Goal: Information Seeking & Learning: Understand process/instructions

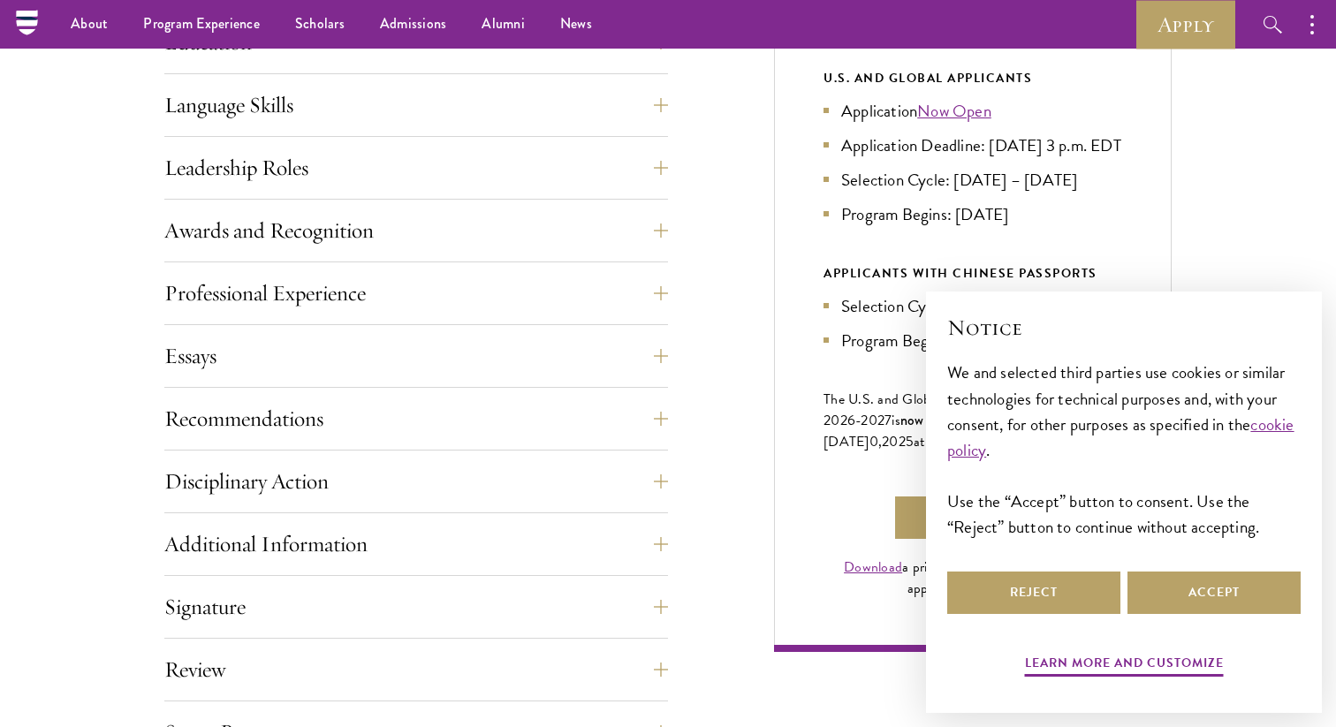
scroll to position [936, 0]
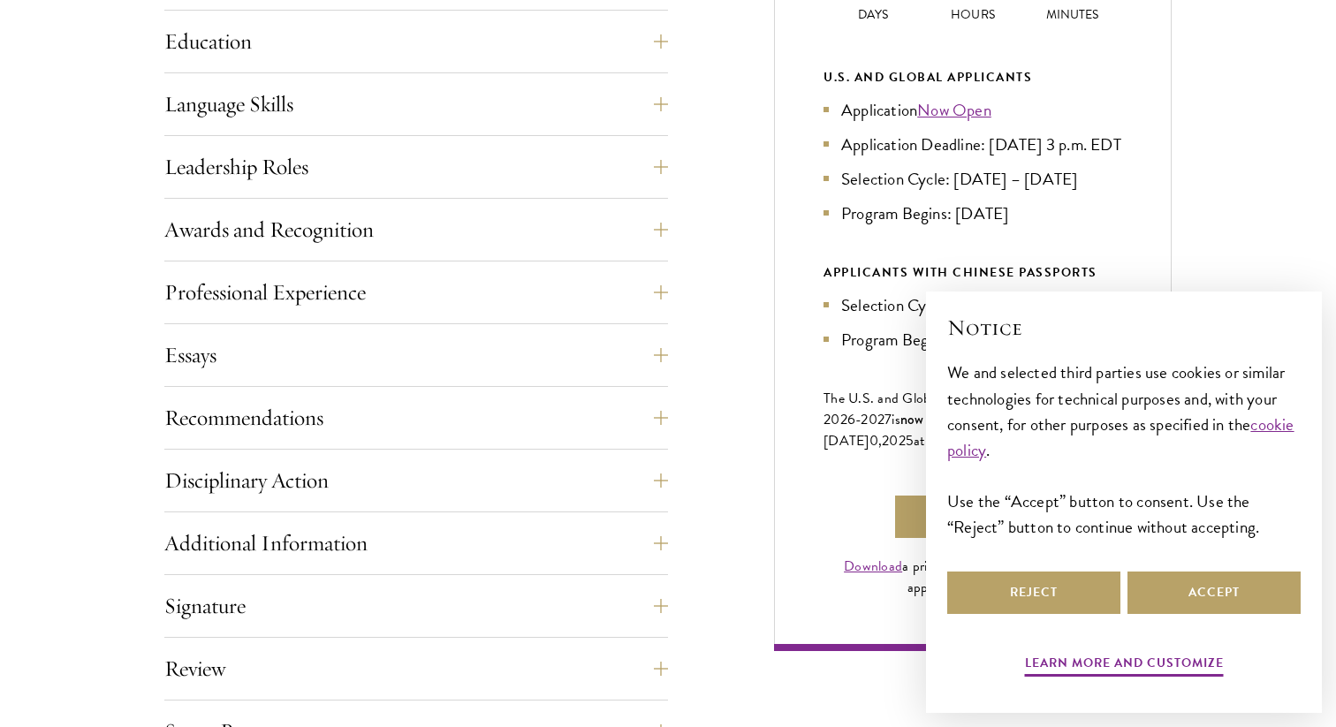
click at [1033, 192] on li "Selection Cycle: [DATE] – [DATE]" at bounding box center [973, 179] width 299 height 26
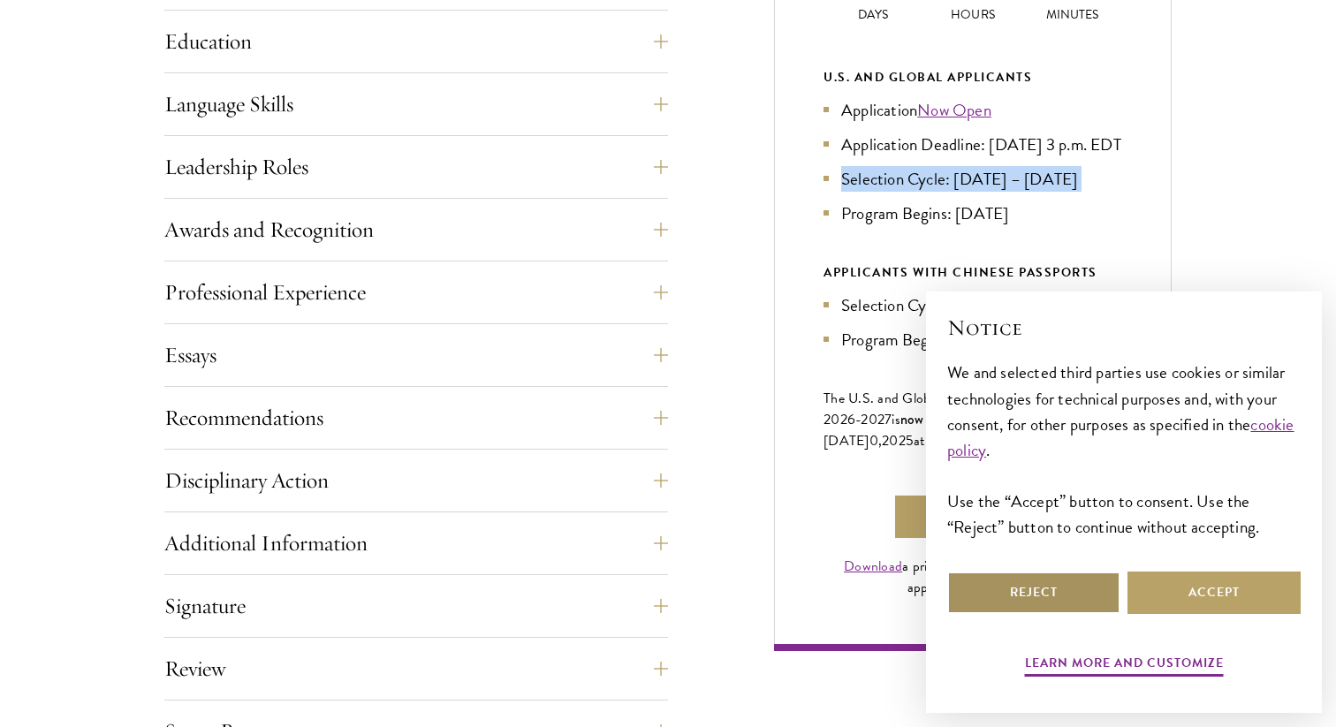
click at [1076, 600] on button "Reject" at bounding box center [1033, 593] width 173 height 42
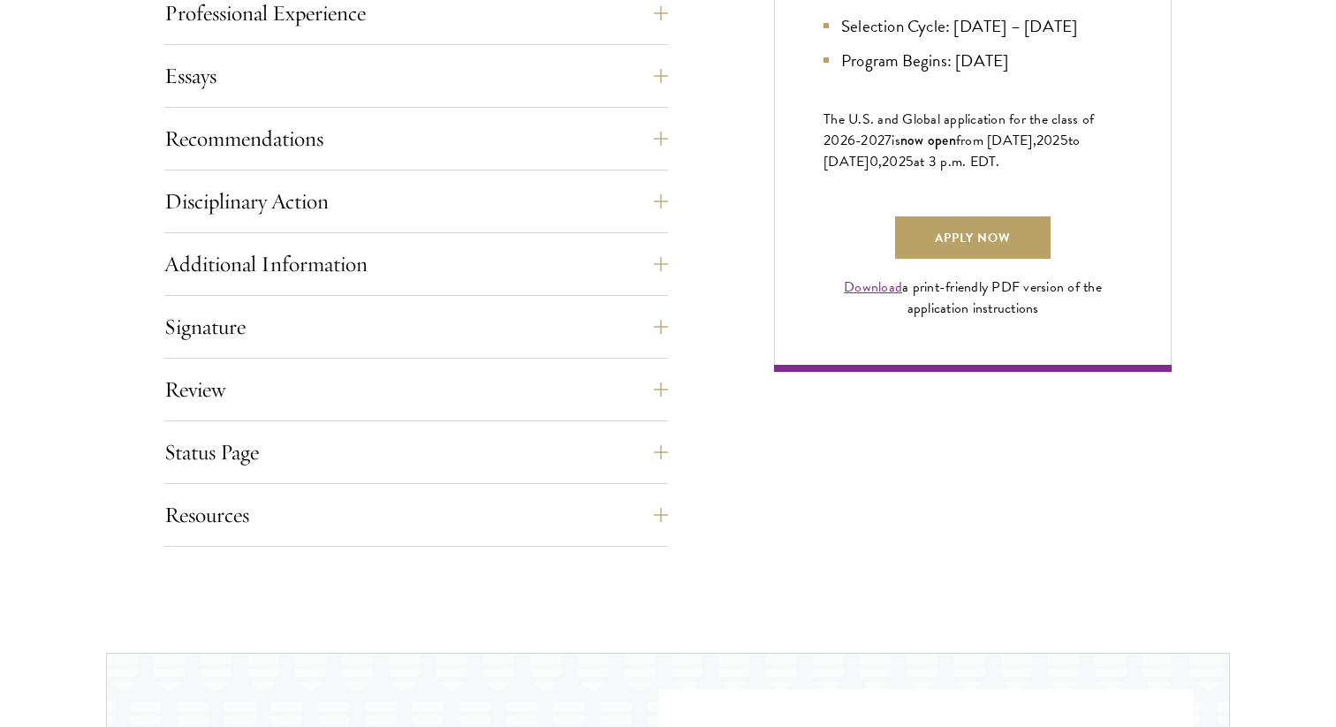
scroll to position [1218, 0]
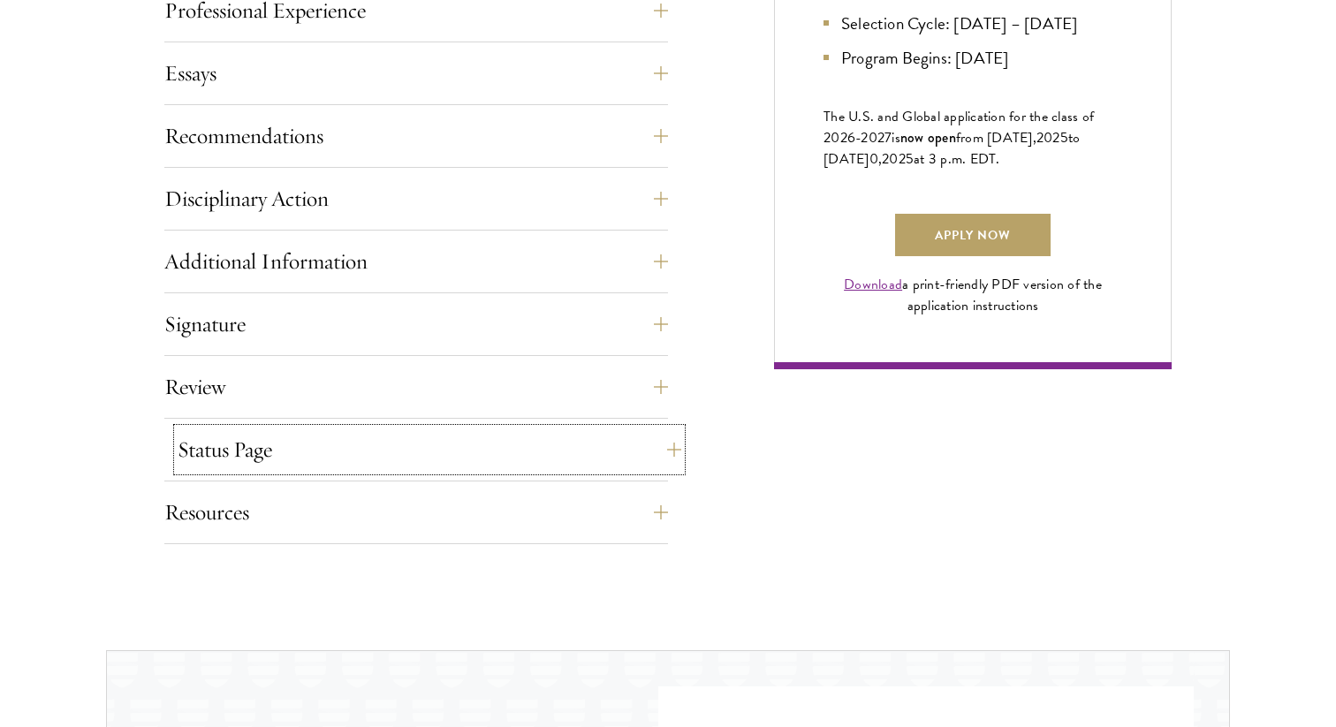
click at [661, 446] on button "Status Page" at bounding box center [430, 450] width 504 height 42
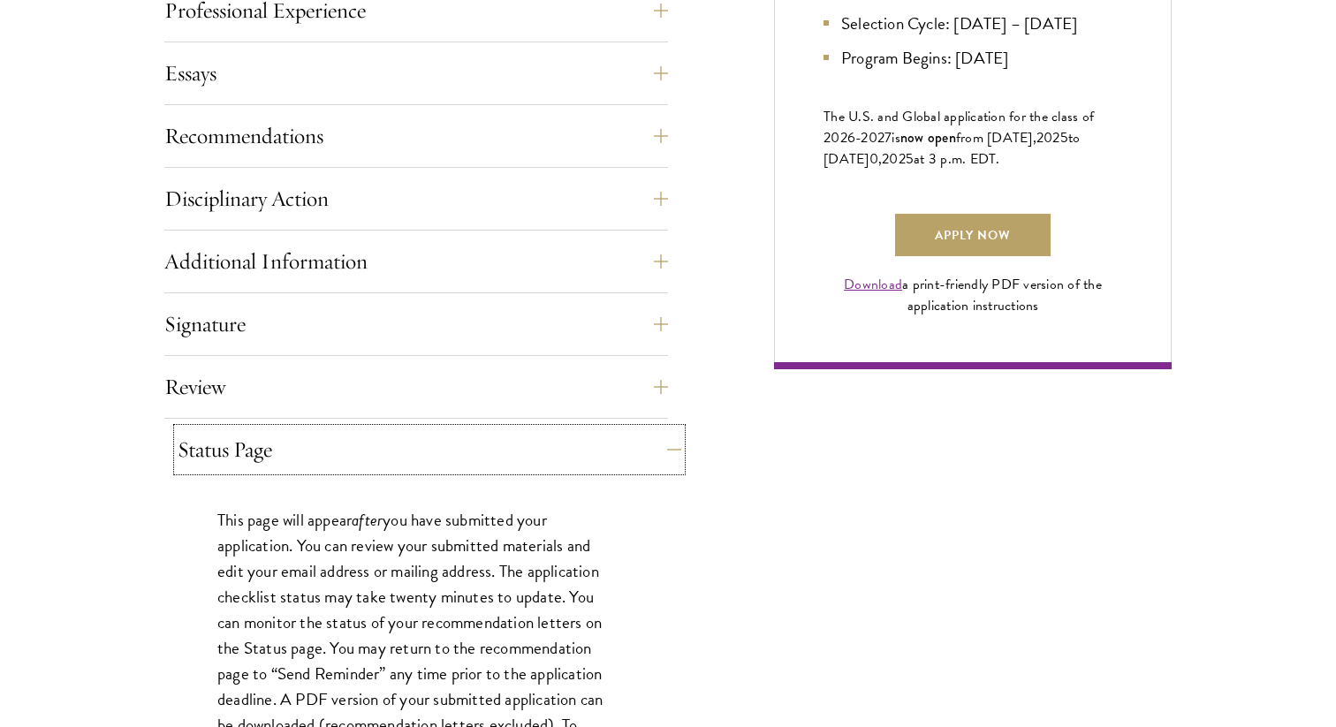
click at [661, 446] on button "Status Page" at bounding box center [430, 450] width 504 height 42
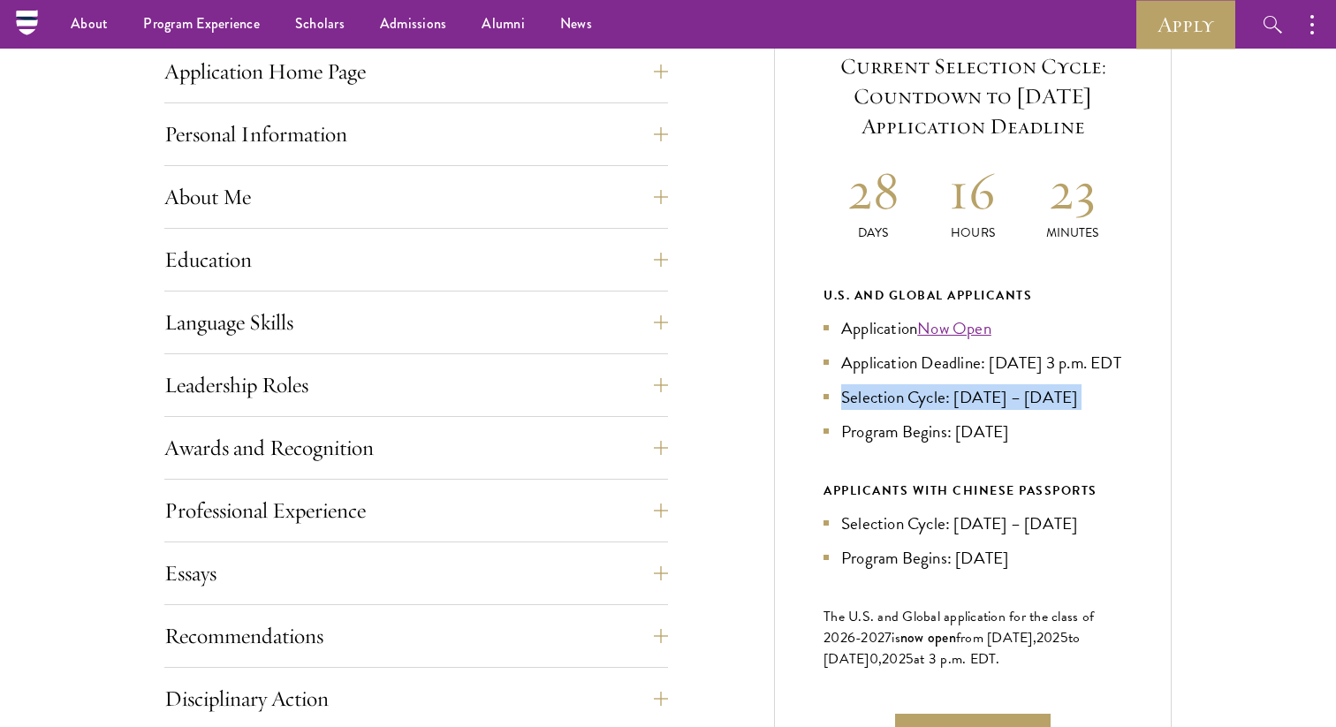
scroll to position [717, 0]
click at [669, 392] on div "Application Home Page The online application form must be completed in English.…" at bounding box center [668, 521] width 1008 height 1047
click at [718, 399] on div "Application Home Page The online application form must be completed in English.…" at bounding box center [668, 521] width 1008 height 1047
click at [656, 397] on button "Leadership Roles" at bounding box center [430, 386] width 504 height 42
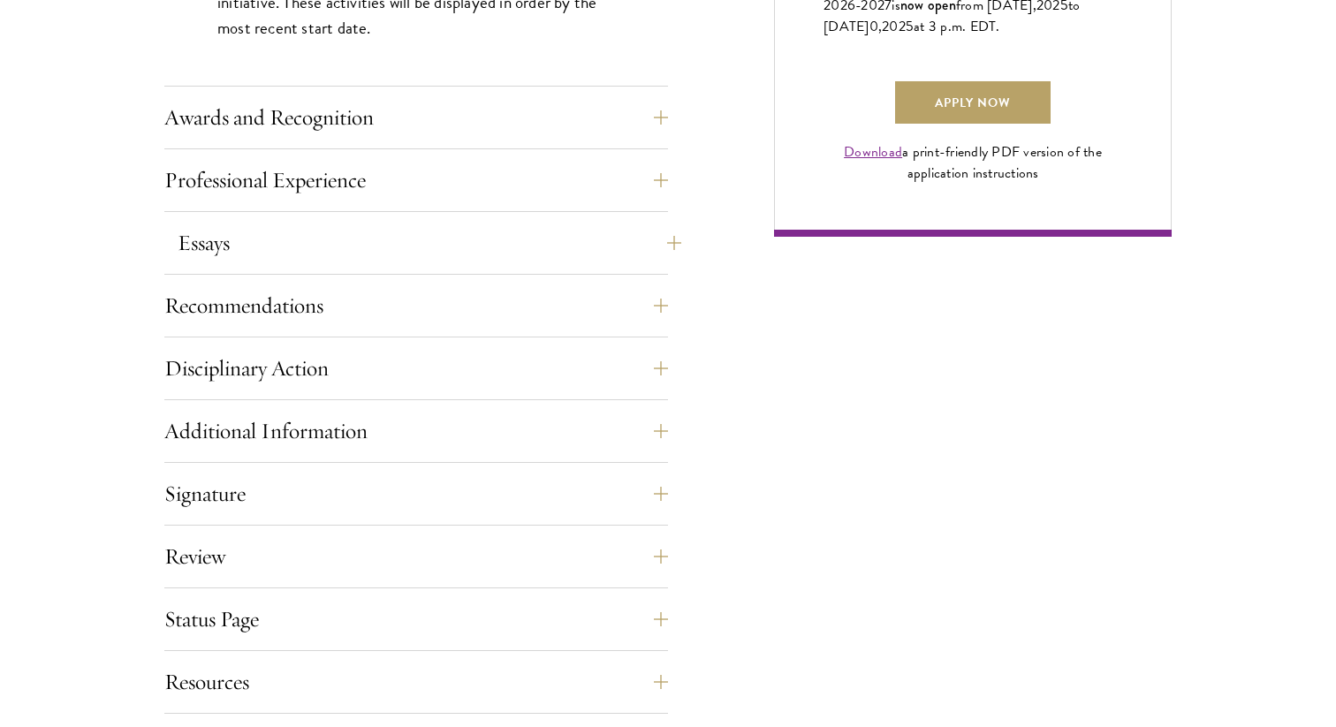
scroll to position [1425, 0]
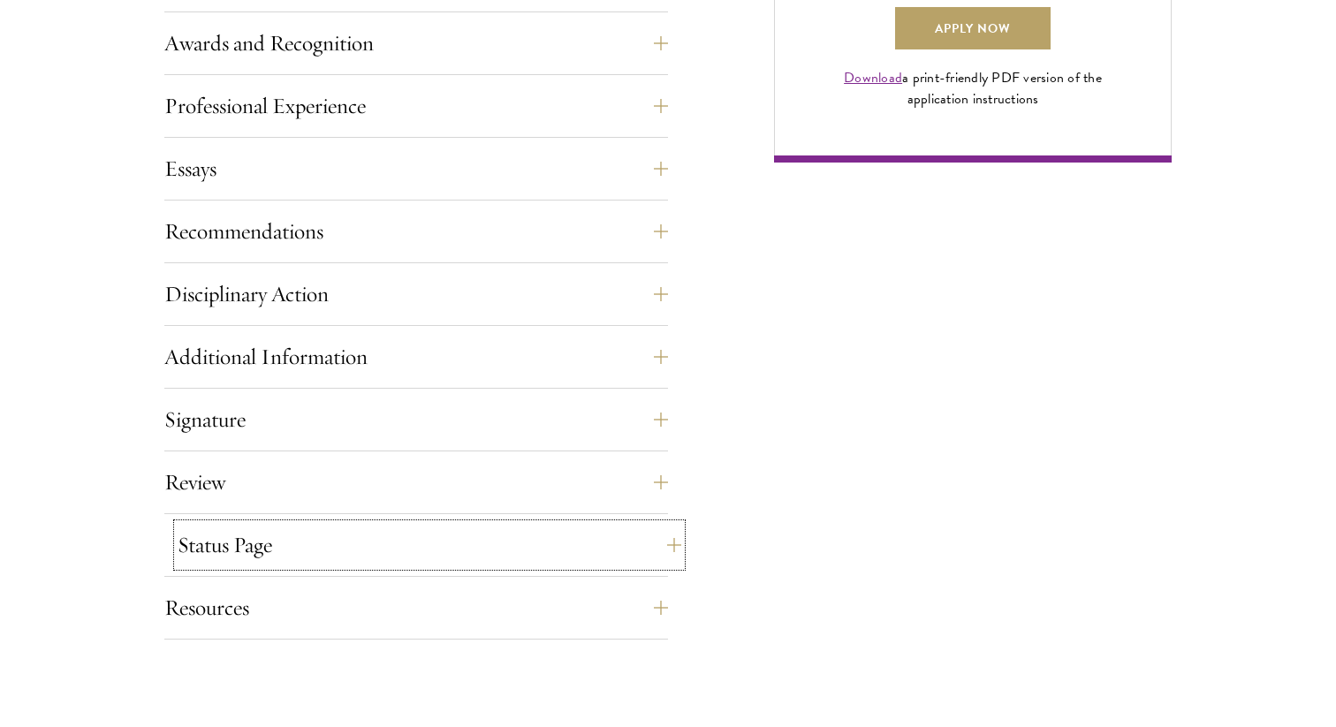
click at [637, 524] on button "Status Page" at bounding box center [430, 545] width 504 height 42
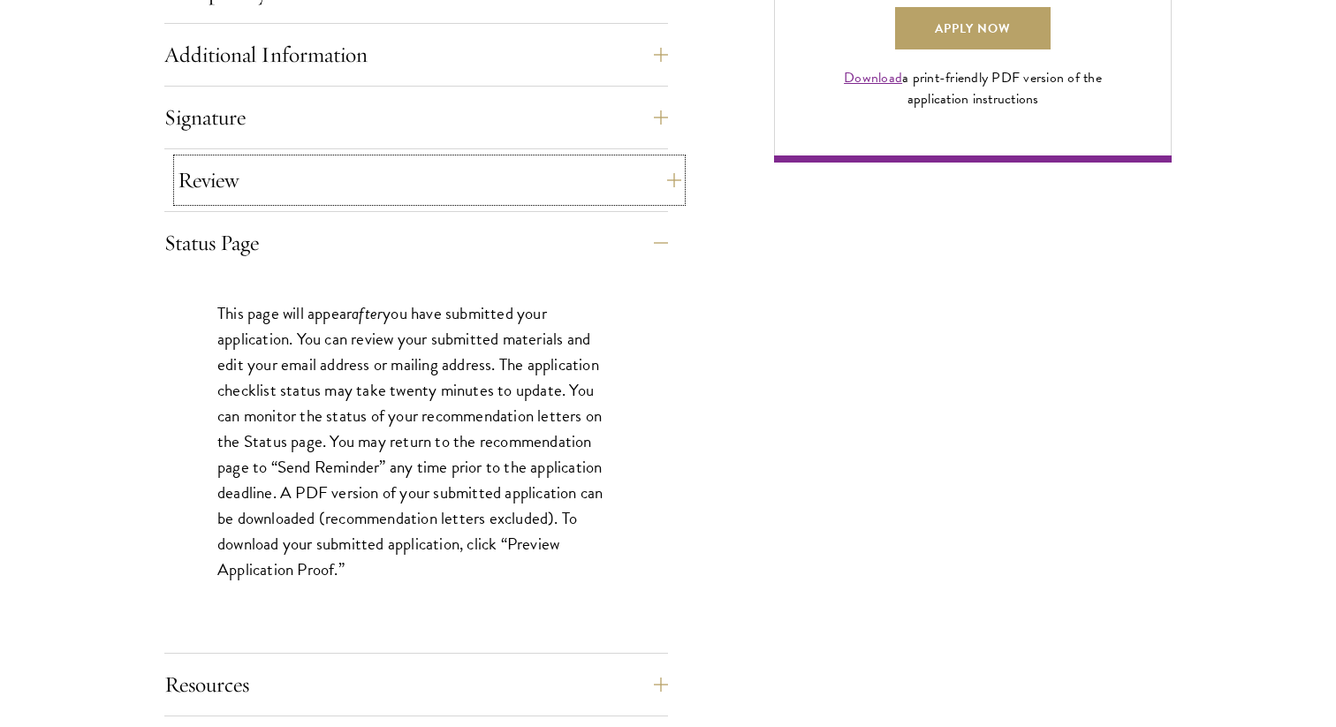
click at [626, 180] on button "Review" at bounding box center [430, 180] width 504 height 42
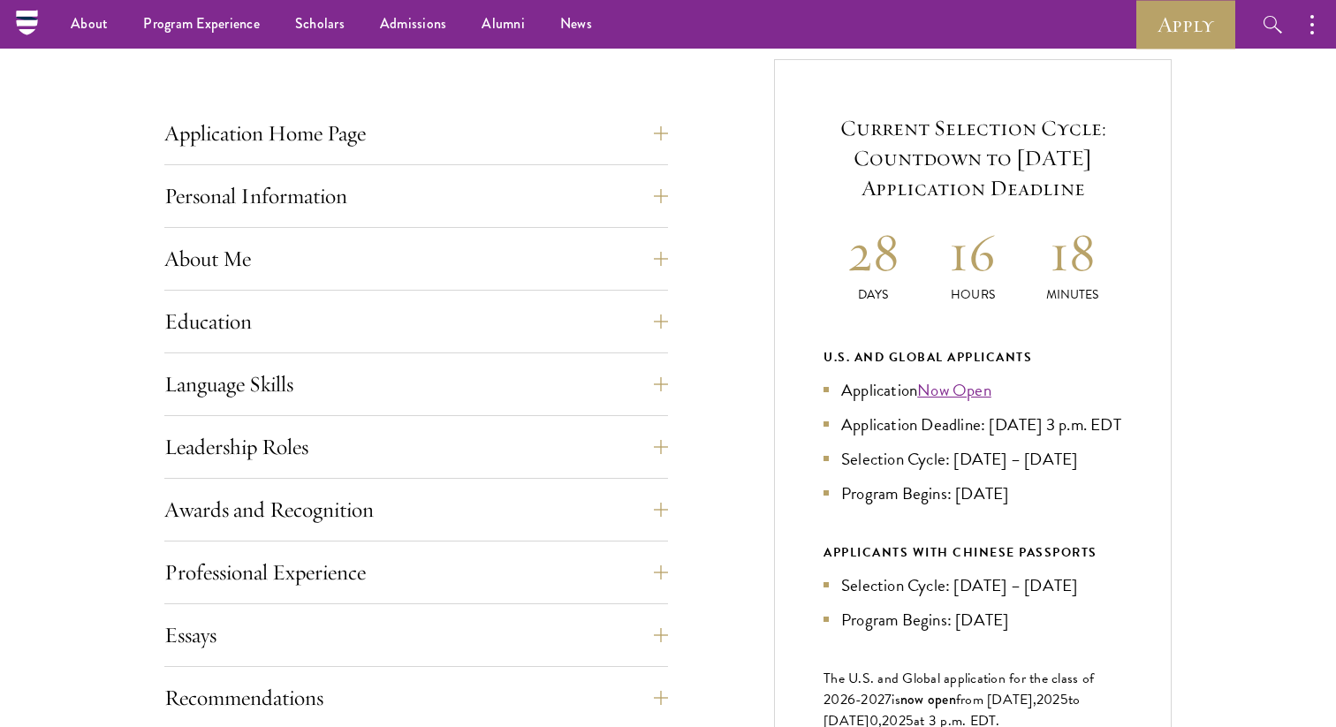
scroll to position [619, 0]
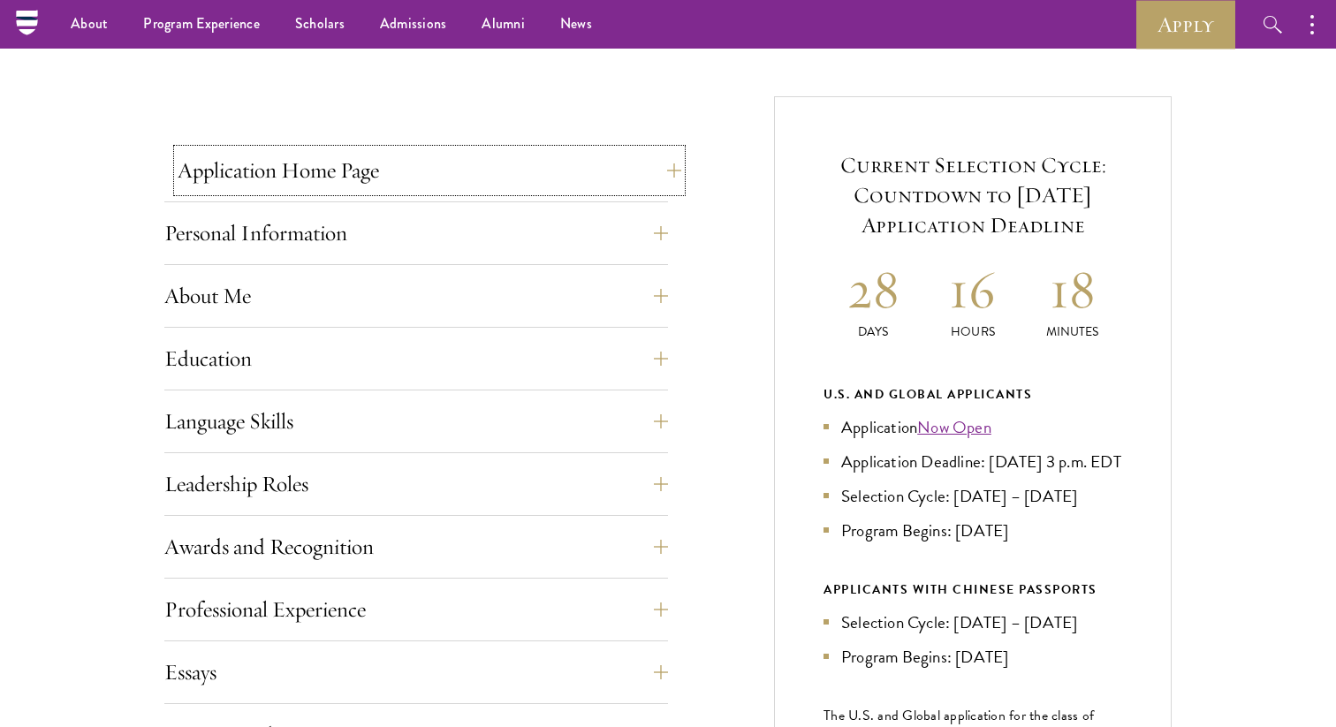
click at [636, 163] on button "Application Home Page" at bounding box center [430, 170] width 504 height 42
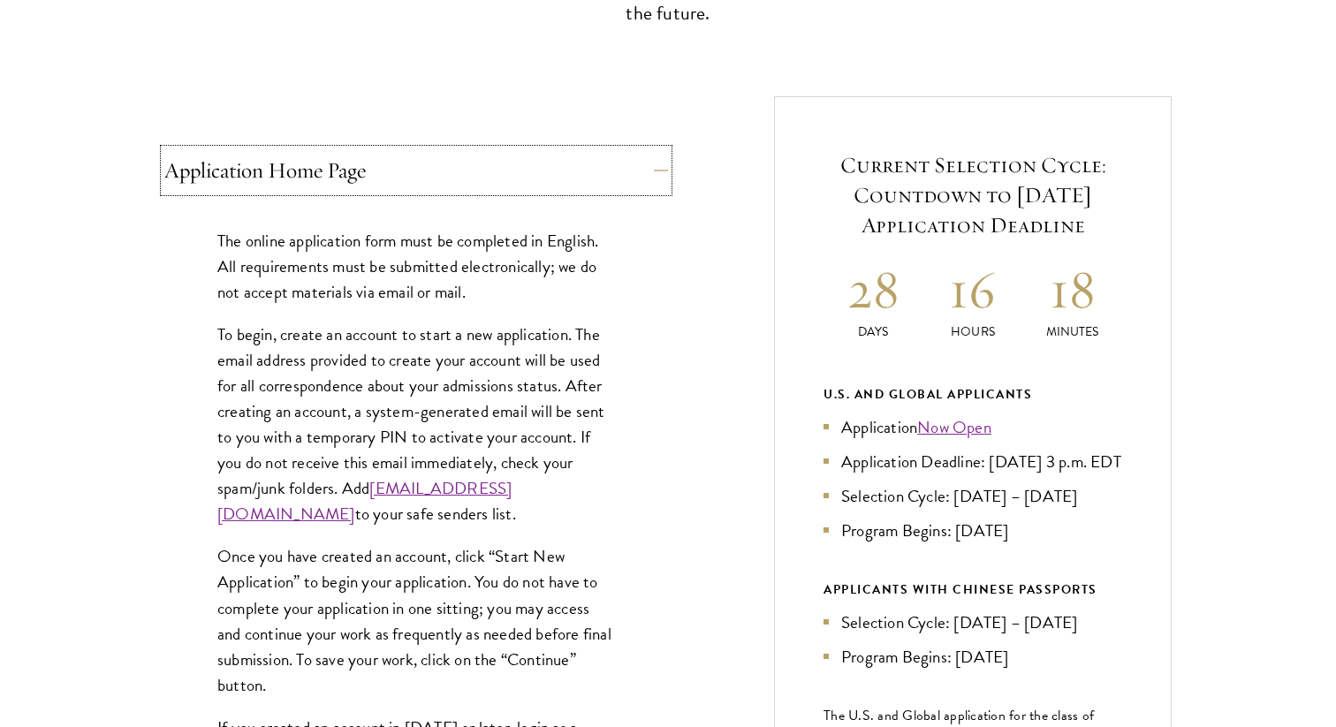
scroll to position [1293, 0]
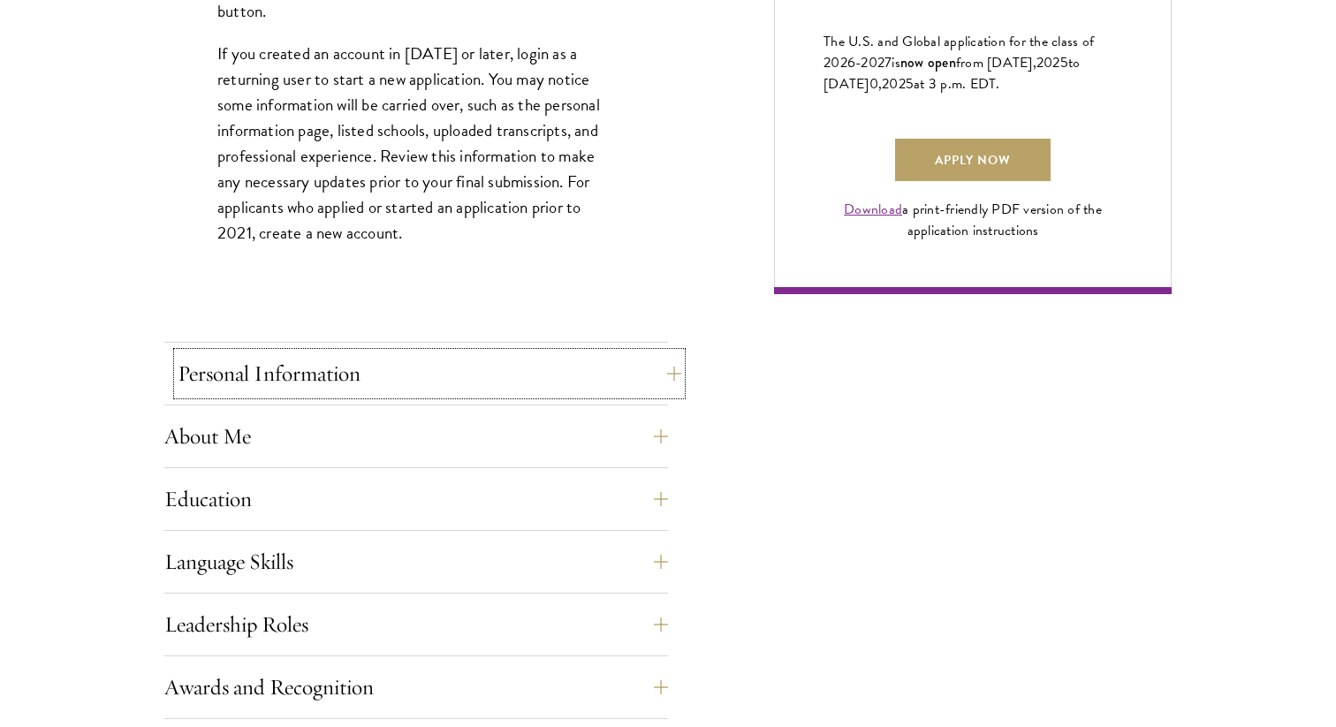
click at [643, 384] on button "Personal Information" at bounding box center [430, 374] width 504 height 42
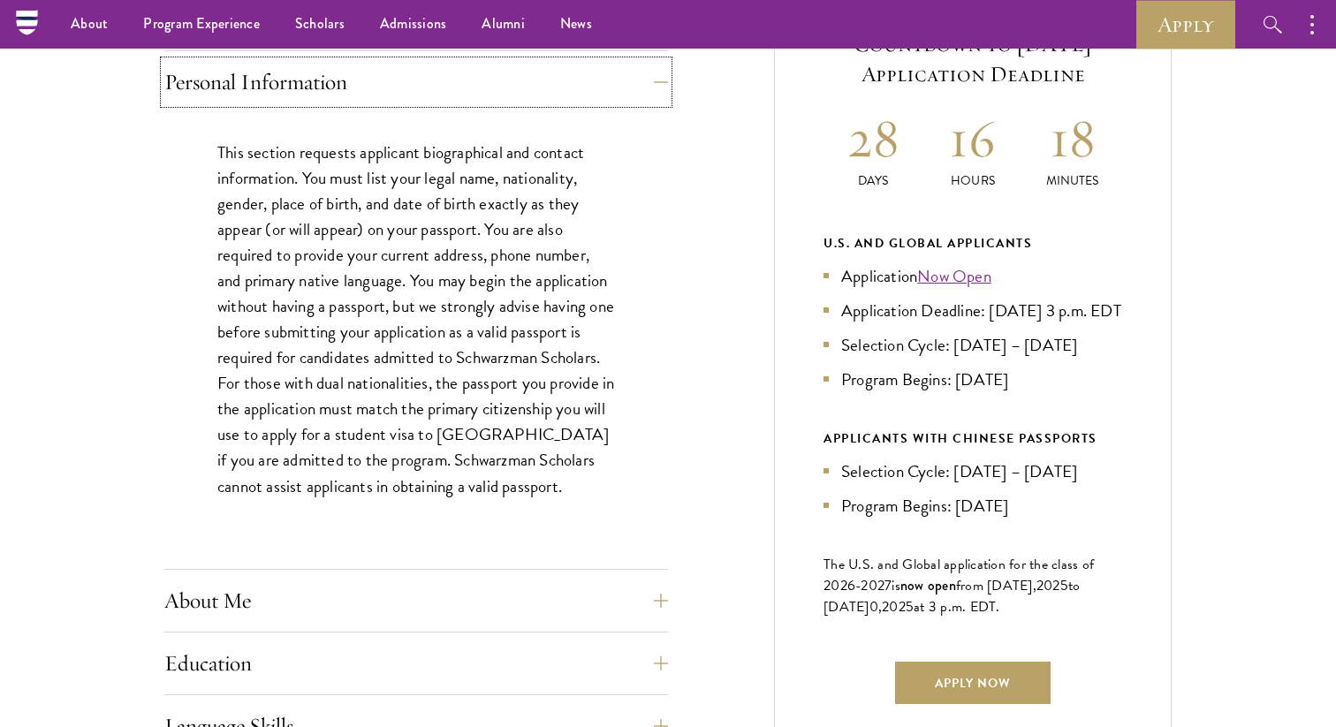
scroll to position [764, 0]
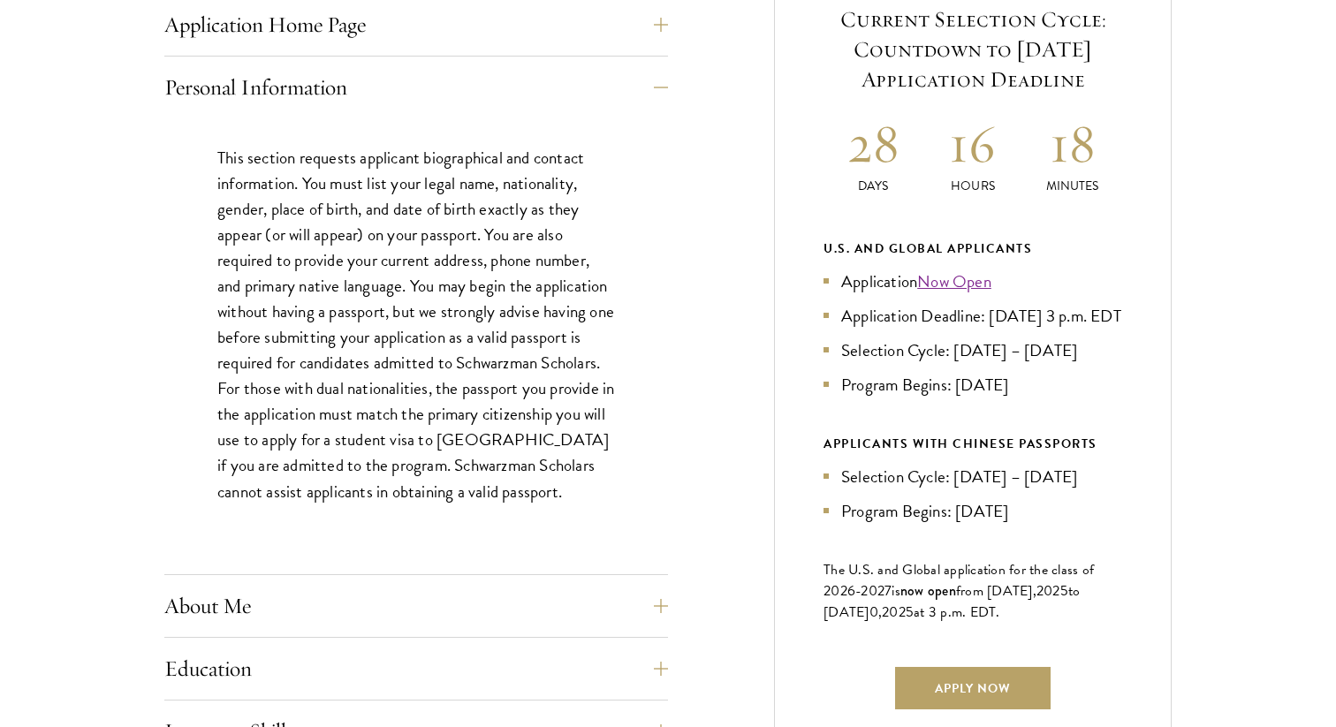
click at [536, 332] on p "This section requests applicant biographical and contact information. You must …" at bounding box center [416, 325] width 398 height 360
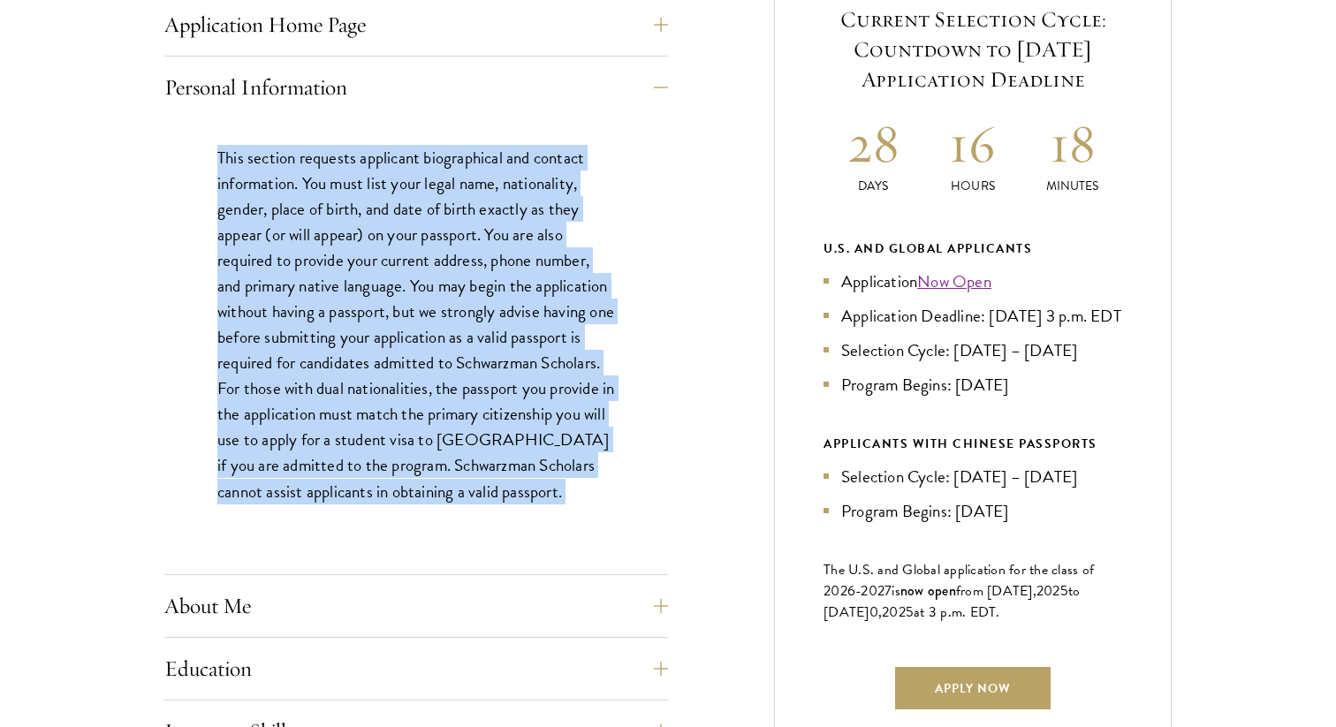
click at [536, 332] on p "This section requests applicant biographical and contact information. You must …" at bounding box center [416, 325] width 398 height 360
click at [716, 330] on div "Application Home Page The online application form must be completed in English.…" at bounding box center [668, 702] width 1008 height 1503
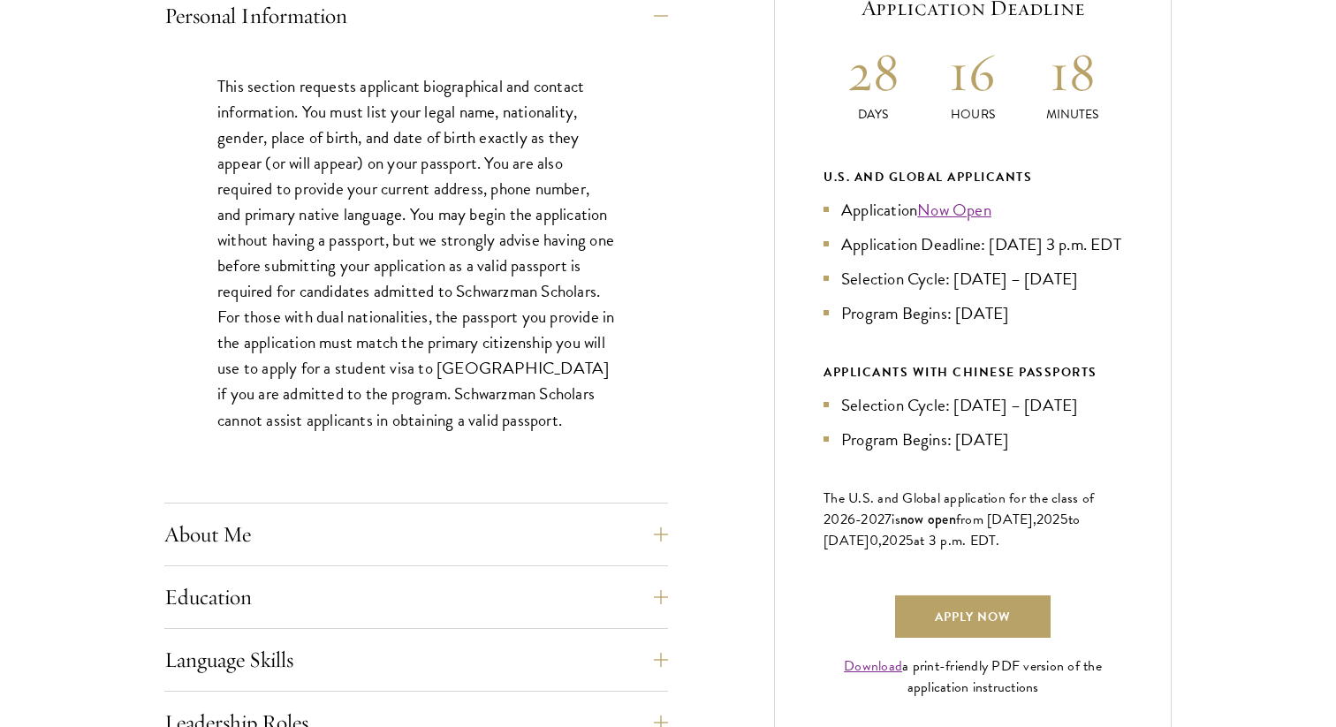
scroll to position [970, 0]
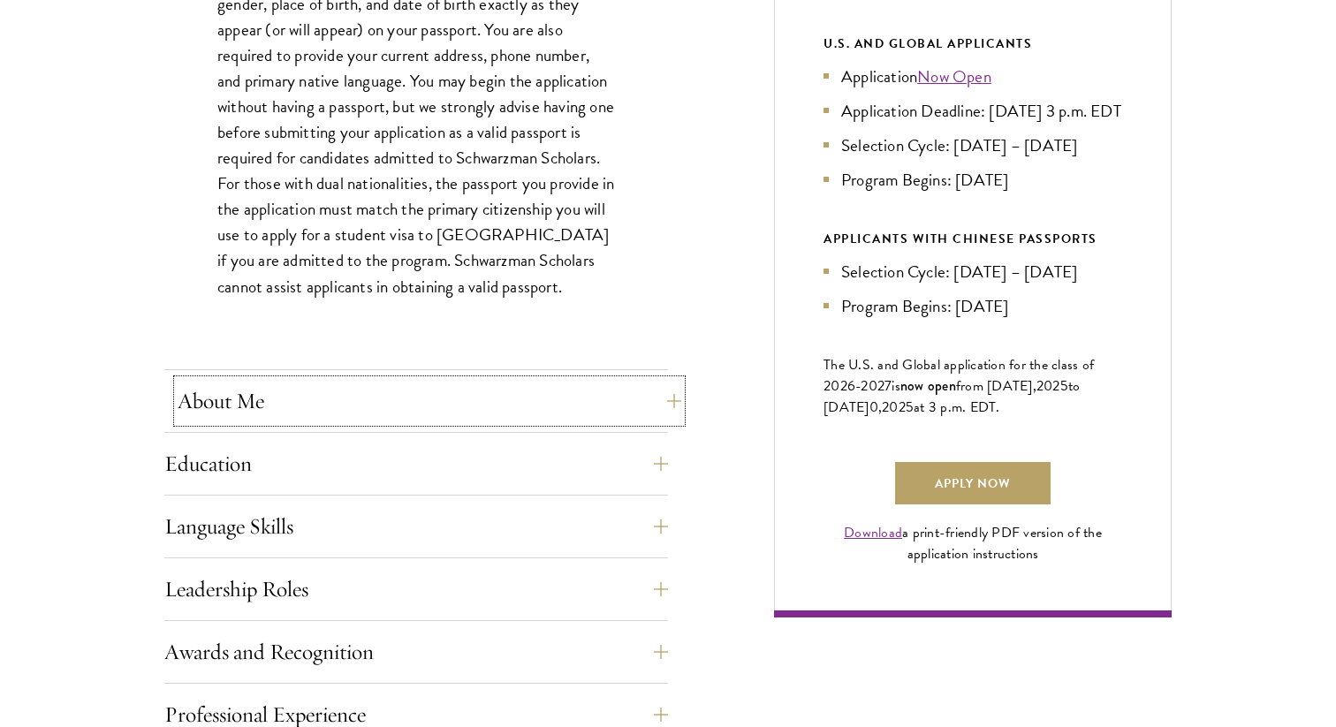
click at [625, 396] on button "About Me" at bounding box center [430, 401] width 504 height 42
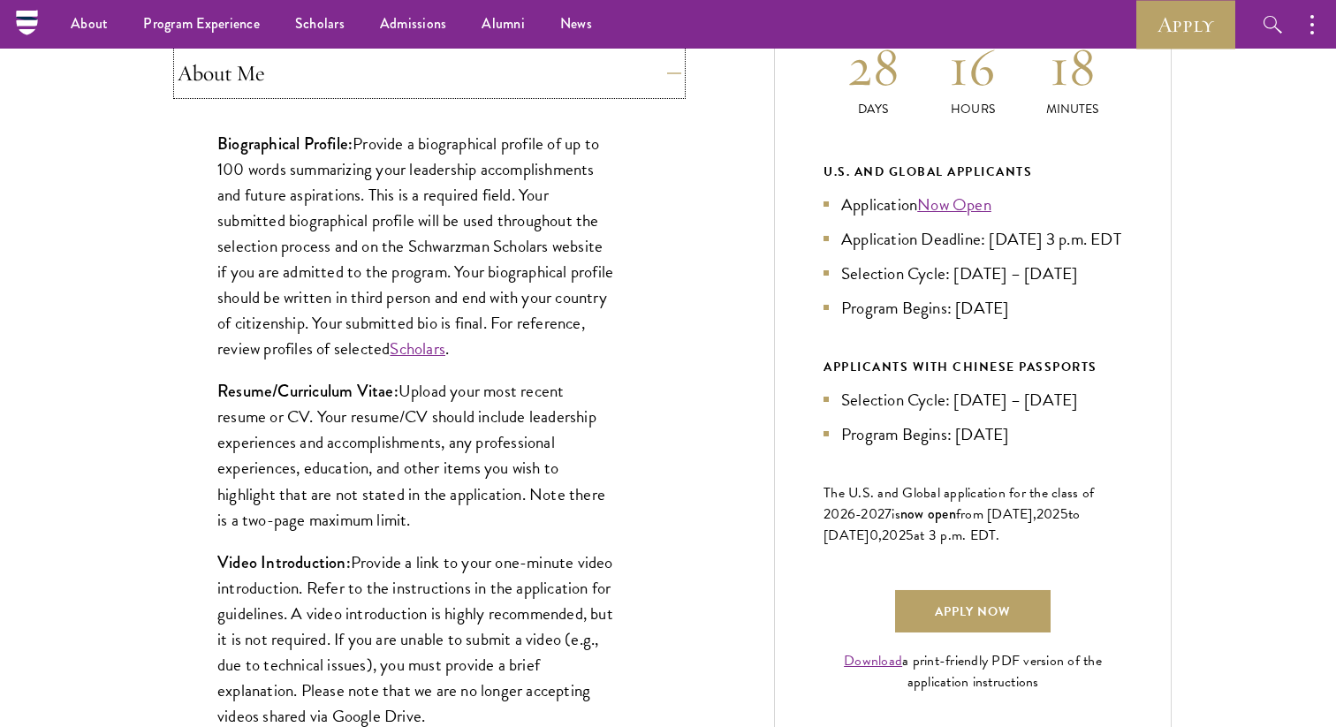
scroll to position [835, 0]
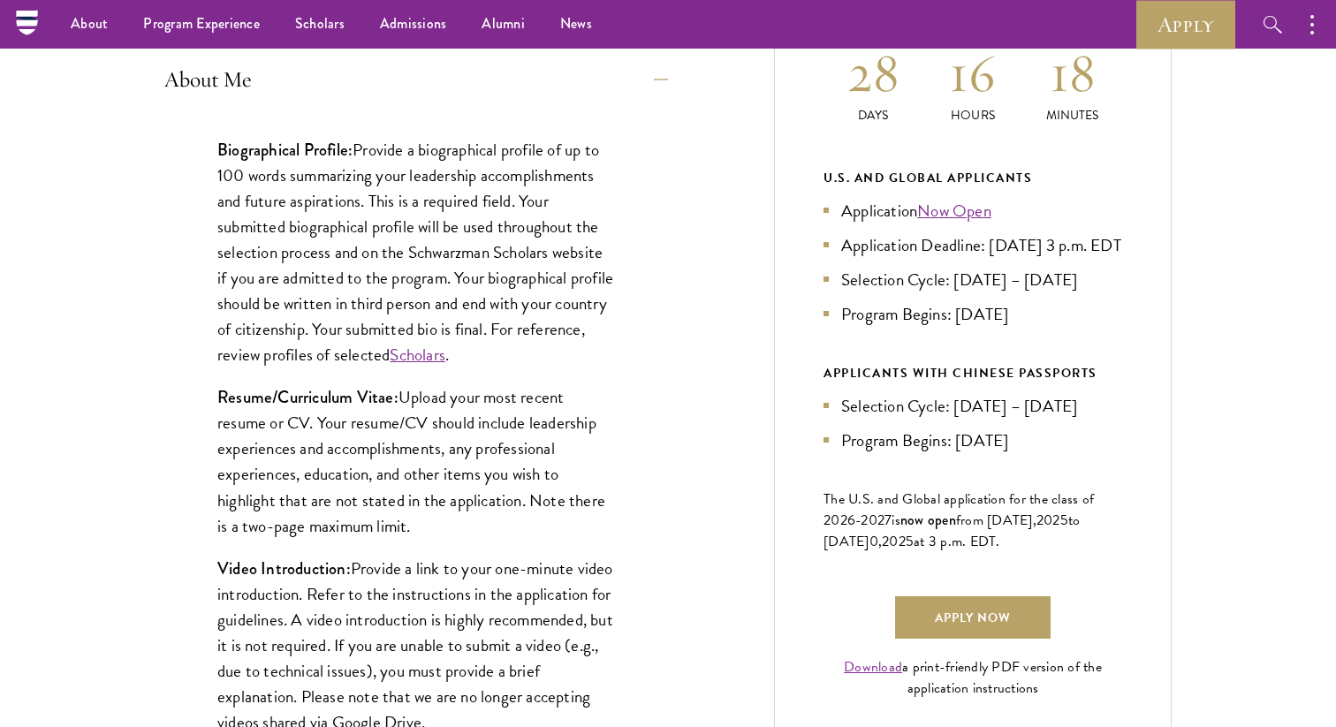
click at [484, 262] on p "Biographical Profile: Provide a biographical profile of up to 100 words summari…" at bounding box center [416, 253] width 398 height 232
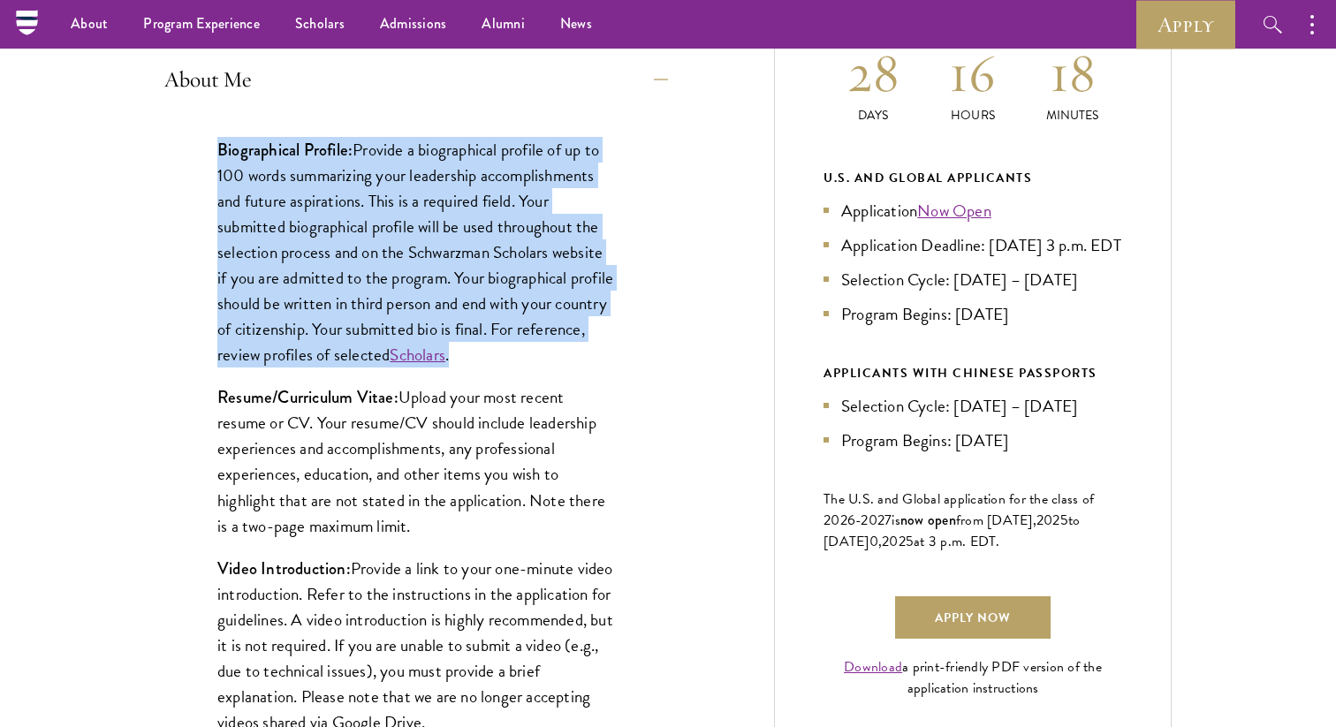
click at [484, 262] on p "Biographical Profile: Provide a biographical profile of up to 100 words summari…" at bounding box center [416, 253] width 398 height 232
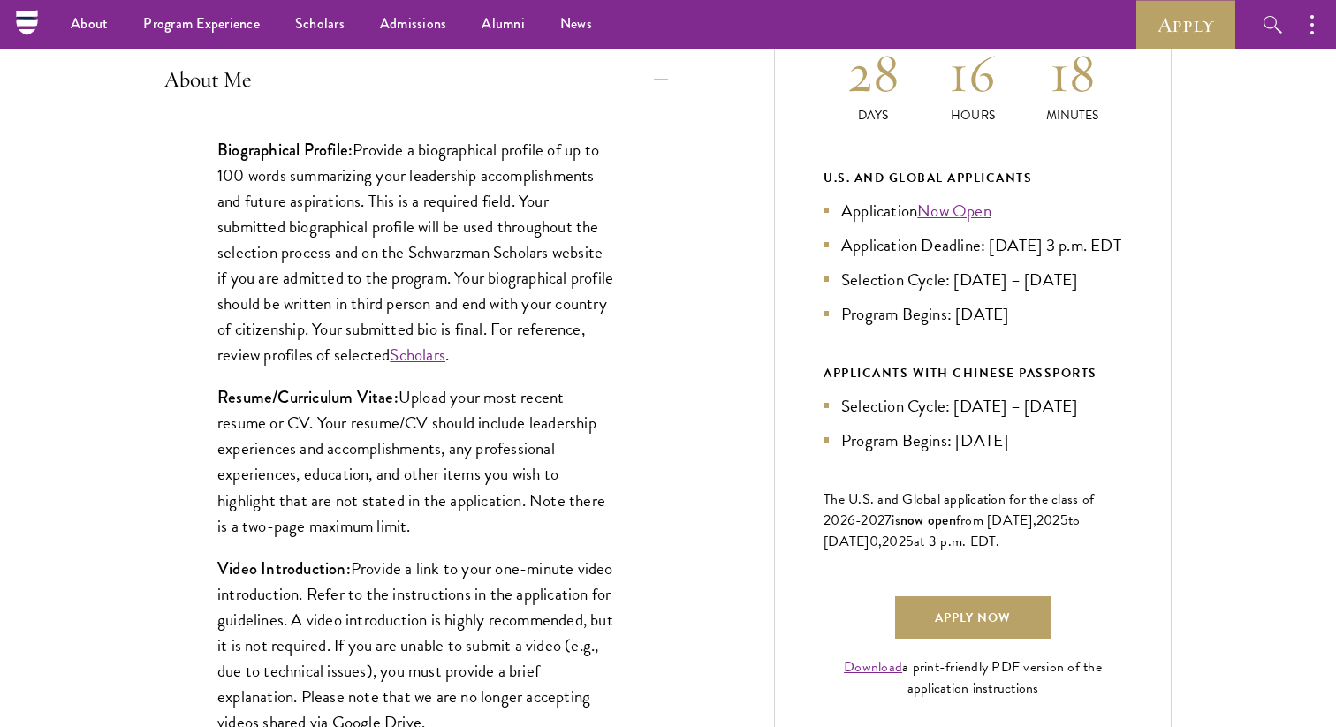
click at [438, 460] on p "Resume/Curriculum Vitae: Upload your most recent resume or CV. Your resume/CV s…" at bounding box center [416, 461] width 398 height 154
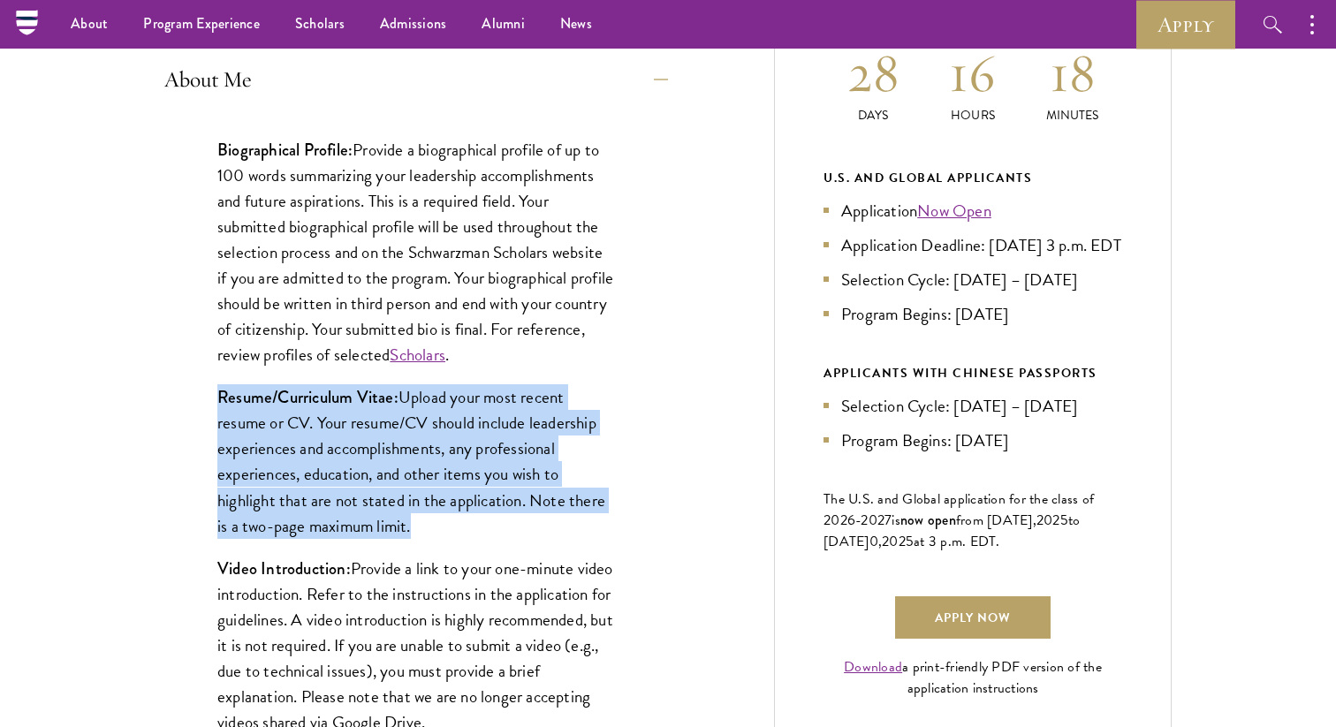
click at [438, 460] on p "Resume/Curriculum Vitae: Upload your most recent resume or CV. Your resume/CV s…" at bounding box center [416, 461] width 398 height 154
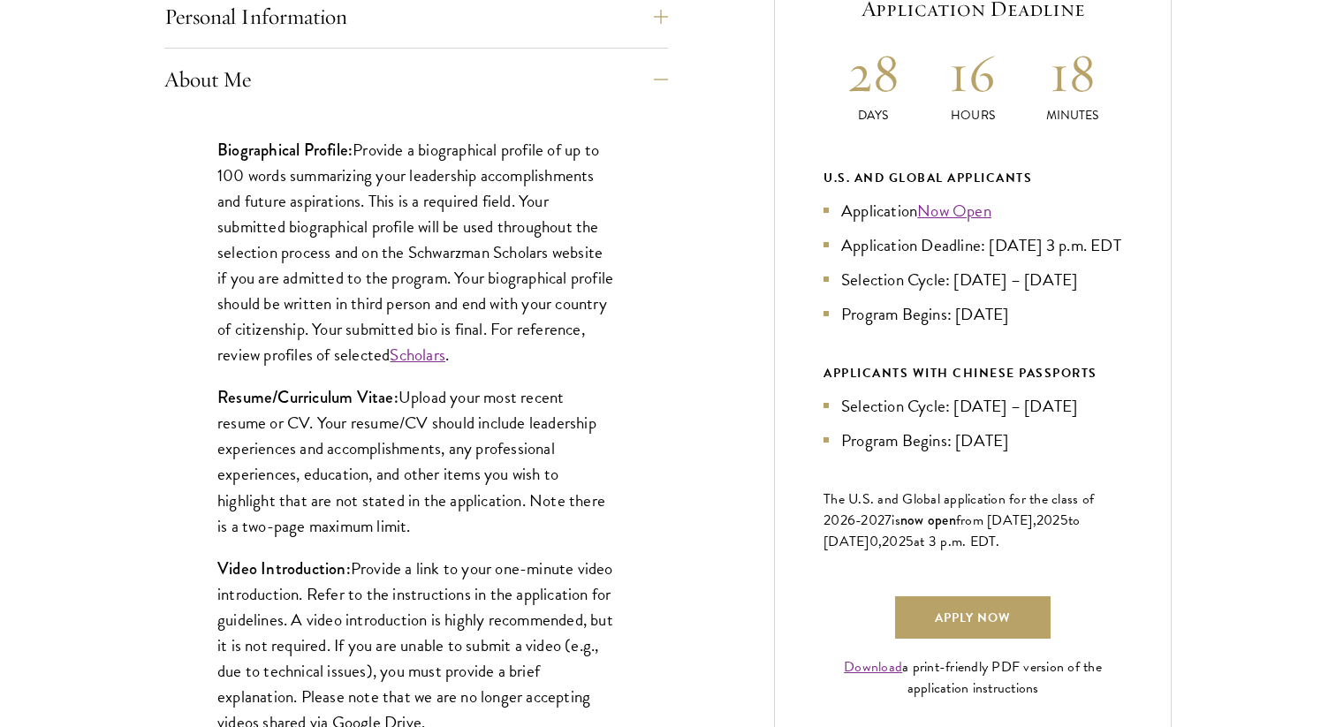
scroll to position [1188, 0]
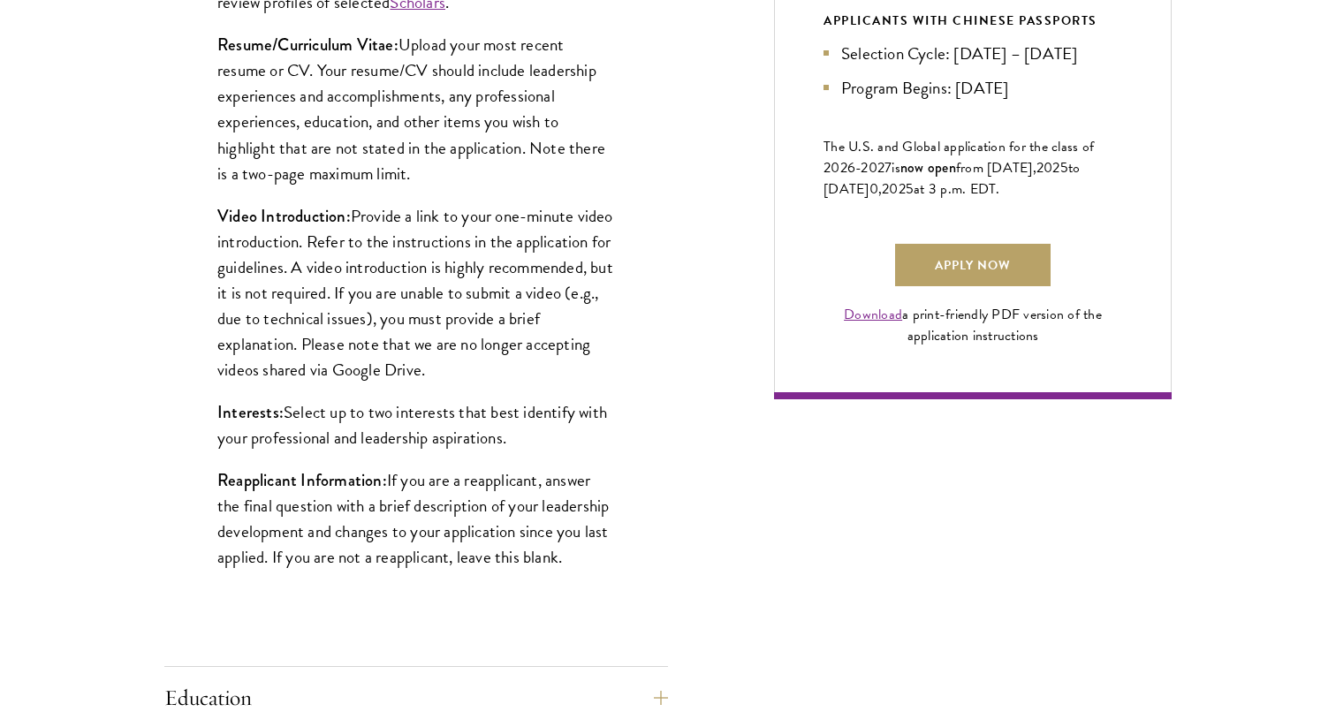
click at [445, 386] on div "Biographical Profile: Provide a biographical profile of up to 100 words summari…" at bounding box center [416, 186] width 504 height 857
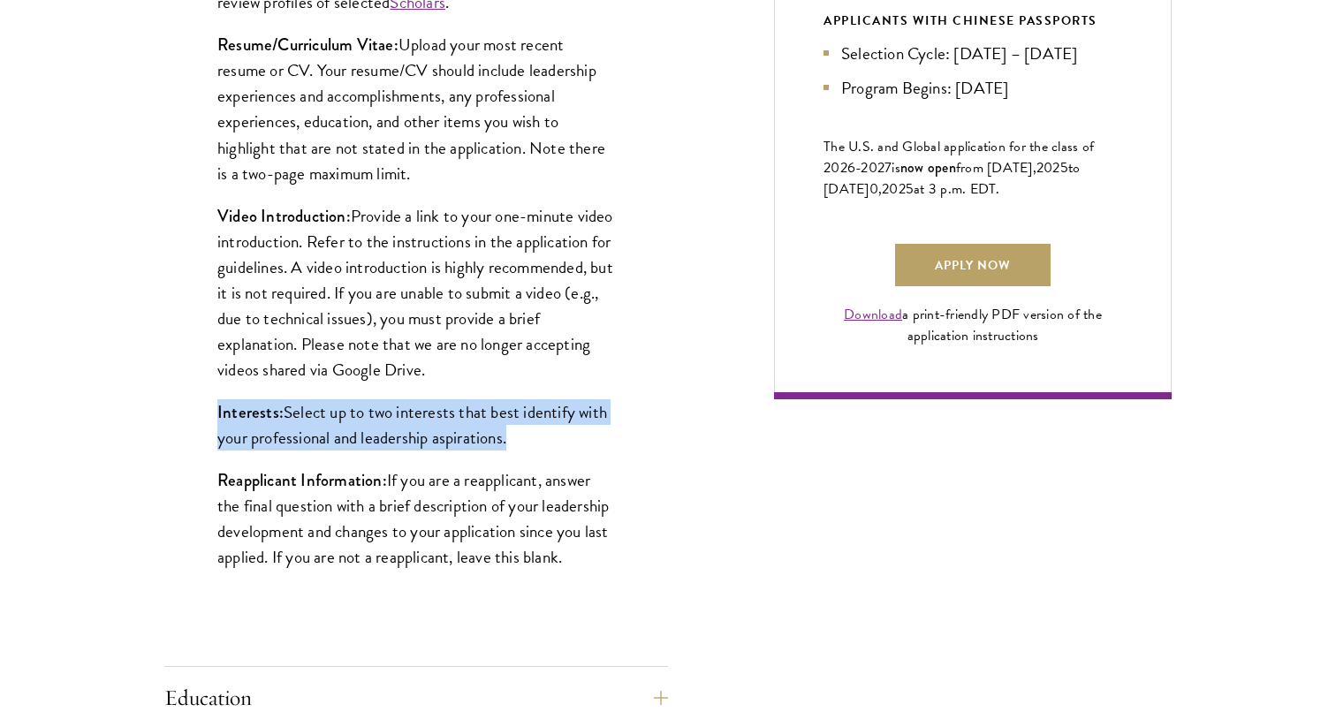
click at [449, 320] on p "Video Introduction: Provide a link to your one-minute video introduction. Refer…" at bounding box center [416, 292] width 398 height 179
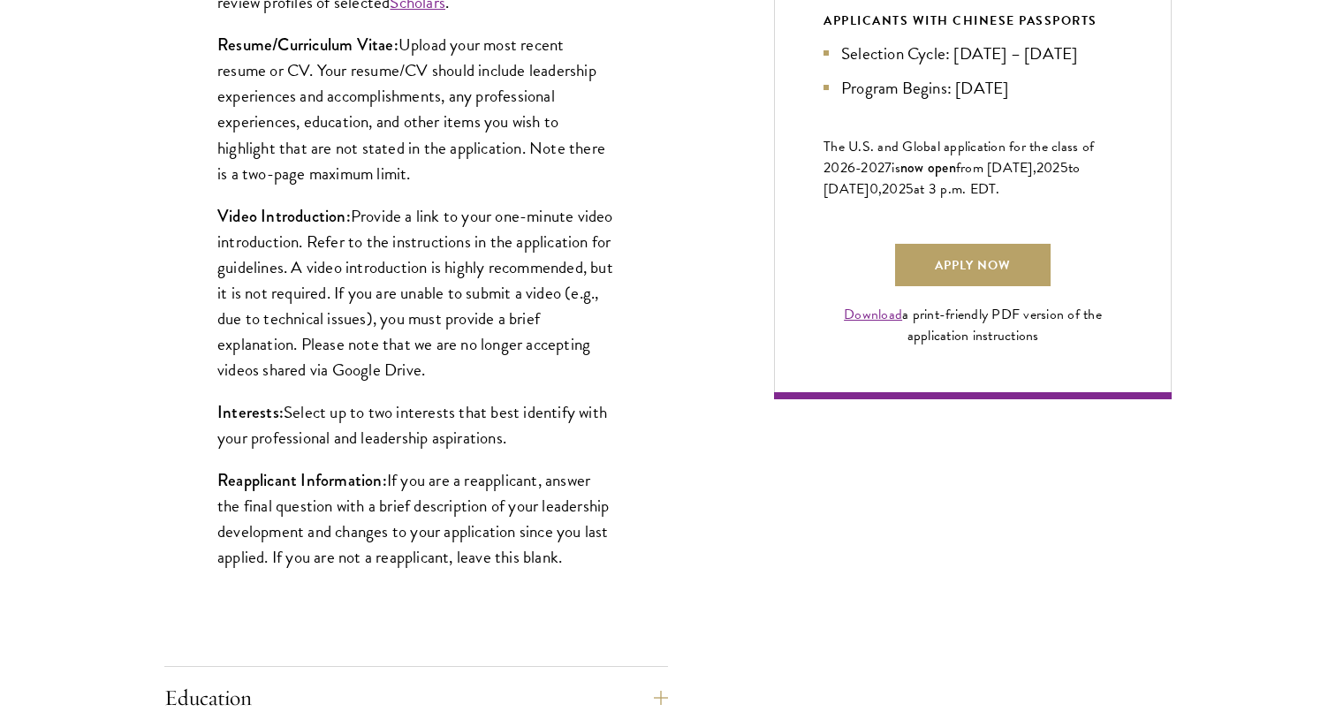
click at [449, 320] on p "Video Introduction: Provide a link to your one-minute video introduction. Refer…" at bounding box center [416, 292] width 398 height 179
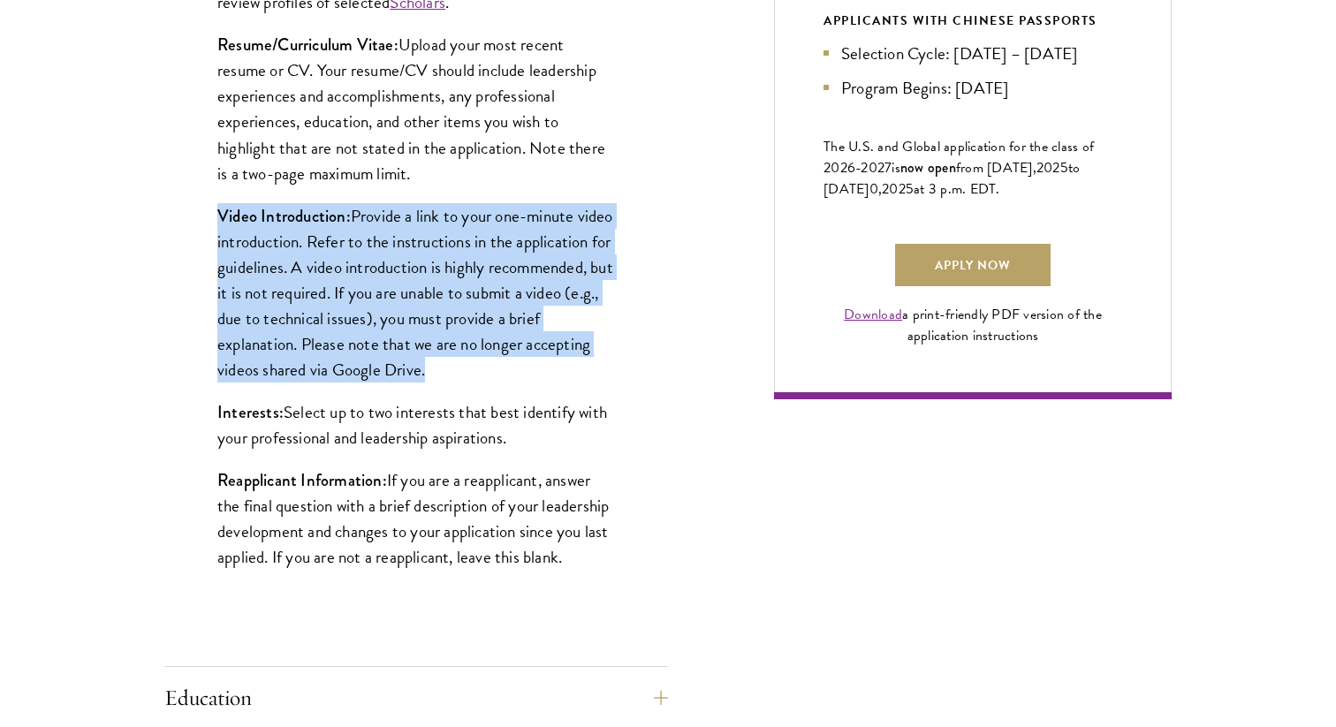
click at [449, 320] on p "Video Introduction: Provide a link to your one-minute video introduction. Refer…" at bounding box center [416, 292] width 398 height 179
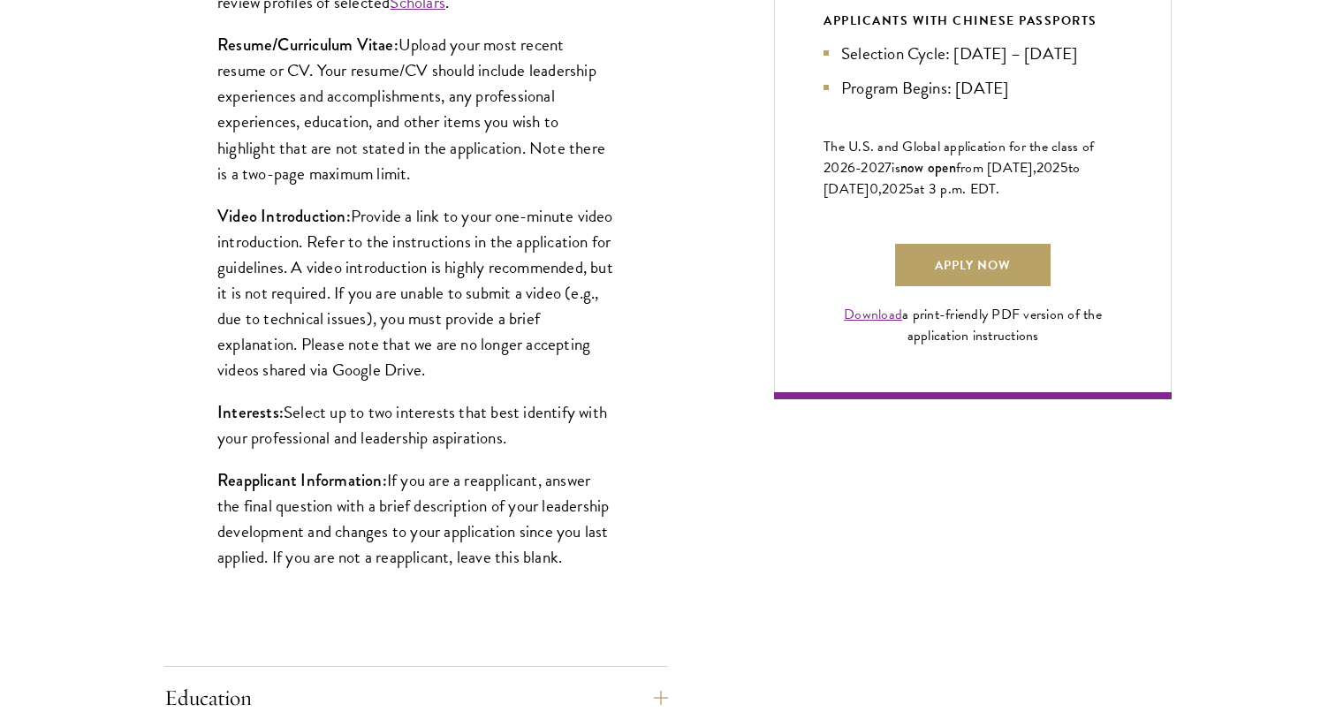
scroll to position [1579, 0]
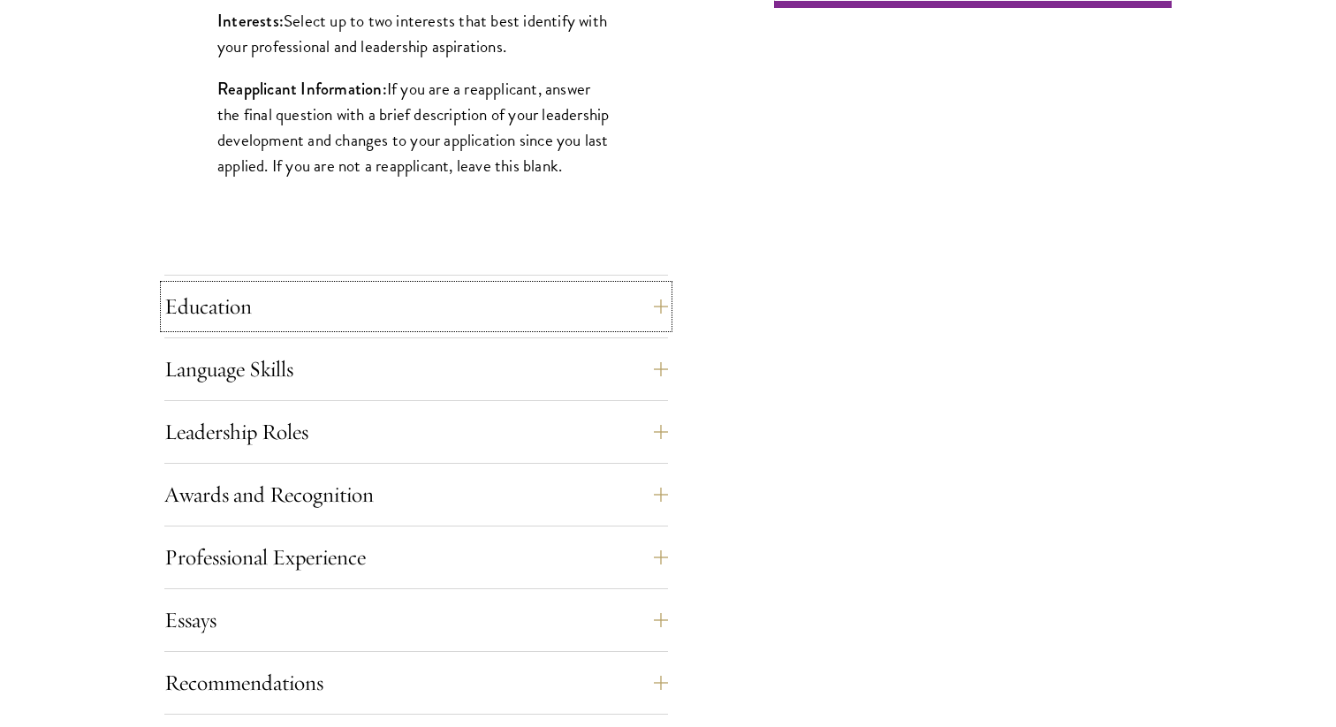
click at [449, 320] on button "Education" at bounding box center [416, 306] width 504 height 42
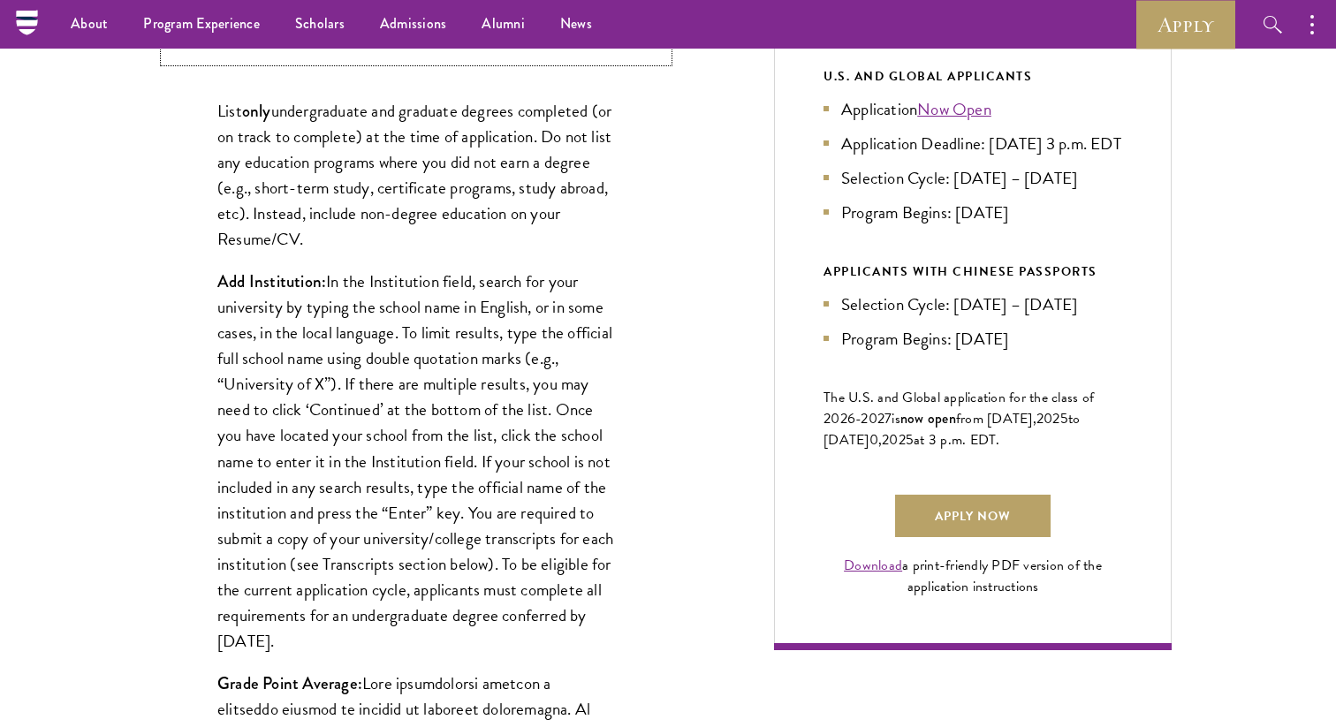
scroll to position [861, 0]
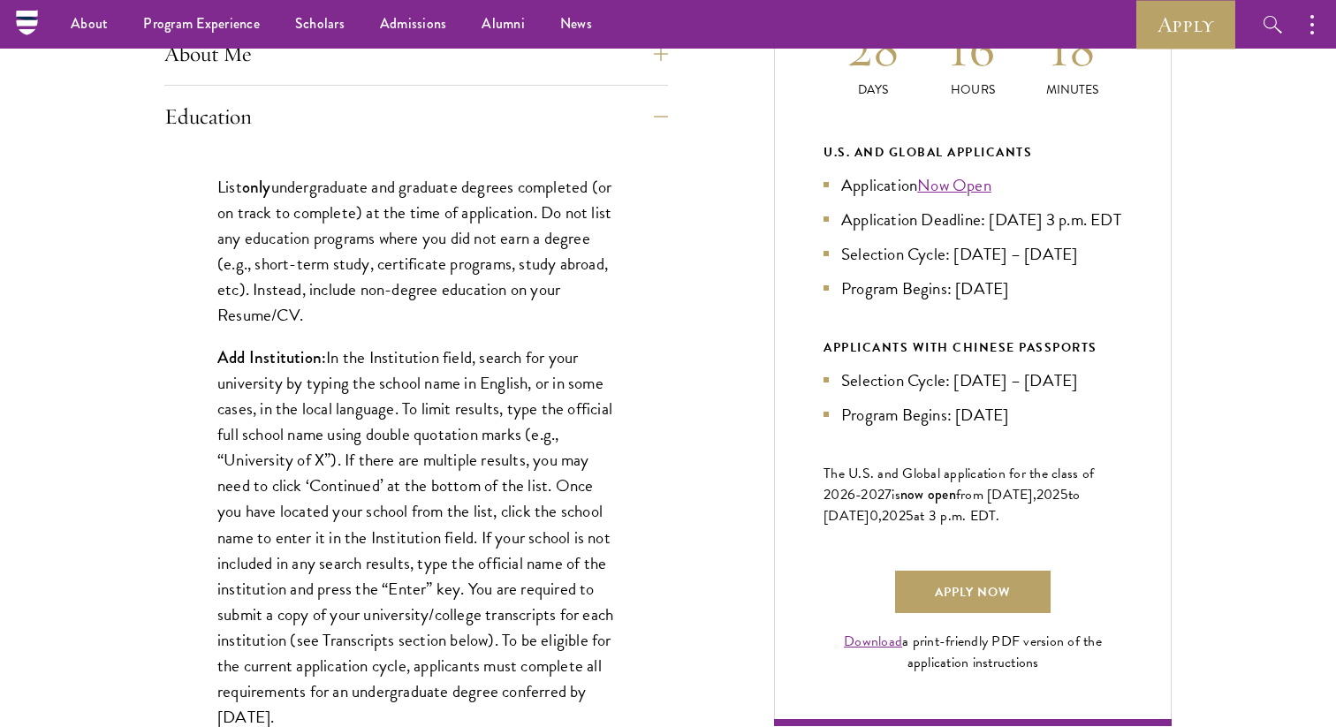
click at [453, 254] on p "List only undergraduate and graduate degrees completed (or on track to complete…" at bounding box center [416, 251] width 398 height 154
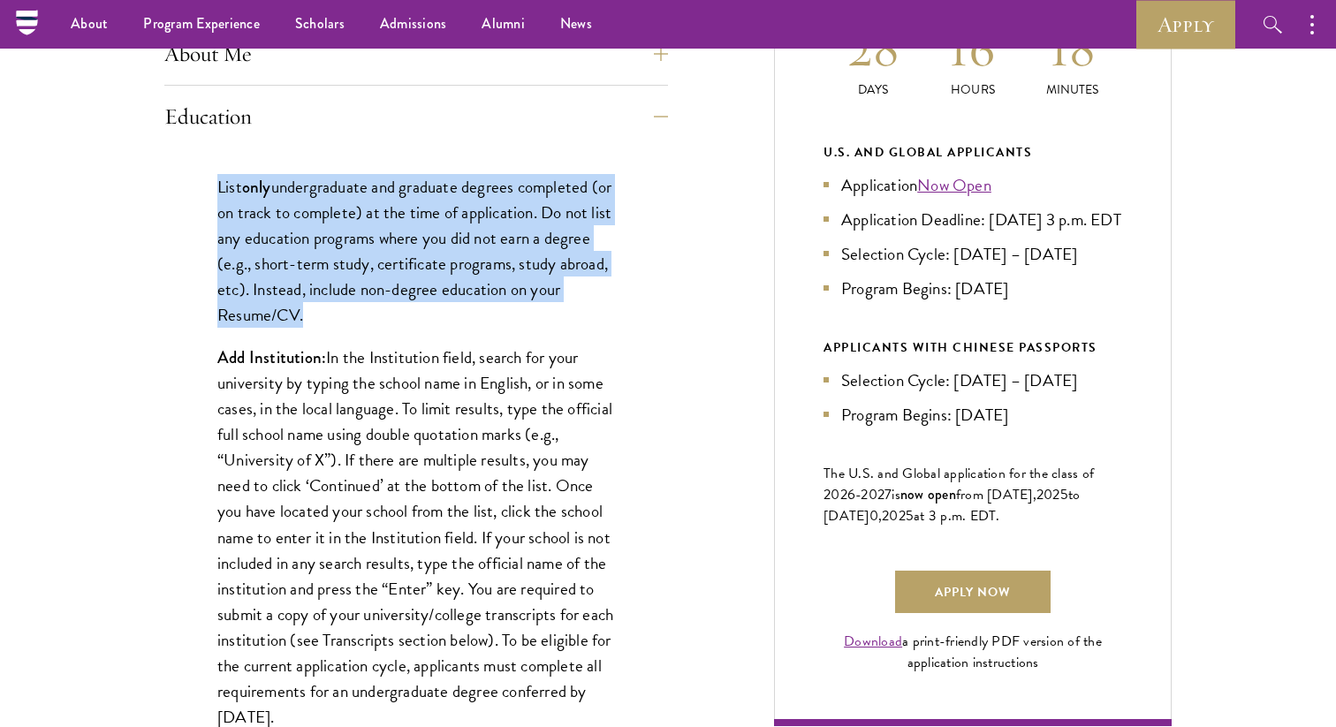
click at [442, 407] on p "Add Institution: In the Institution field, search for your university by typing…" at bounding box center [416, 537] width 398 height 385
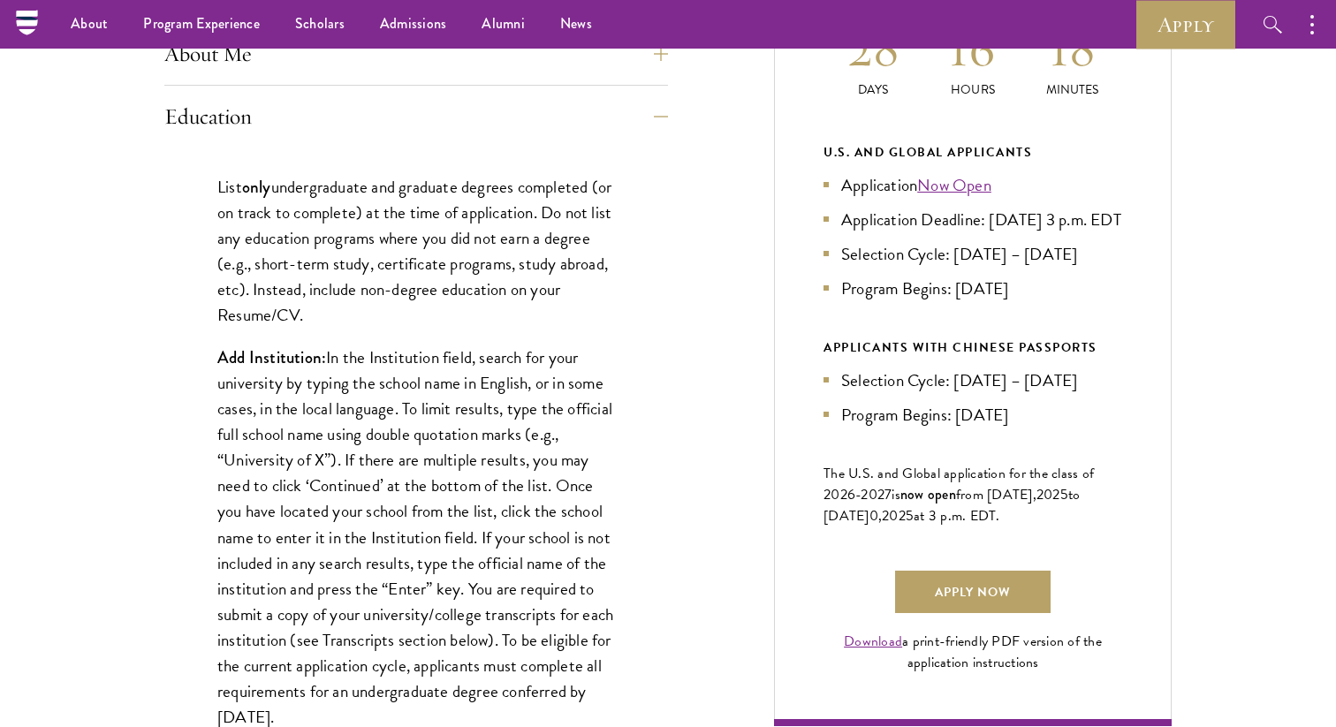
click at [442, 407] on p "Add Institution: In the Institution field, search for your university by typing…" at bounding box center [416, 537] width 398 height 385
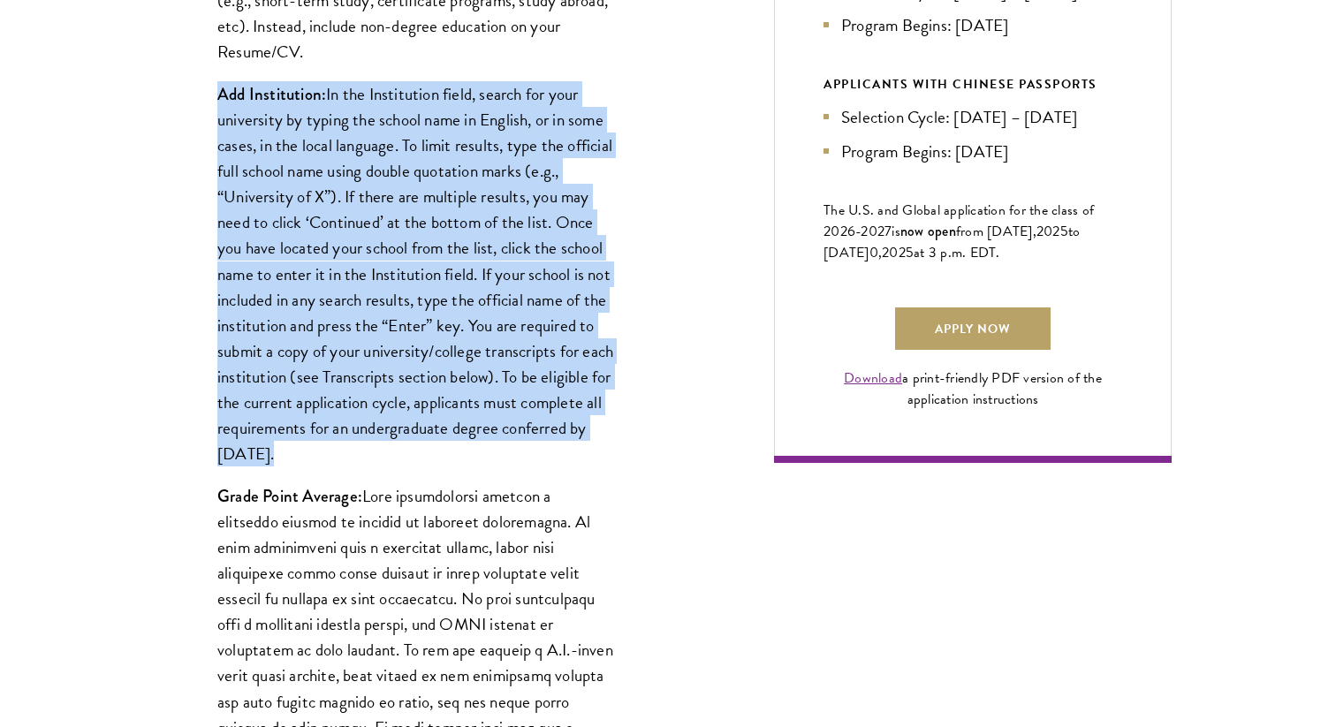
scroll to position [1273, 0]
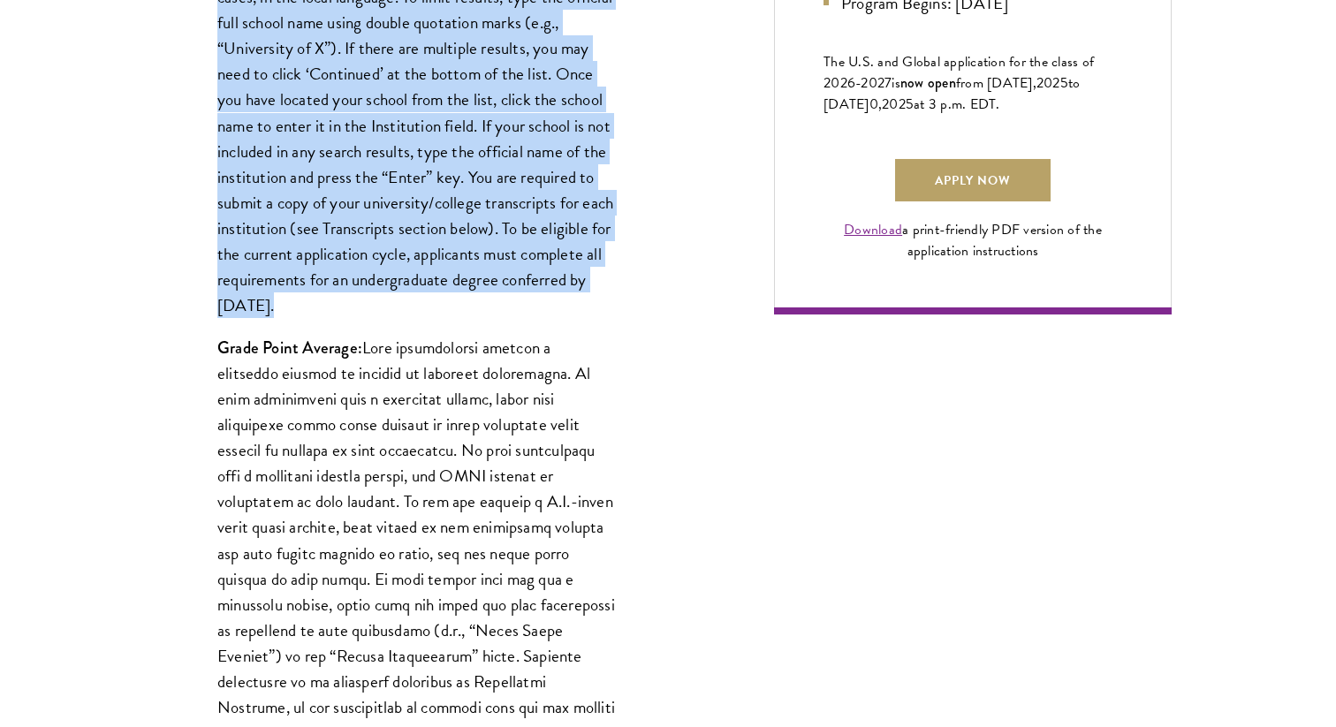
click at [442, 407] on p "Grade Point Average:" at bounding box center [416, 591] width 398 height 513
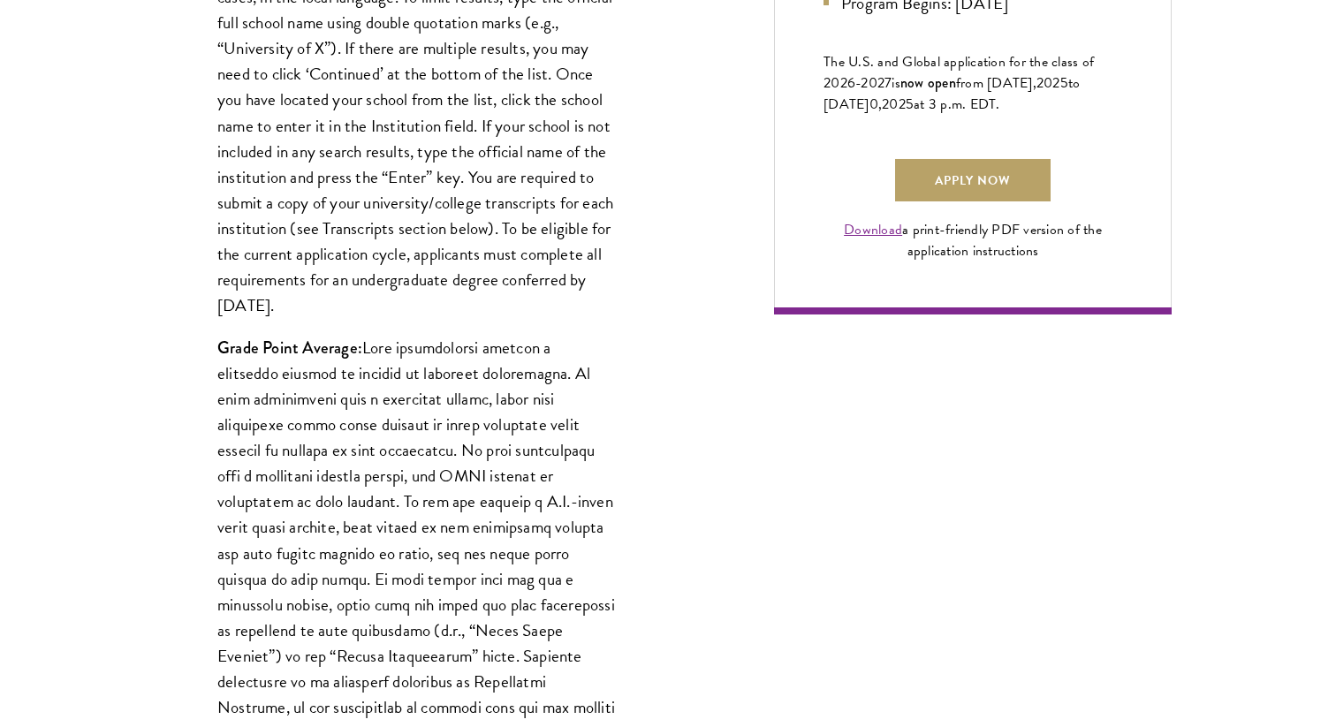
click at [442, 407] on p "Grade Point Average:" at bounding box center [416, 591] width 398 height 513
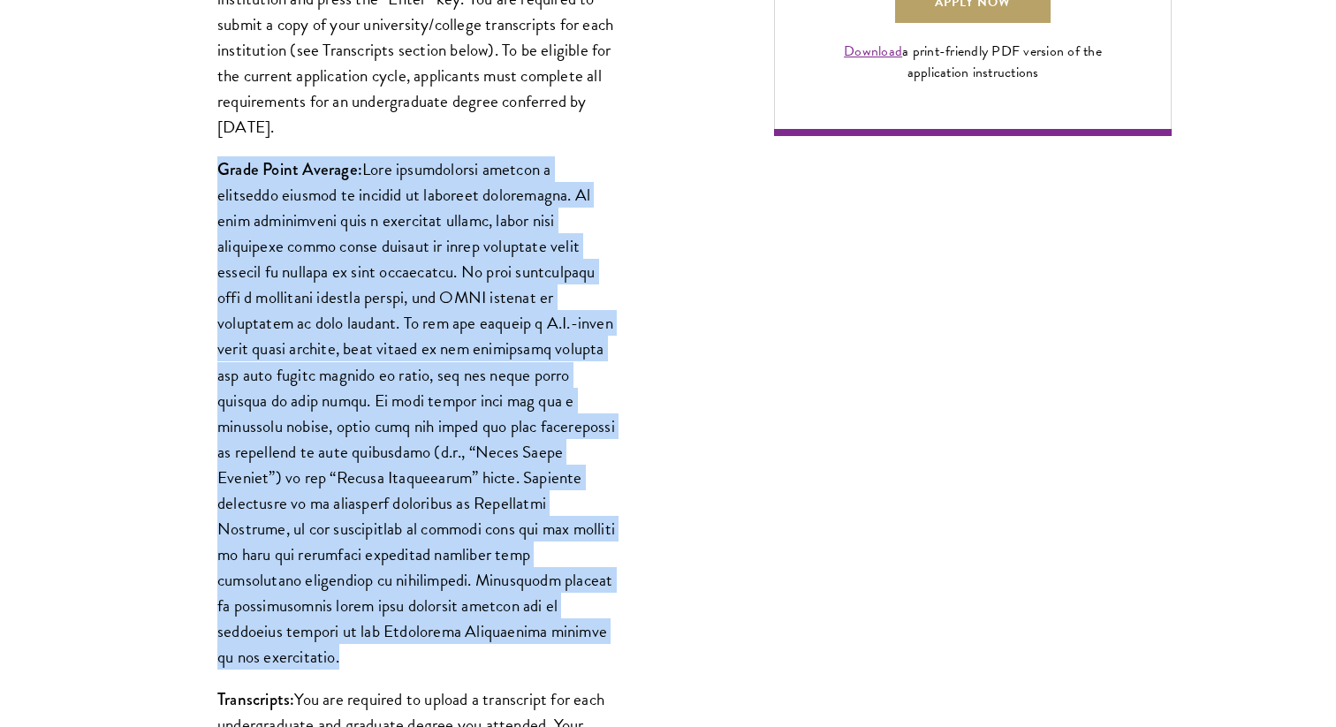
scroll to position [1695, 0]
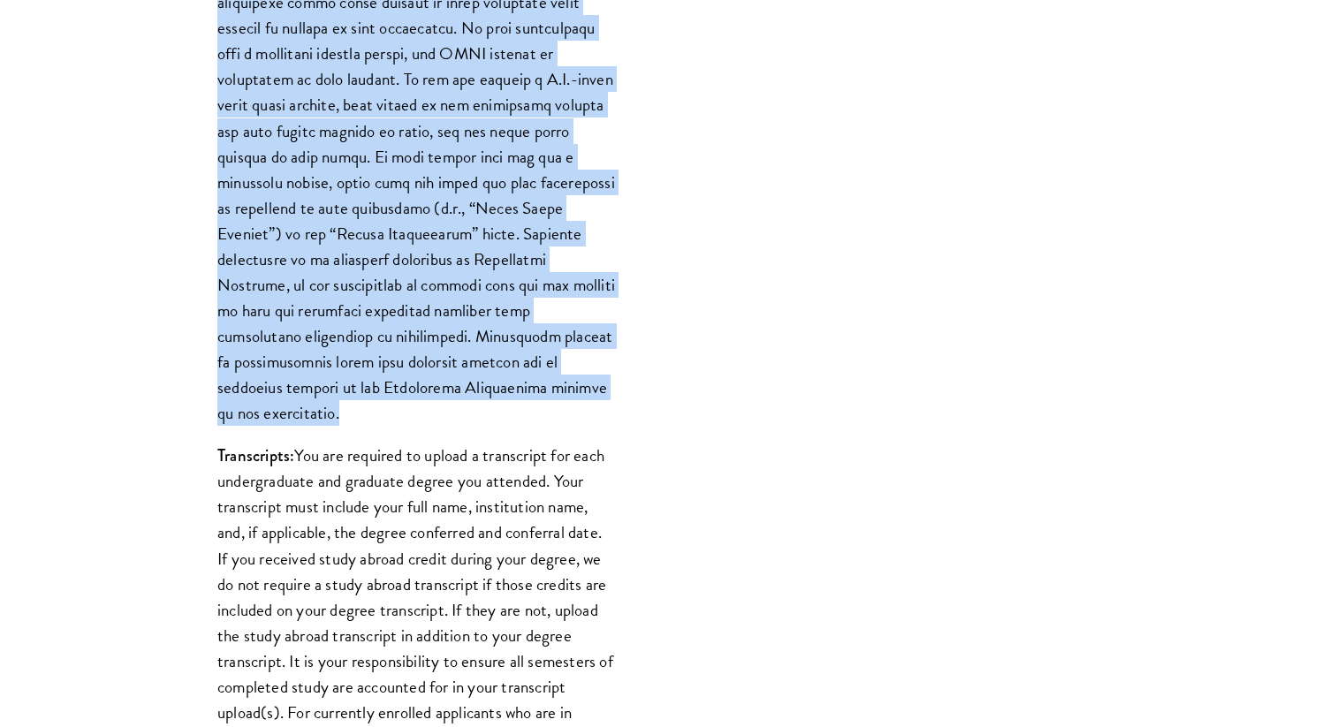
click at [442, 407] on div "List only undergraduate and graduate degrees completed (or on track to complete…" at bounding box center [416, 353] width 504 height 2081
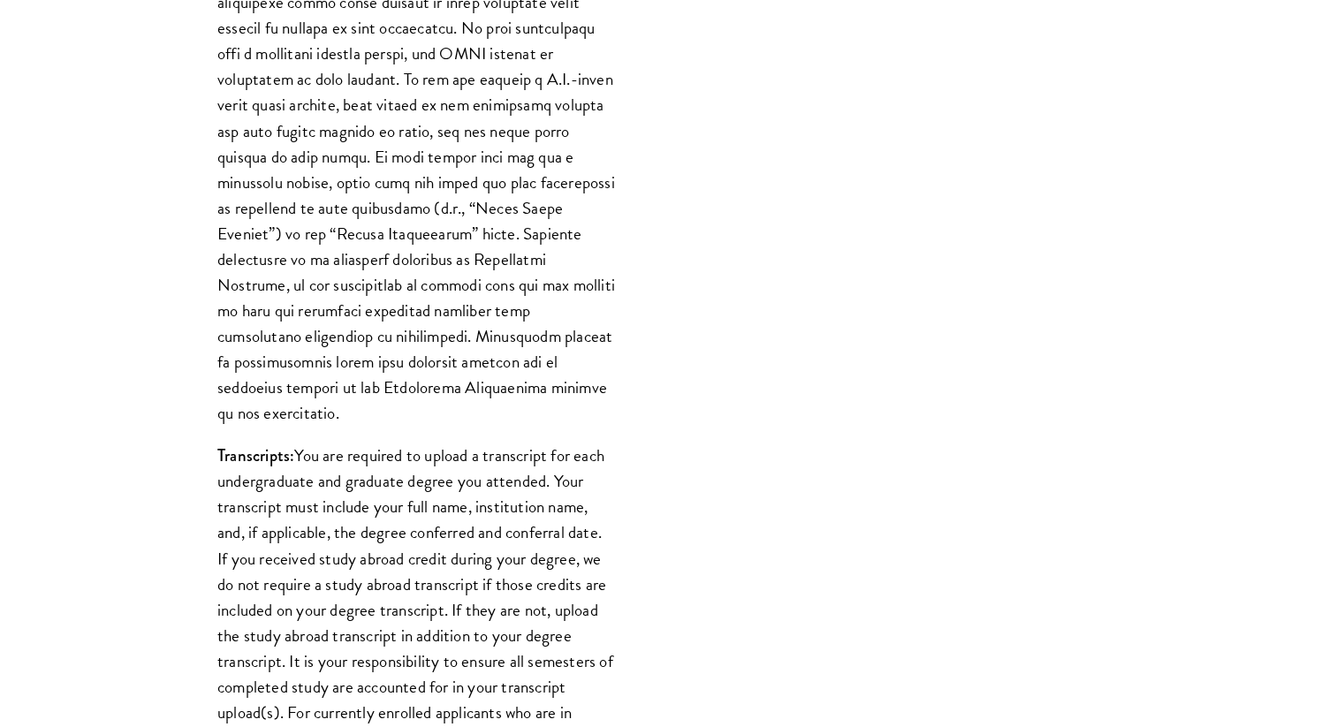
click at [440, 445] on p "Transcripts: You are required to upload a transcript for each undergraduate and…" at bounding box center [416, 648] width 398 height 411
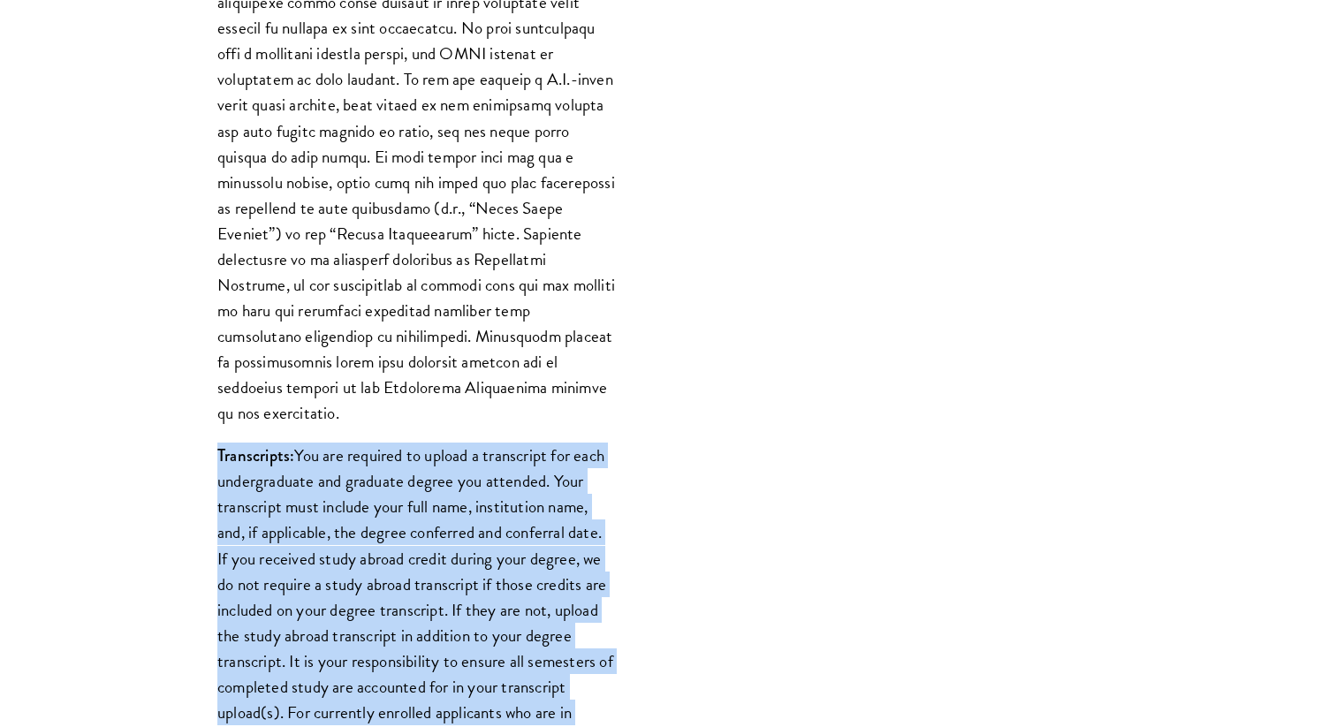
click at [440, 445] on p "Transcripts: You are required to upload a transcript for each undergraduate and…" at bounding box center [416, 648] width 398 height 411
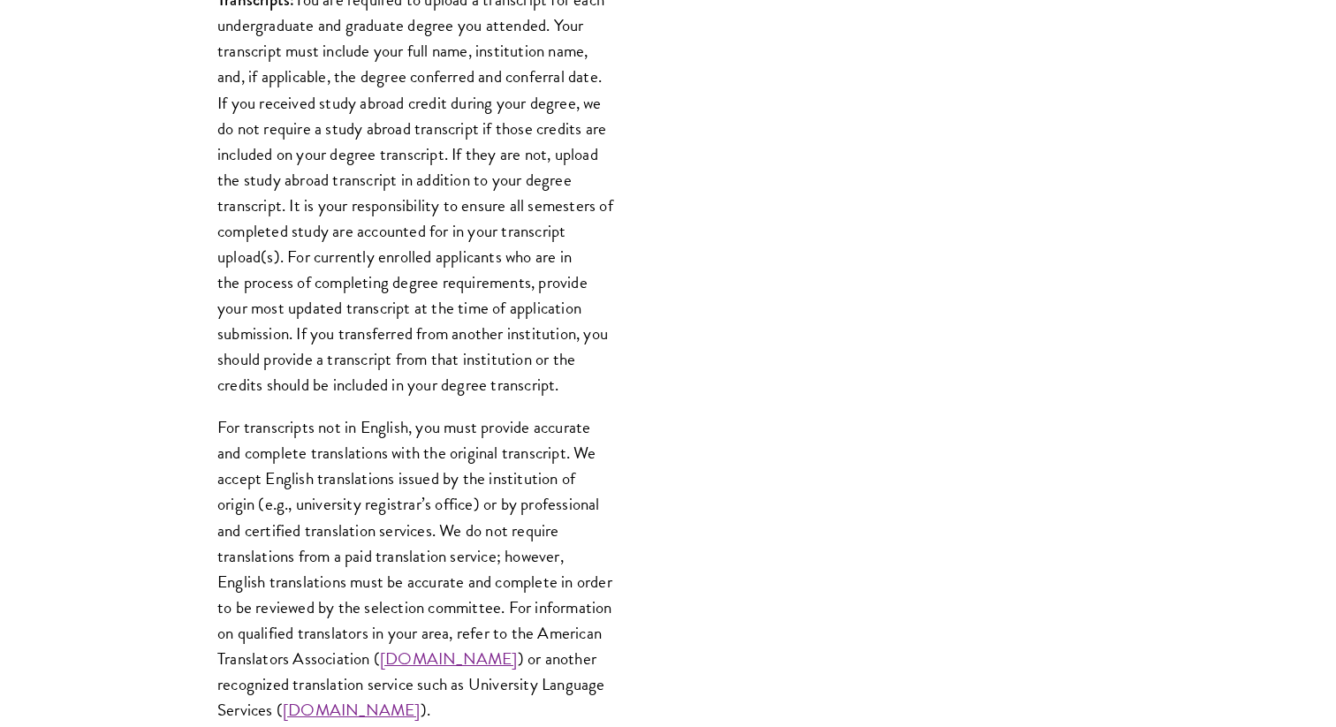
scroll to position [2478, 0]
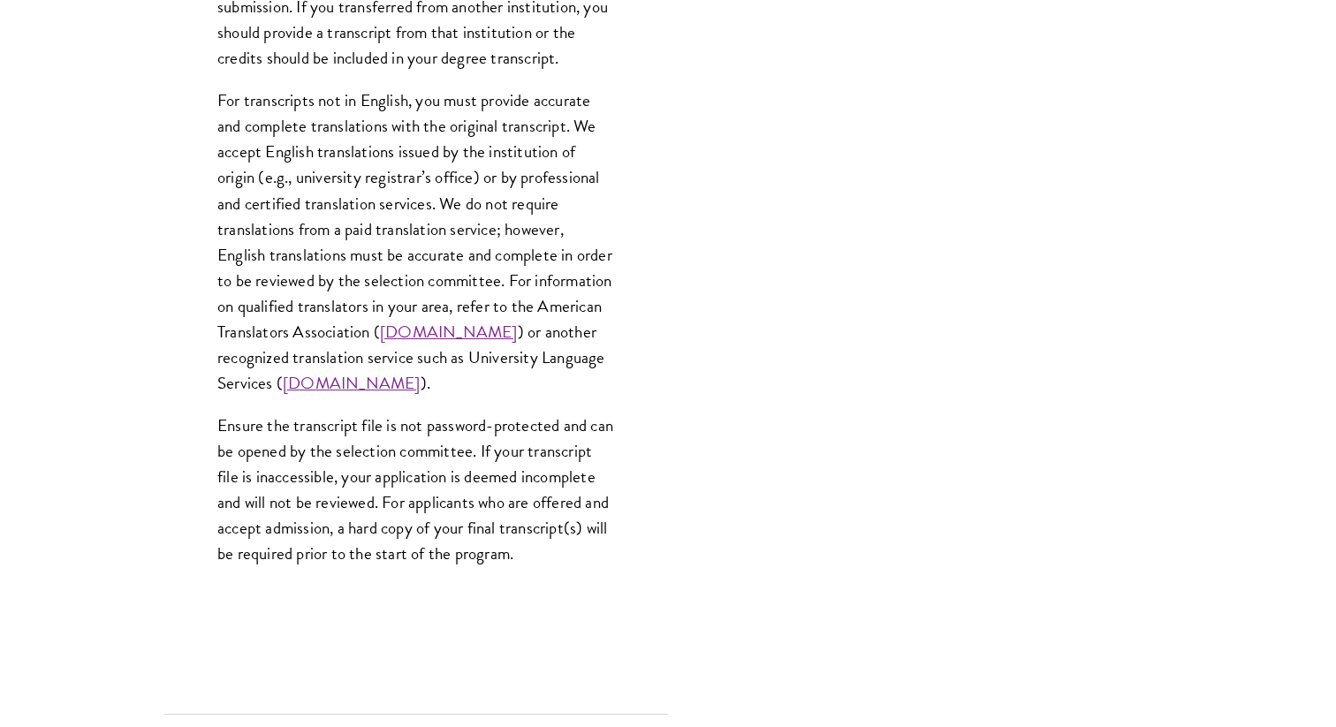
click at [440, 445] on p "Ensure the transcript file is not password-protected and can be opened by the s…" at bounding box center [416, 490] width 398 height 154
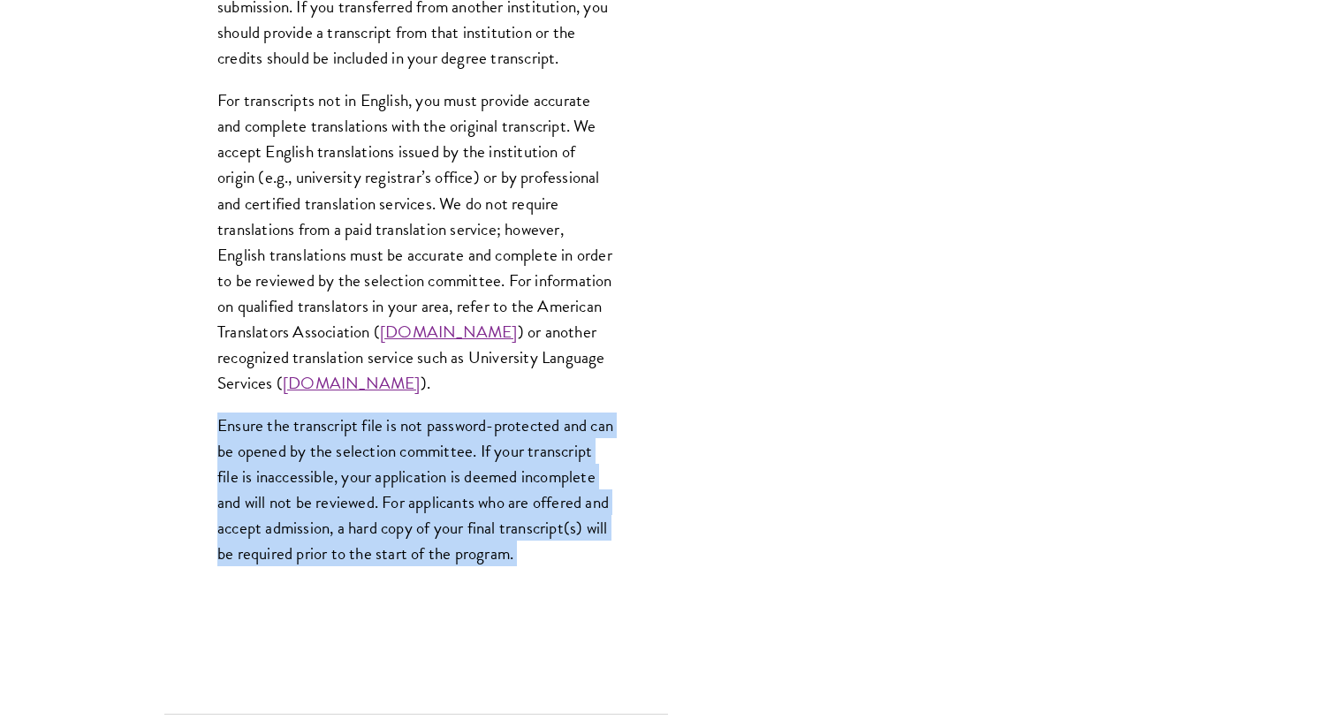
click at [440, 445] on p "Ensure the transcript file is not password-protected and can be opened by the s…" at bounding box center [416, 490] width 398 height 154
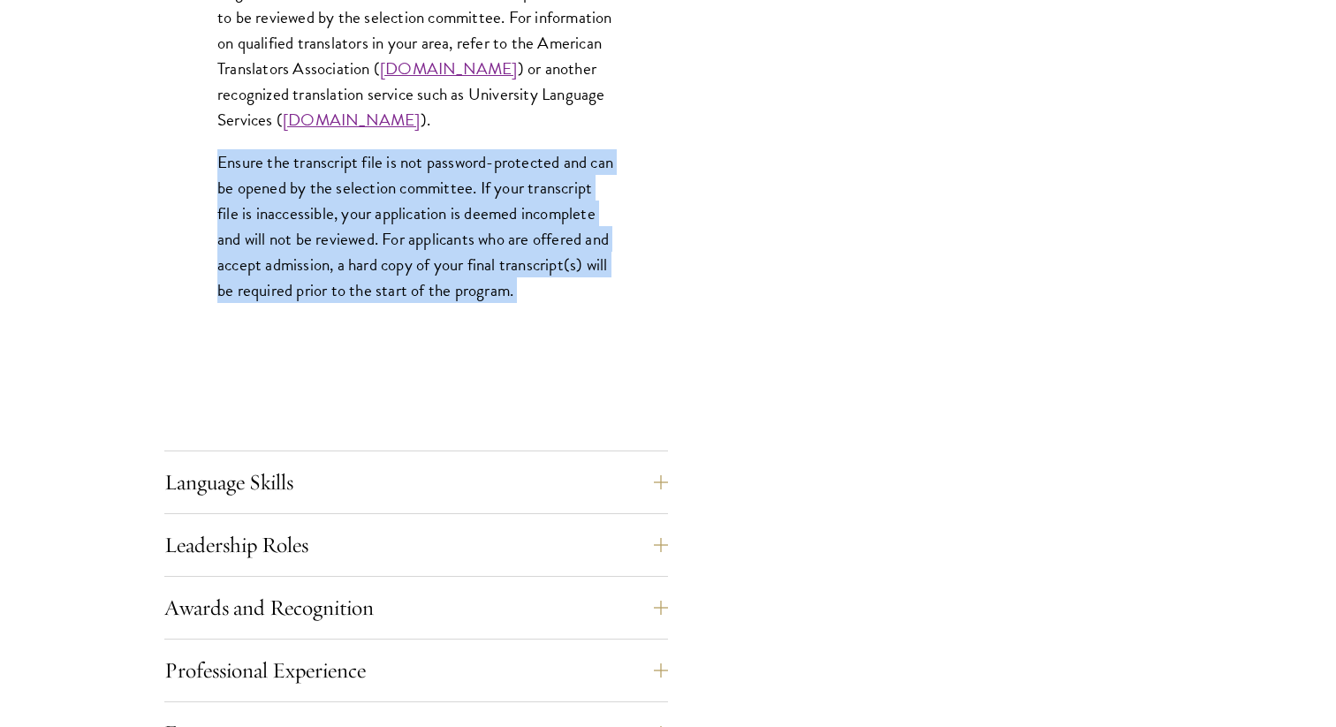
scroll to position [2993, 0]
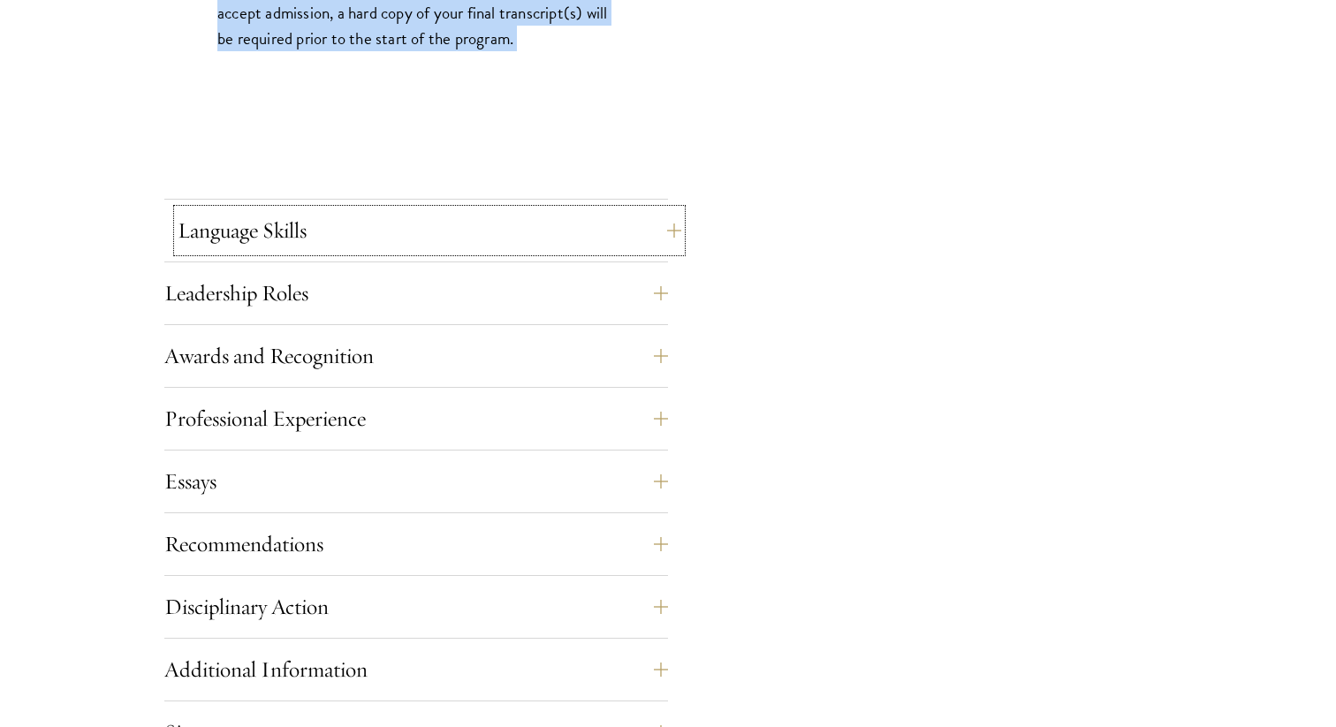
click at [433, 228] on button "Language Skills" at bounding box center [430, 230] width 504 height 42
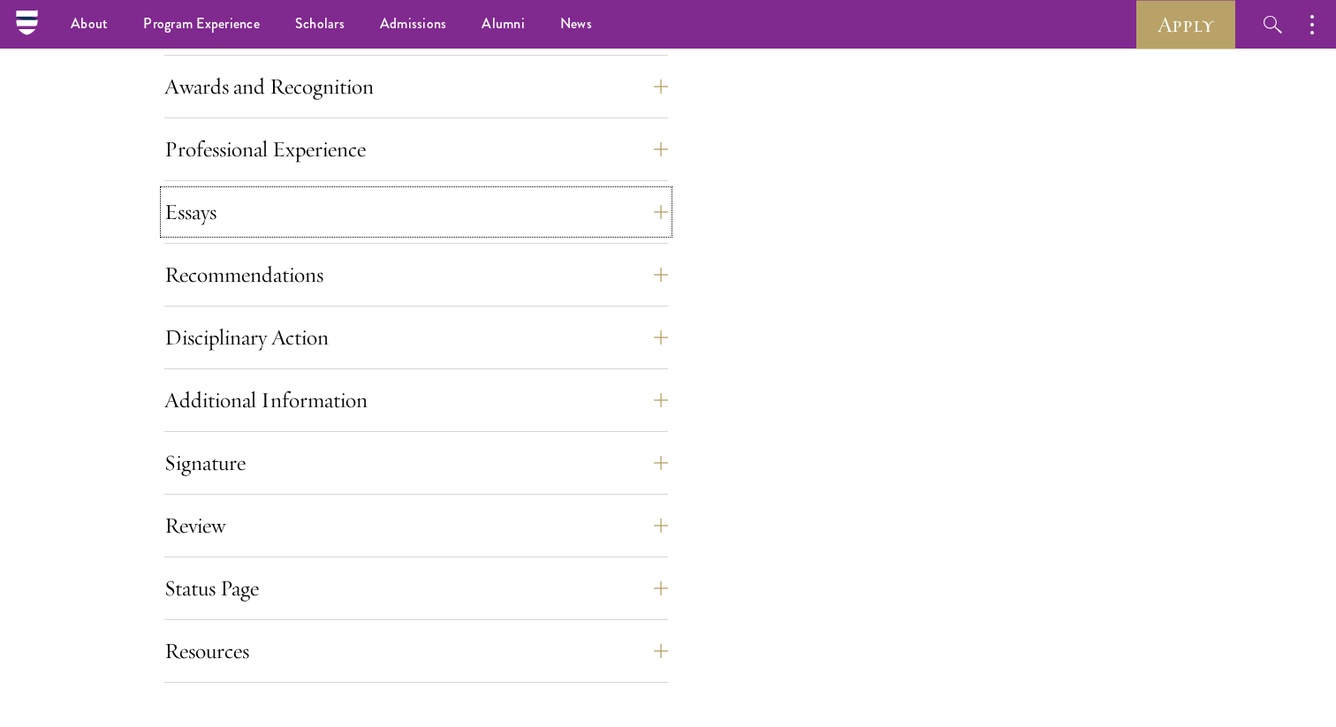
click at [433, 228] on button "Essays" at bounding box center [416, 212] width 504 height 42
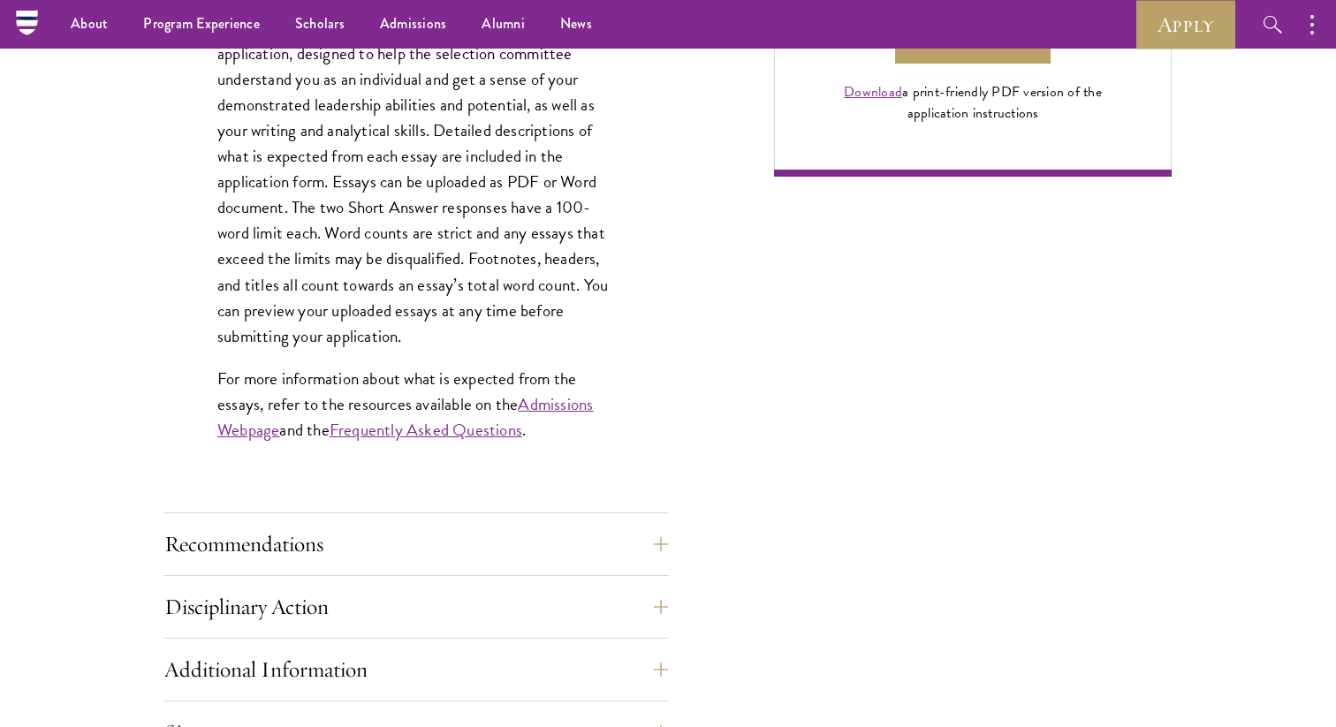
scroll to position [1079, 0]
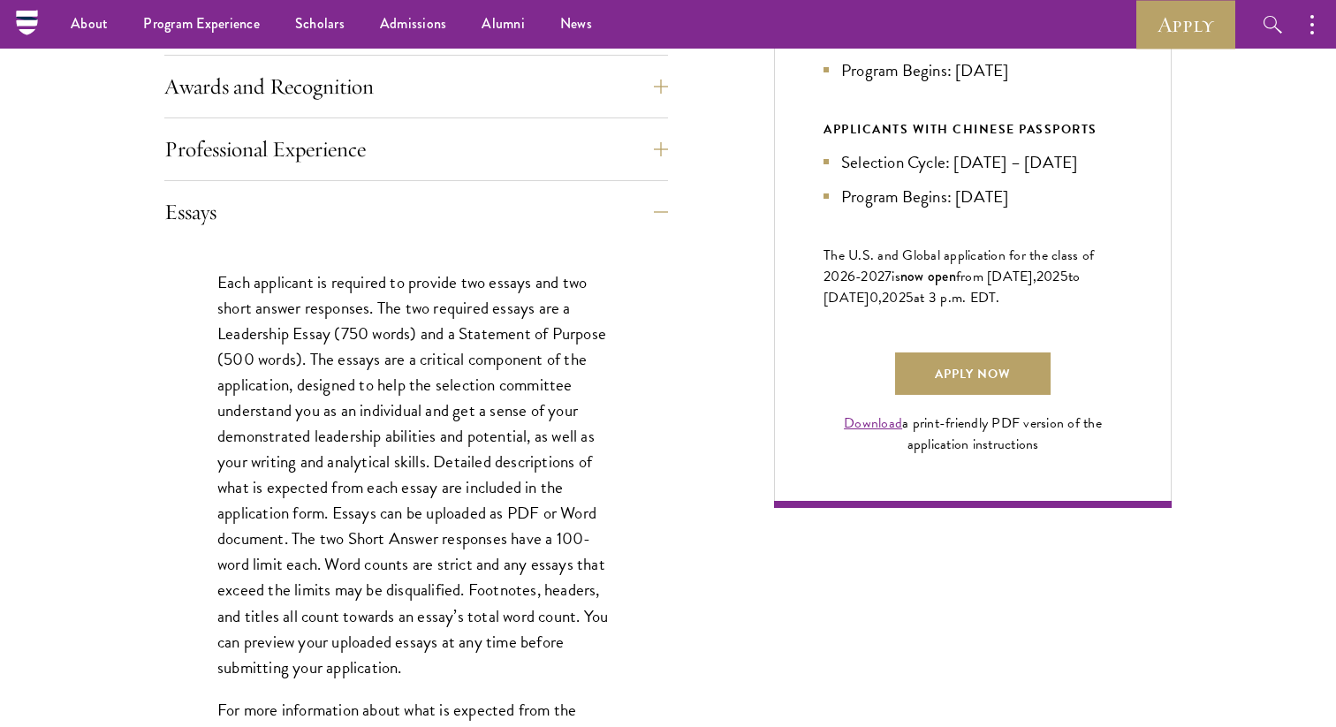
click at [430, 326] on p "Each applicant is required to provide two essays and two short answer responses…" at bounding box center [416, 475] width 398 height 411
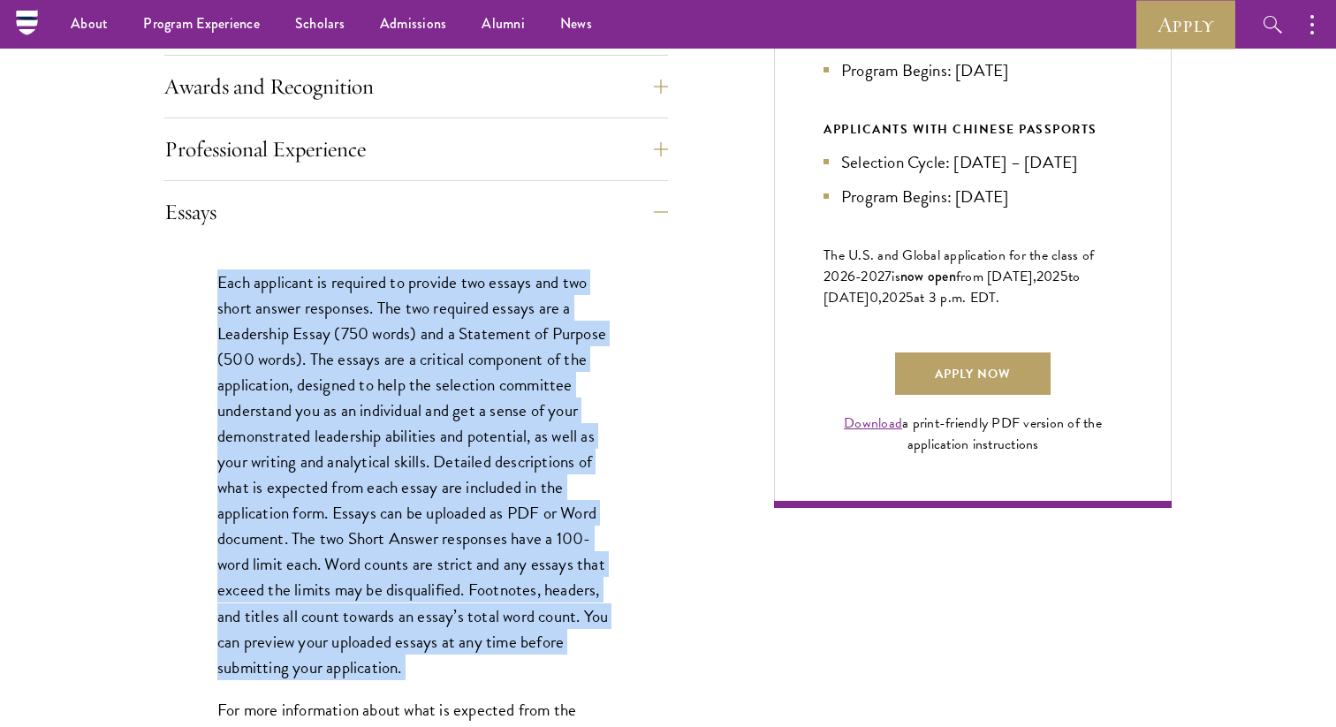
click at [430, 326] on p "Each applicant is required to provide two essays and two short answer responses…" at bounding box center [416, 475] width 398 height 411
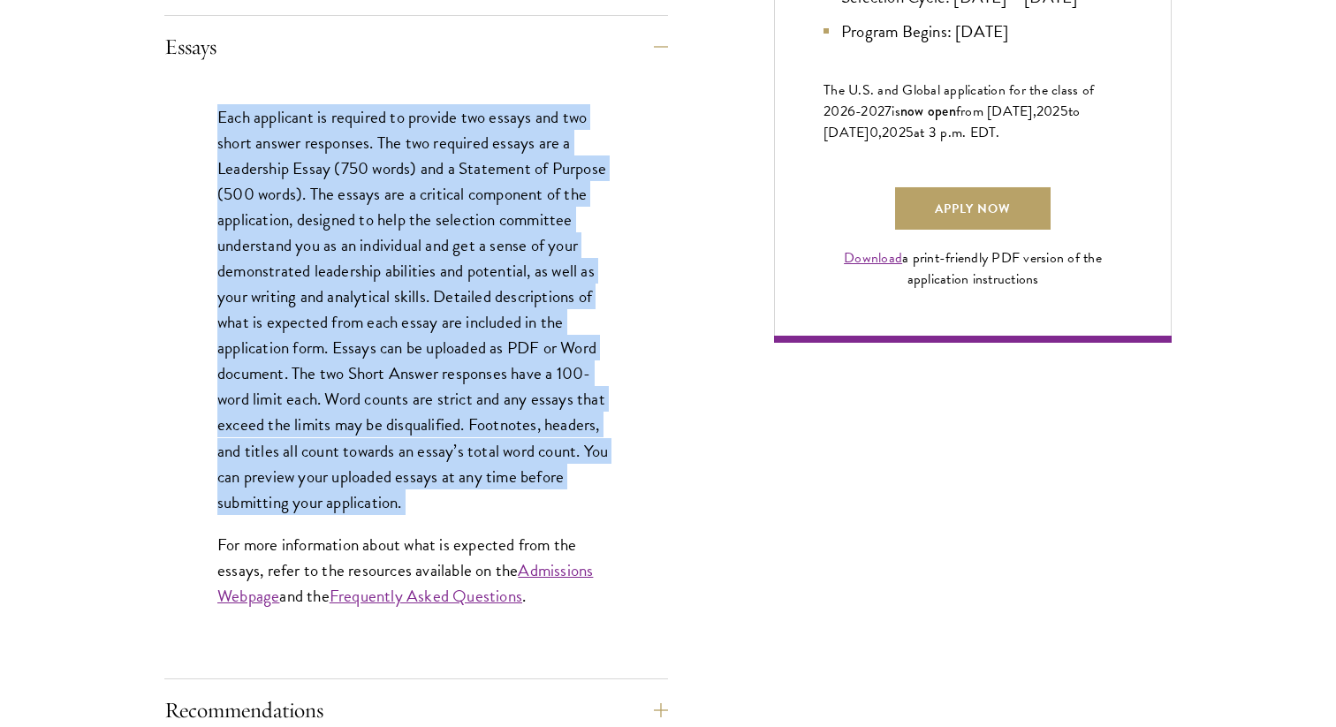
scroll to position [1499, 0]
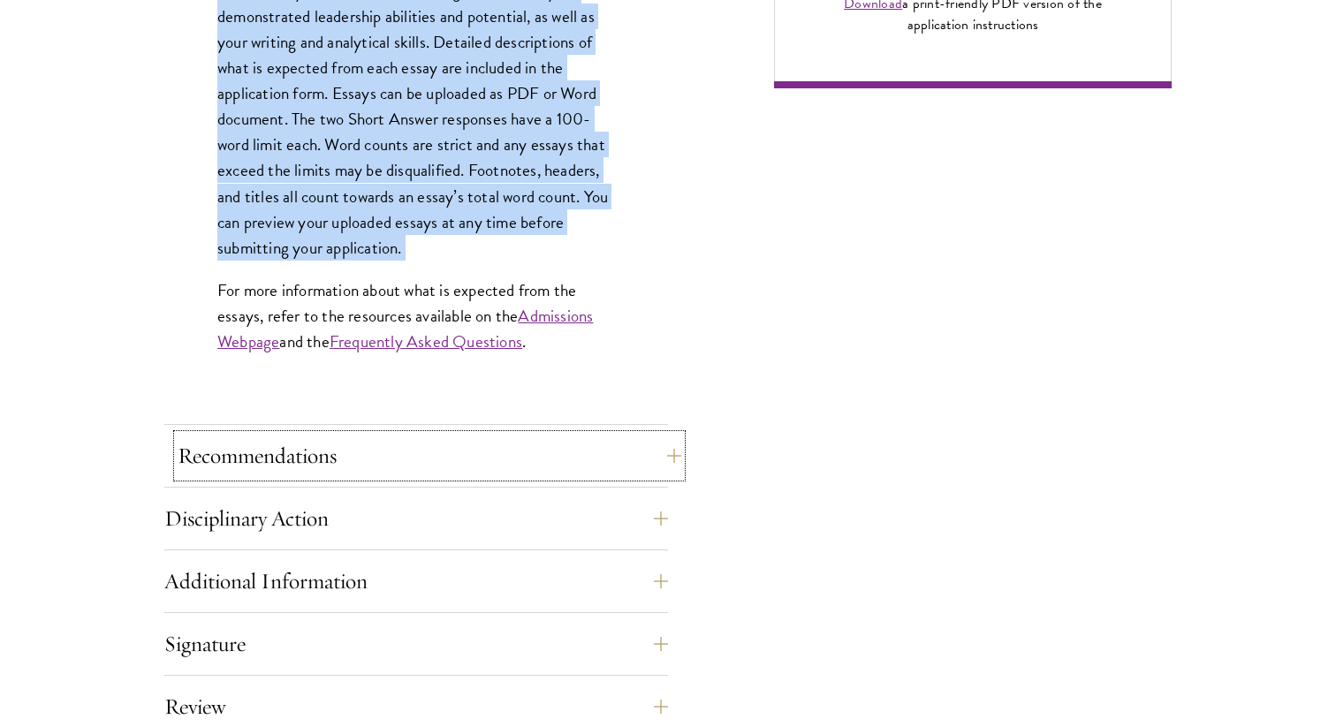
click at [439, 459] on button "Recommendations" at bounding box center [430, 456] width 504 height 42
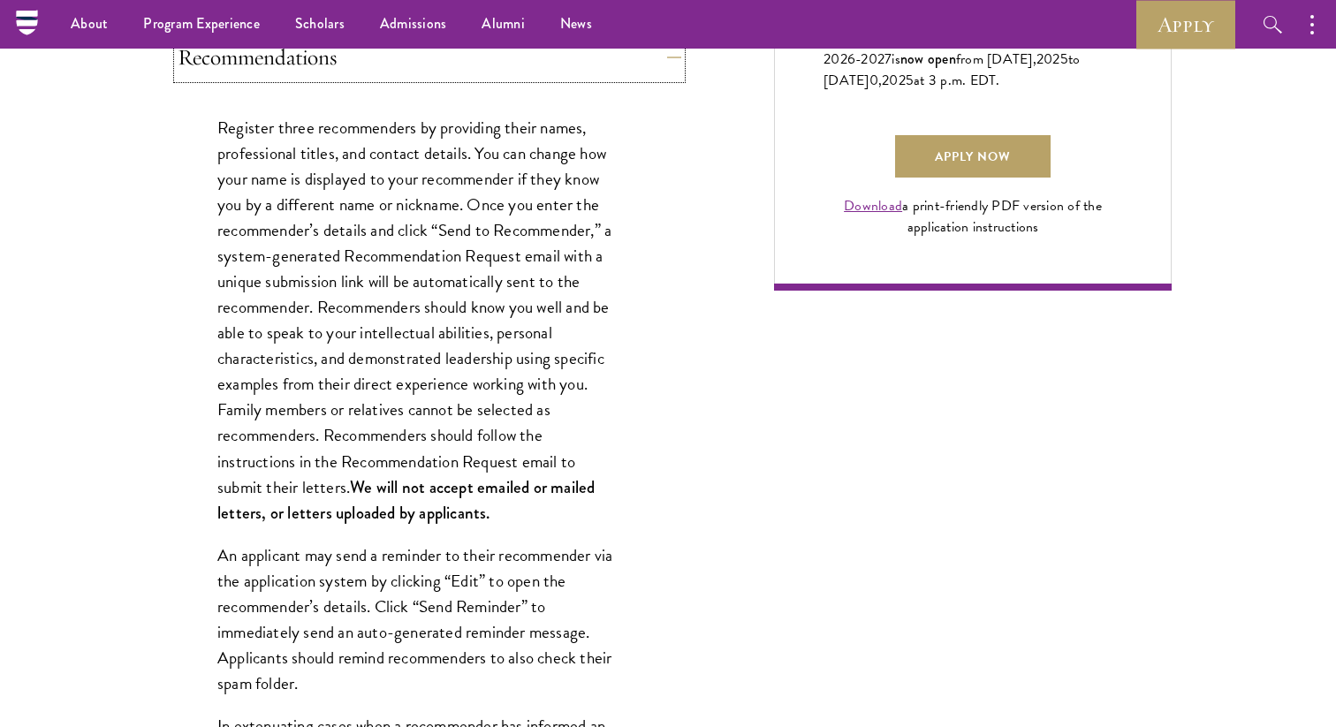
scroll to position [1213, 0]
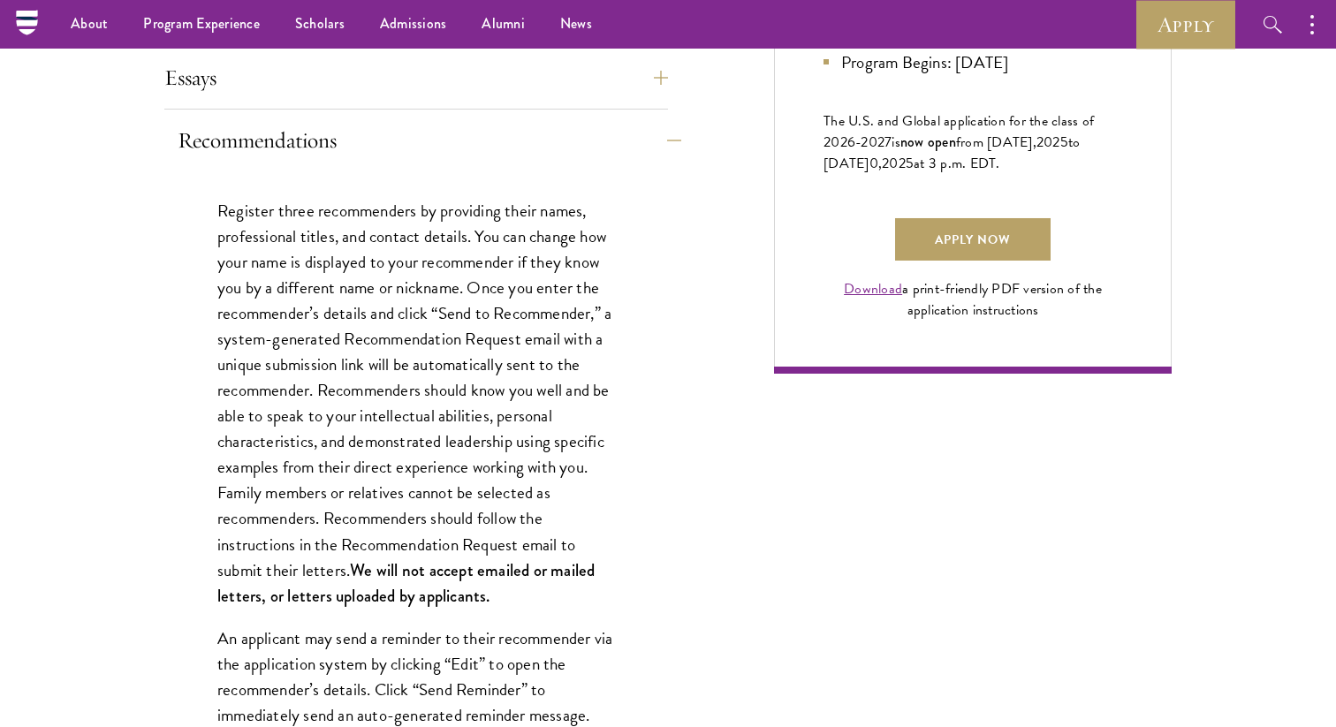
click at [439, 459] on p "Register three recommenders by providing their names, professional titles, and …" at bounding box center [416, 403] width 398 height 411
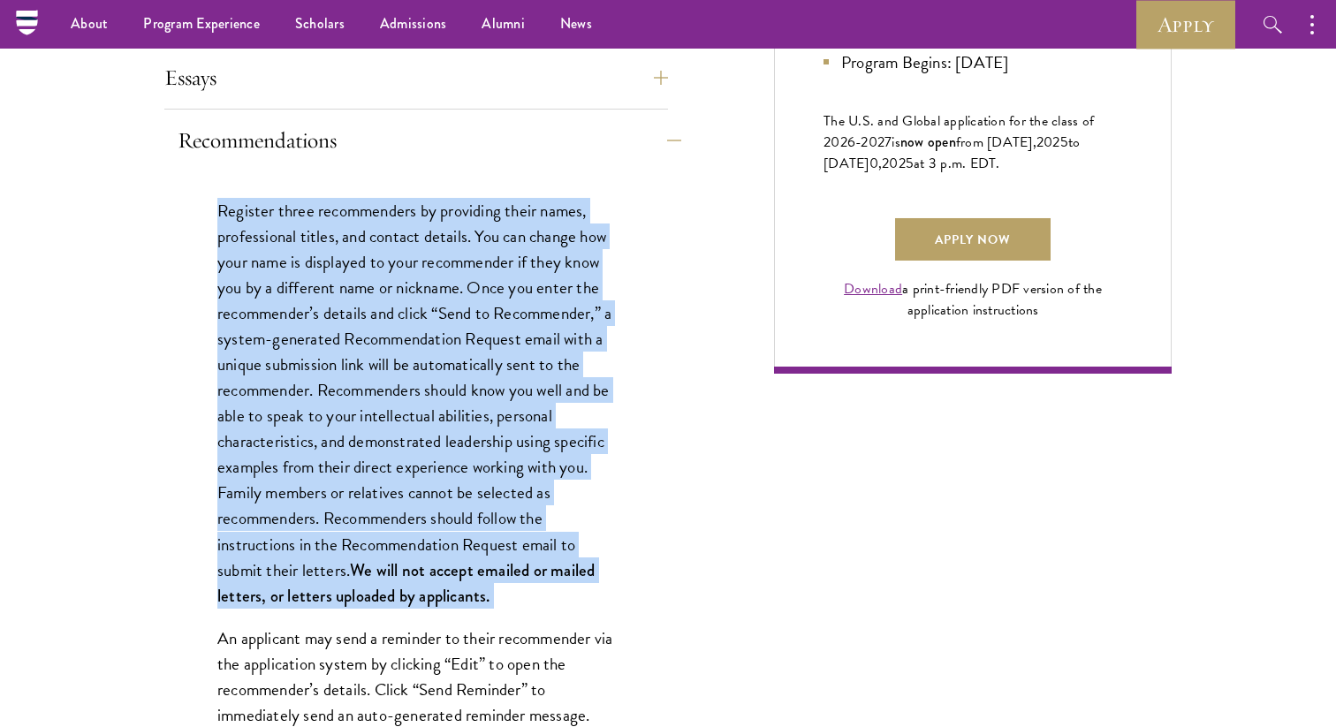
click at [439, 459] on p "Register three recommenders by providing their names, professional titles, and …" at bounding box center [416, 403] width 398 height 411
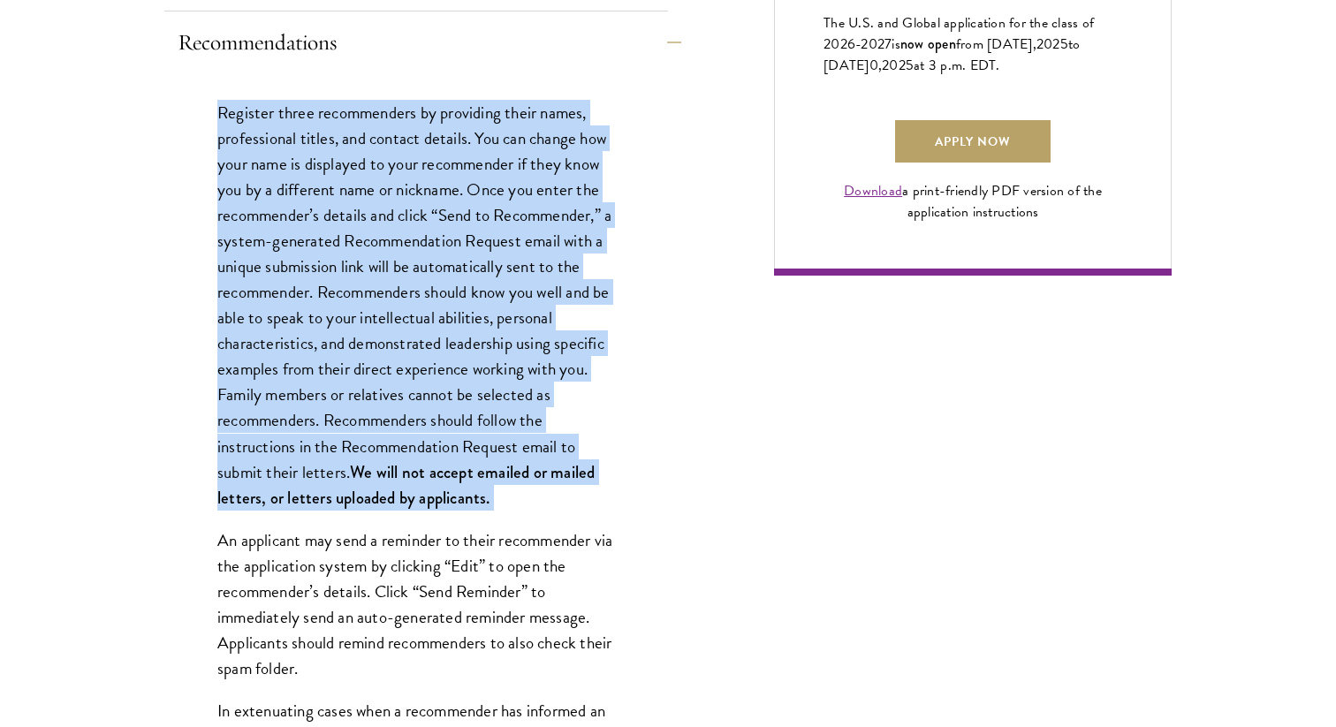
scroll to position [1506, 0]
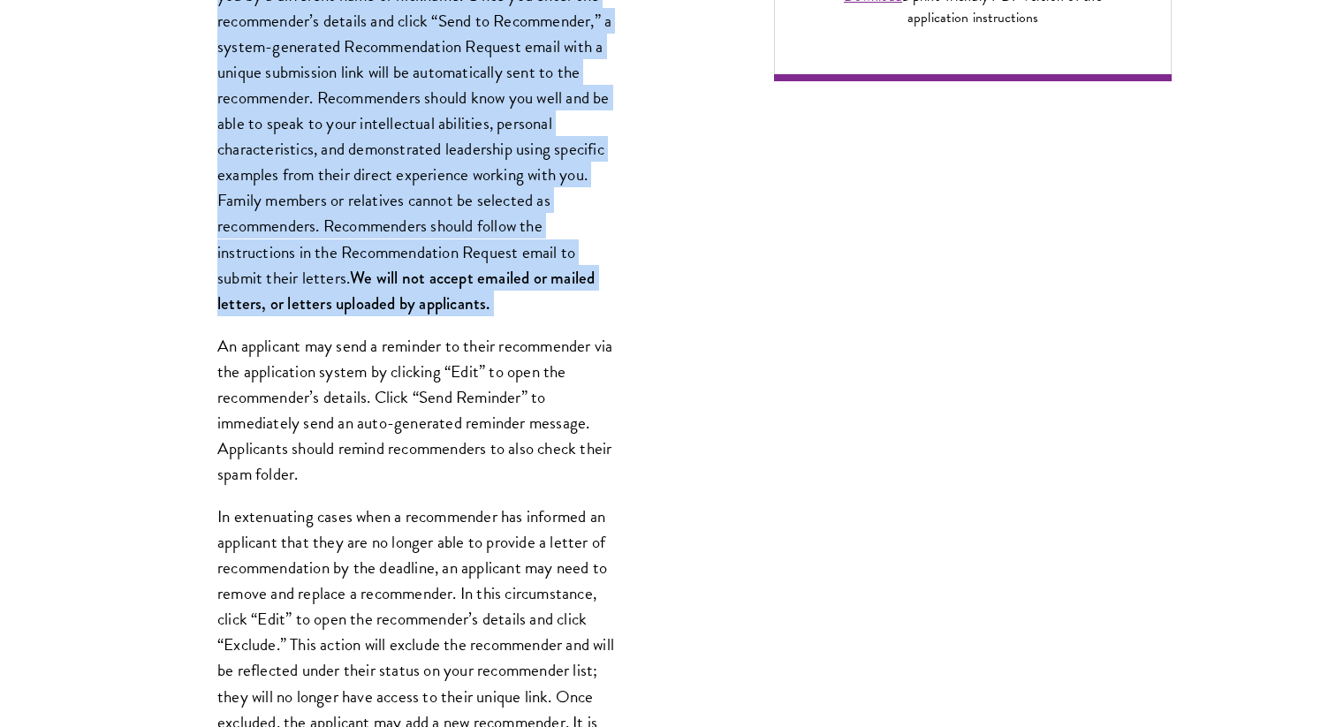
click at [442, 411] on p "An applicant may send a reminder to their recommender via the application syste…" at bounding box center [416, 410] width 398 height 154
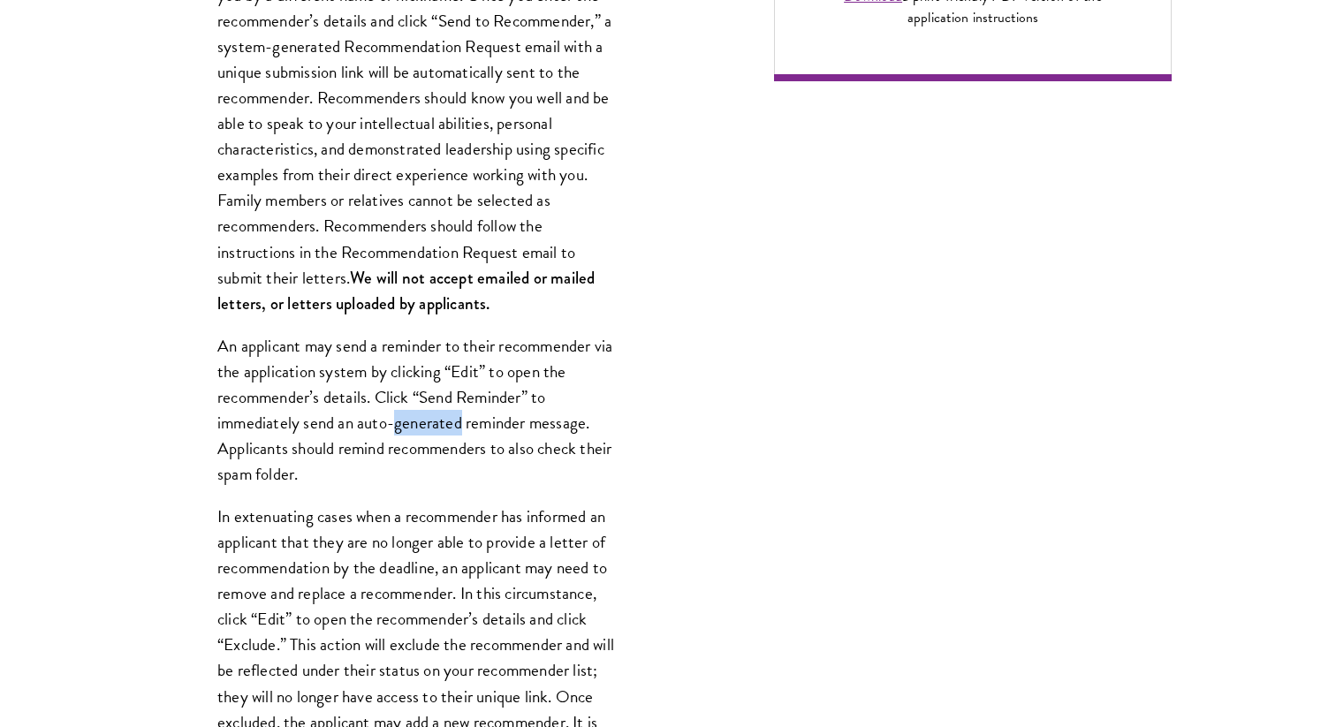
click at [442, 411] on p "An applicant may send a reminder to their recommender via the application syste…" at bounding box center [416, 410] width 398 height 154
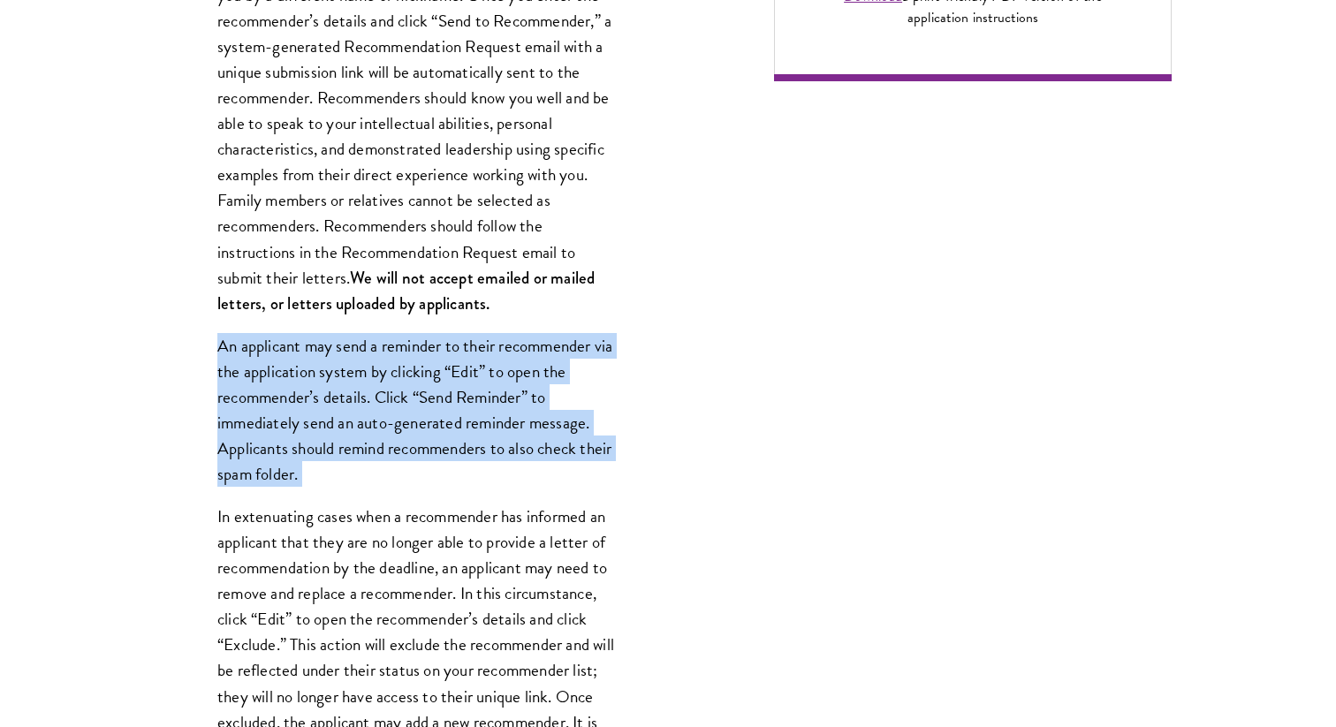
click at [422, 544] on p "In extenuating cases when a recommender has informed an applicant that they are…" at bounding box center [416, 696] width 398 height 385
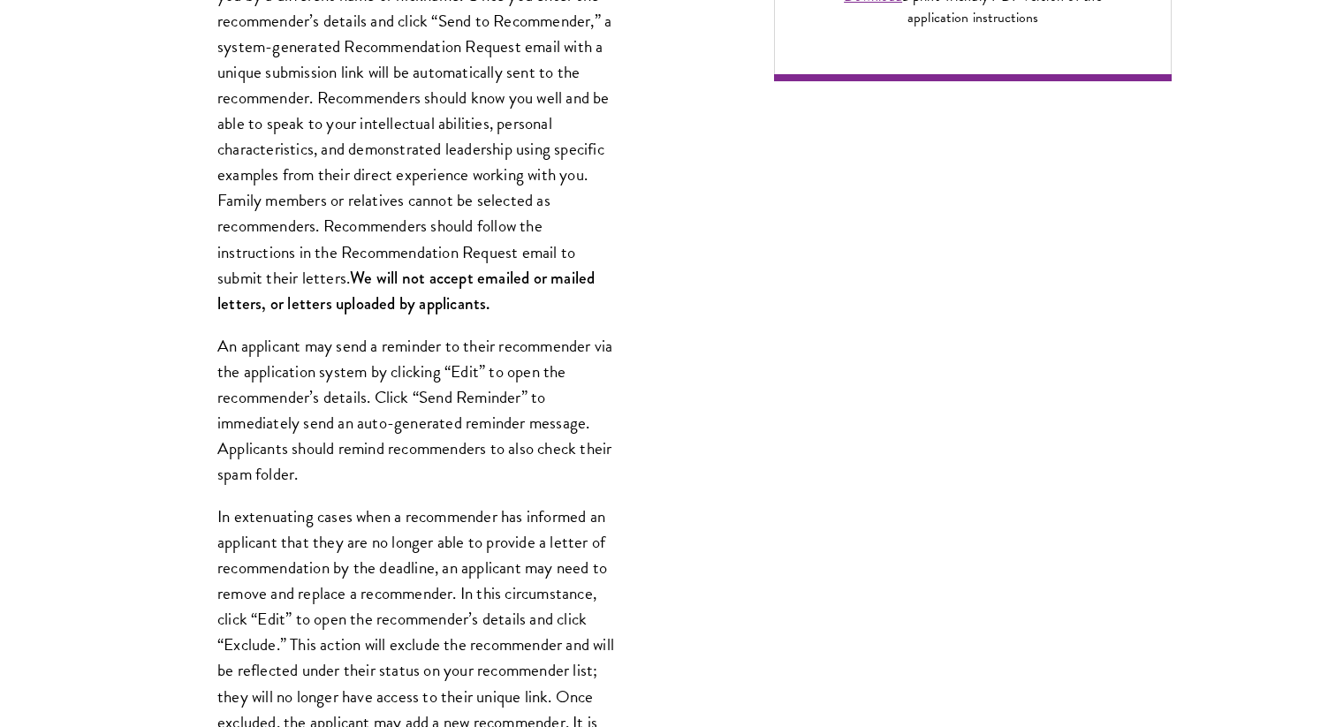
click at [422, 544] on p "In extenuating cases when a recommender has informed an applicant that they are…" at bounding box center [416, 696] width 398 height 385
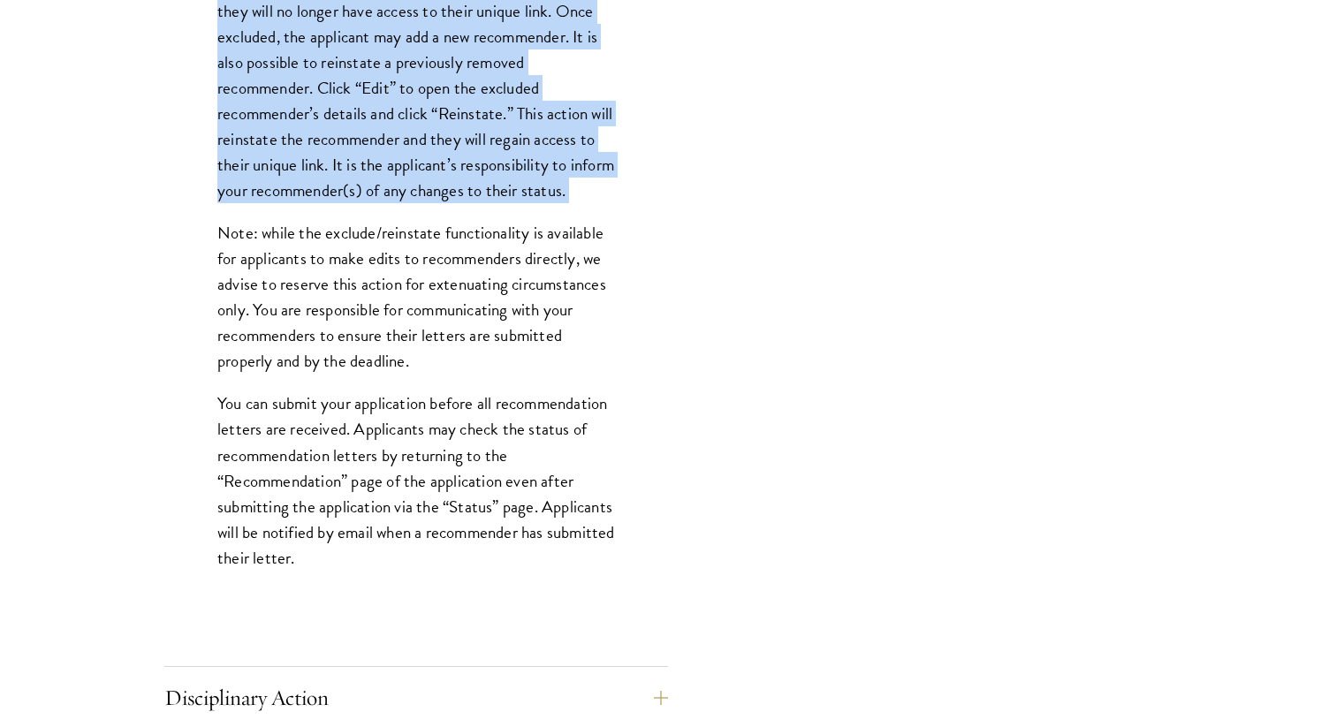
scroll to position [2661, 0]
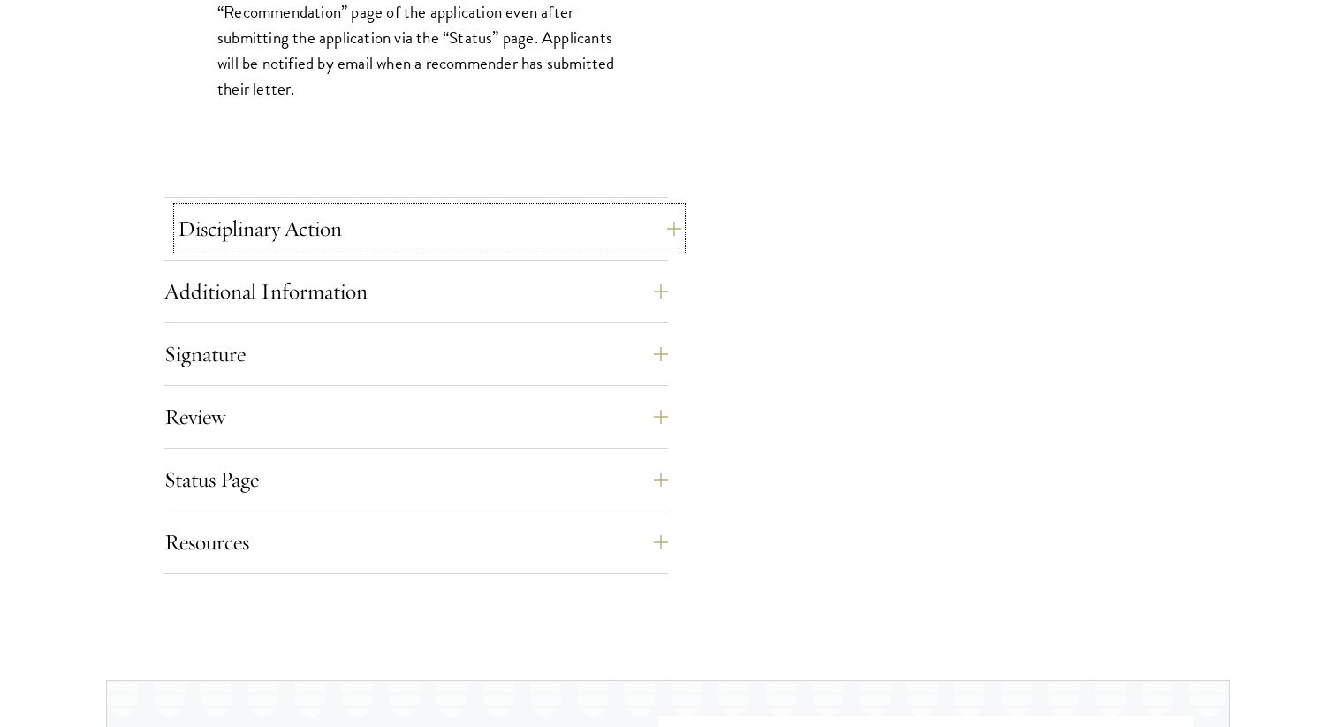
click at [439, 223] on button "Disciplinary Action" at bounding box center [430, 229] width 504 height 42
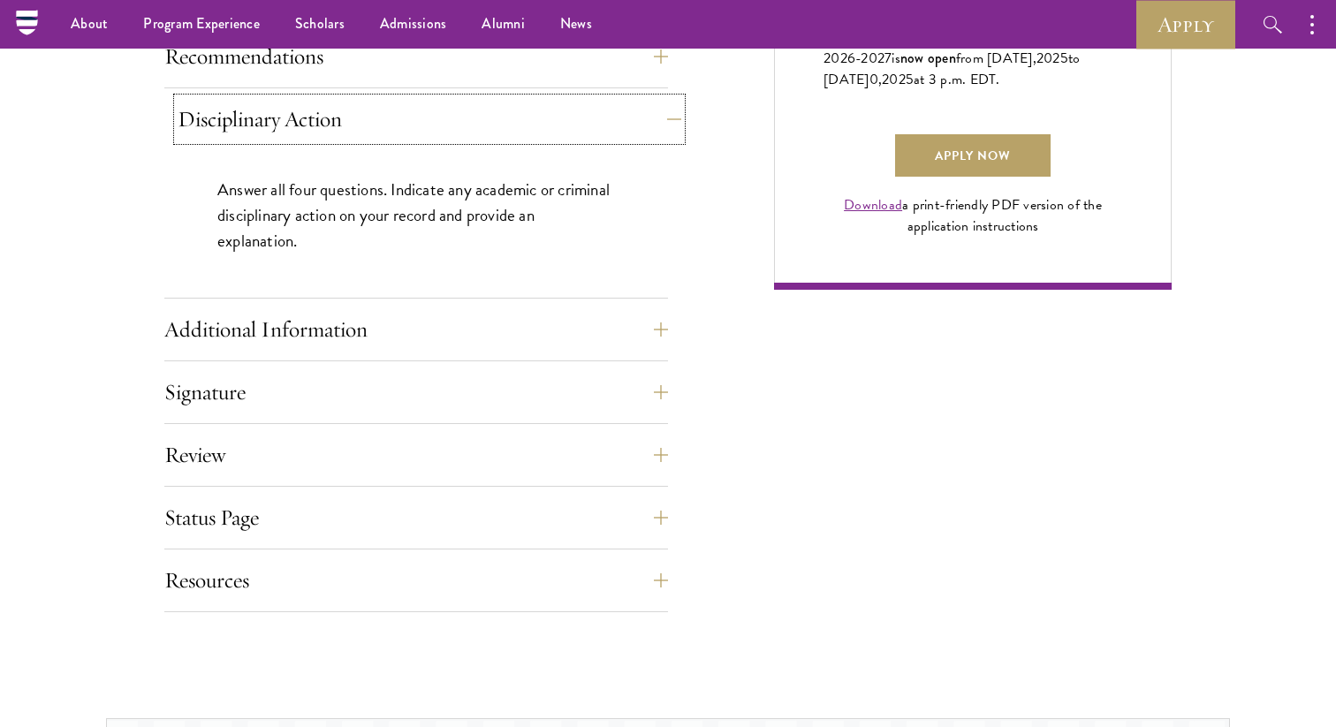
scroll to position [1297, 0]
click at [439, 220] on p "Answer all four questions. Indicate any academic or criminal disciplinary actio…" at bounding box center [416, 216] width 398 height 77
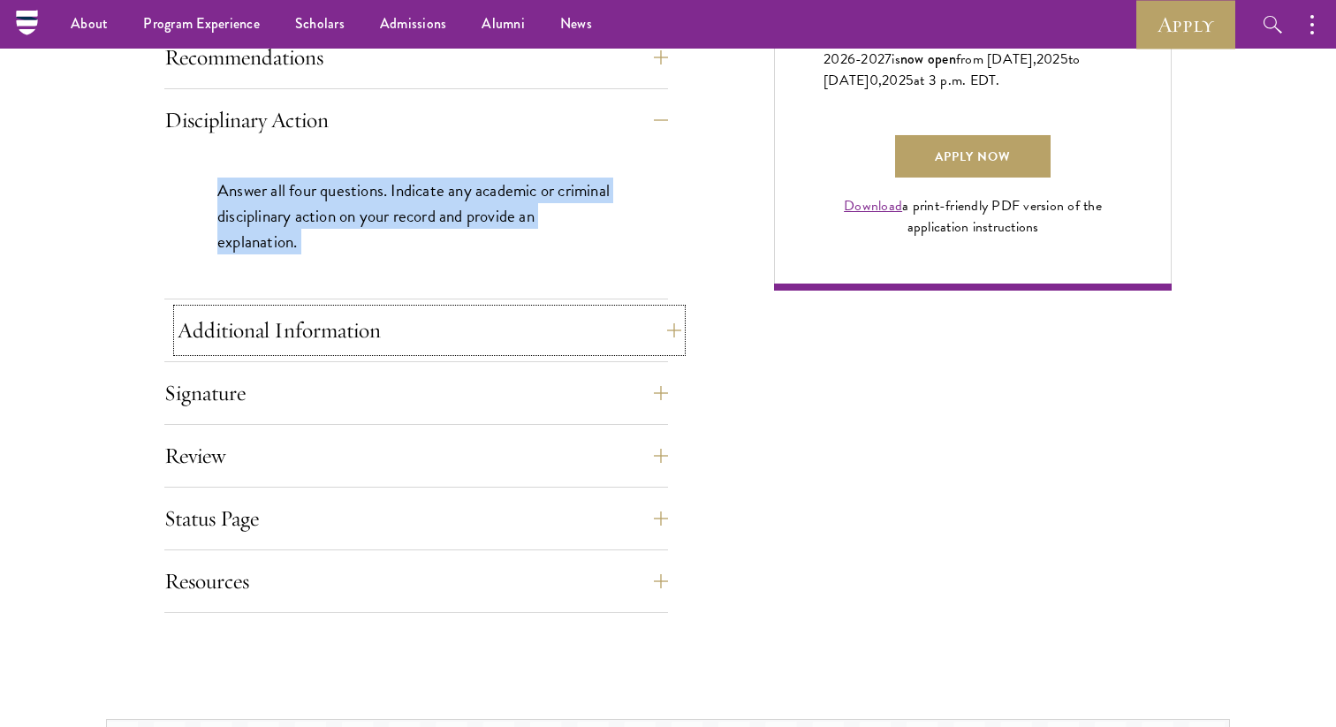
click at [560, 330] on button "Additional Information" at bounding box center [430, 330] width 504 height 42
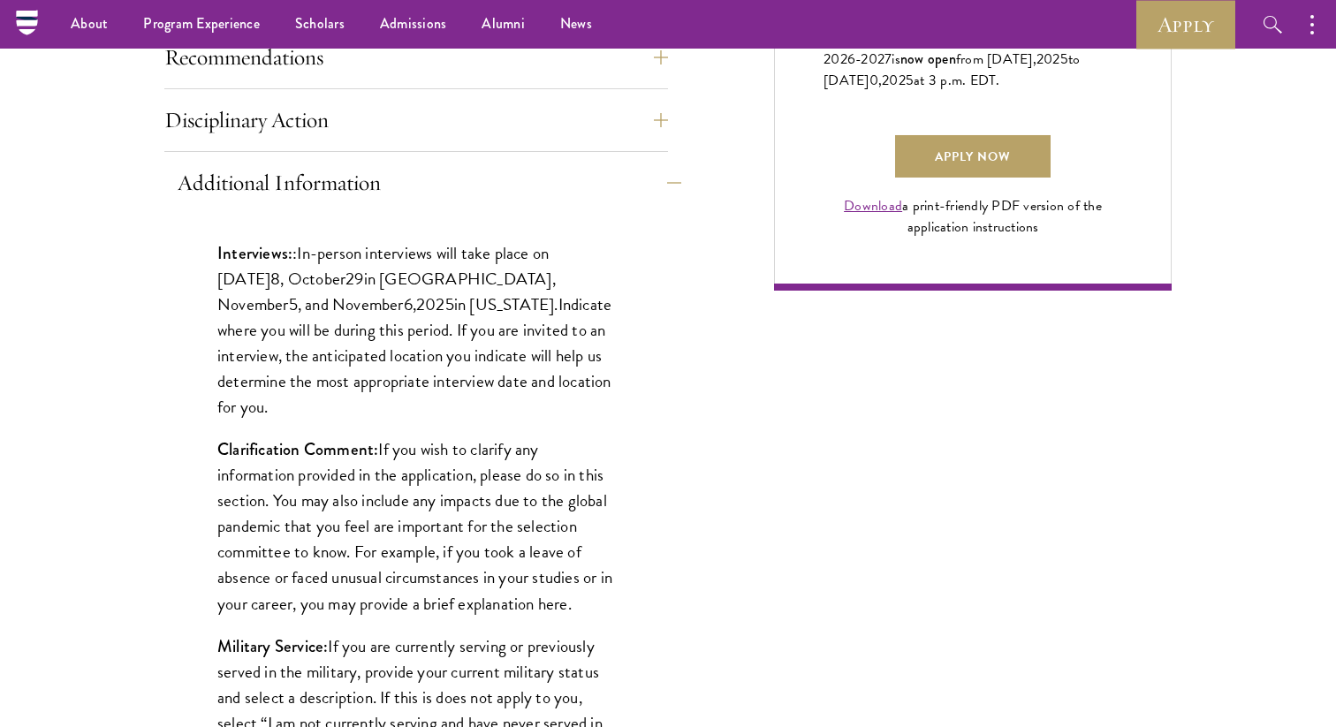
click at [560, 330] on p "Interviews: : In-person interviews will take place on [DATE] 8 , [DATE] in [GEO…" at bounding box center [416, 329] width 398 height 179
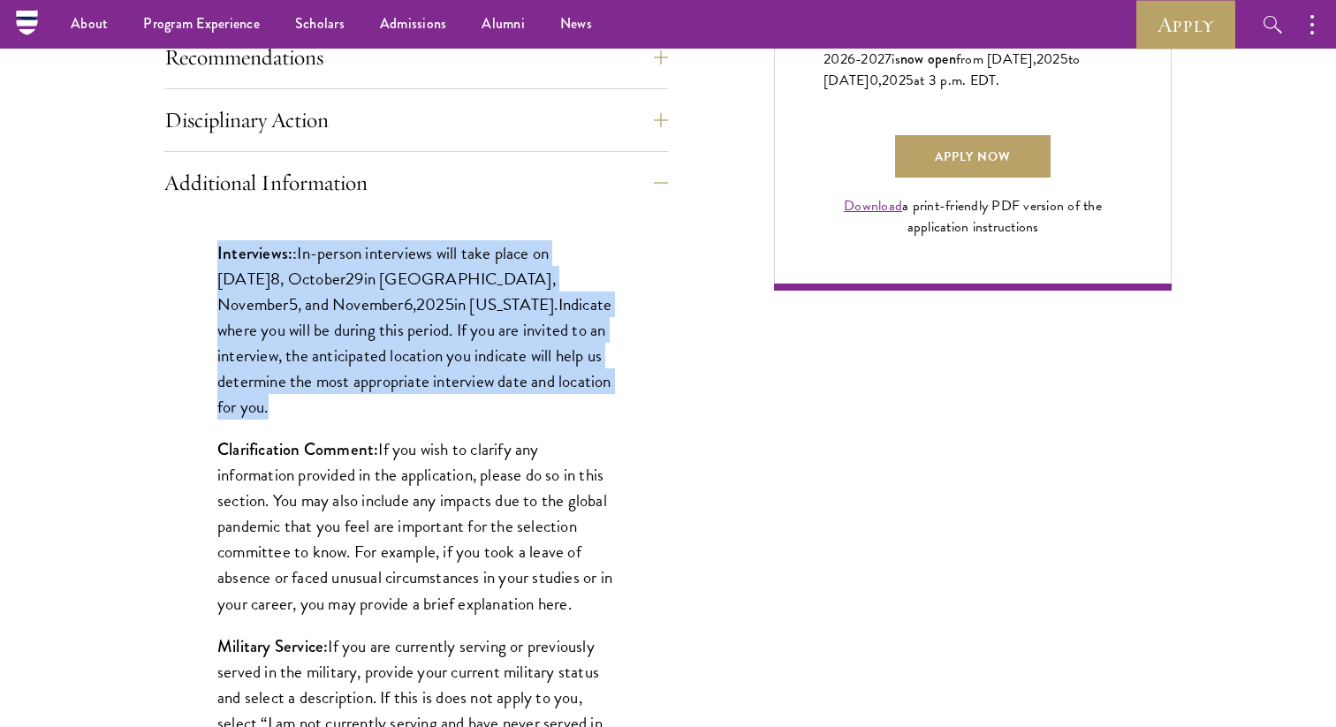
click at [519, 447] on p "Clarification Comment: If you wish to clarify any information provided in the a…" at bounding box center [416, 526] width 398 height 179
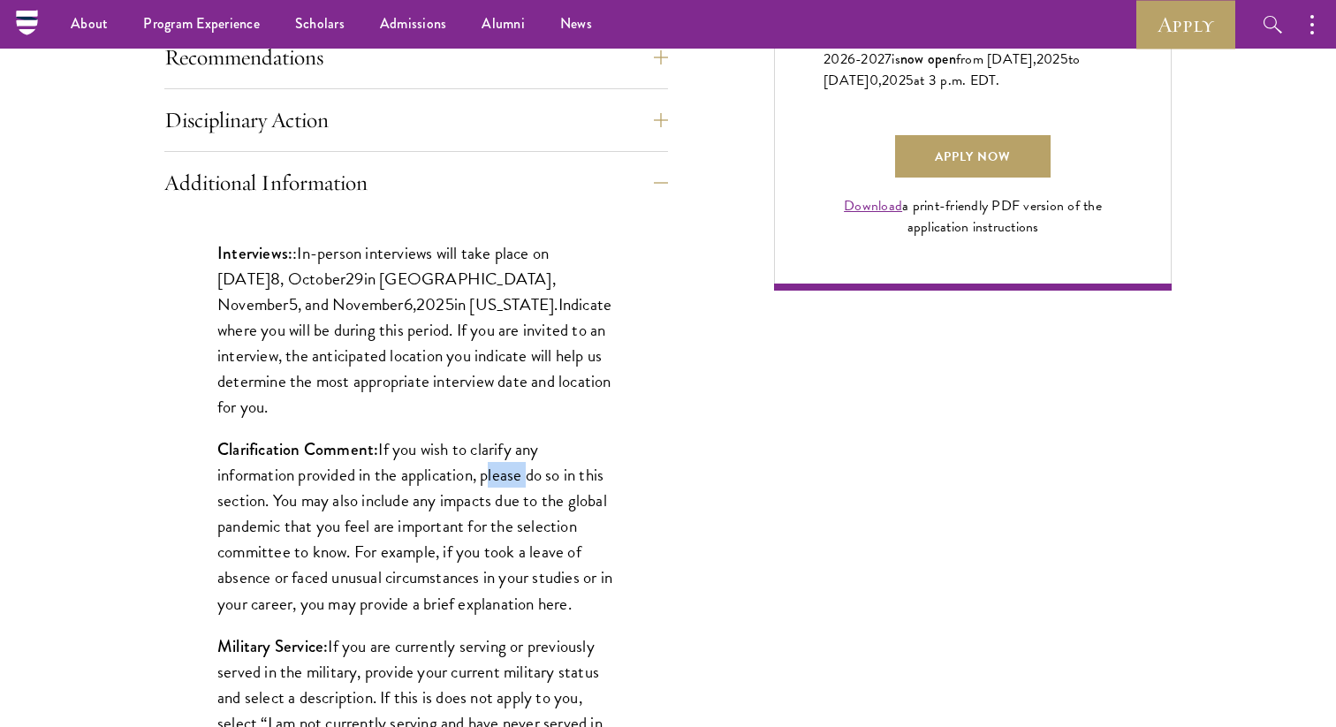
click at [519, 447] on p "Clarification Comment: If you wish to clarify any information provided in the a…" at bounding box center [416, 526] width 398 height 179
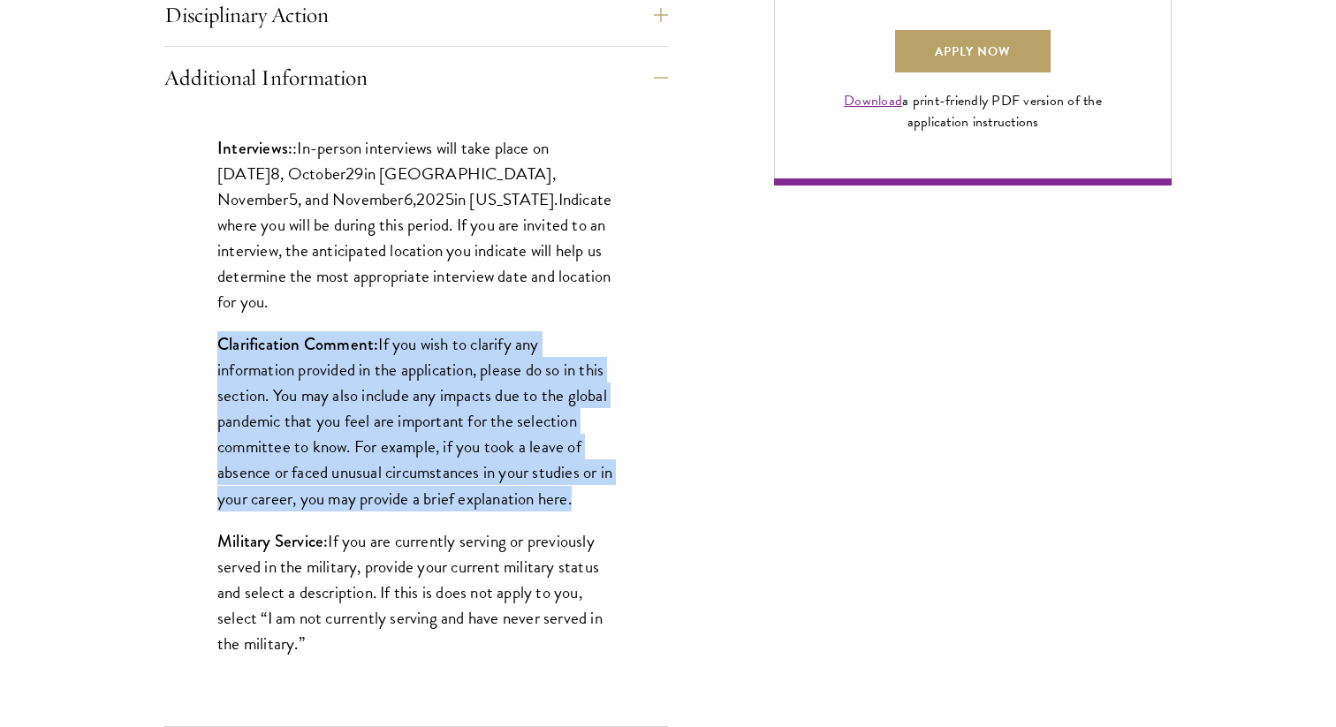
scroll to position [1407, 0]
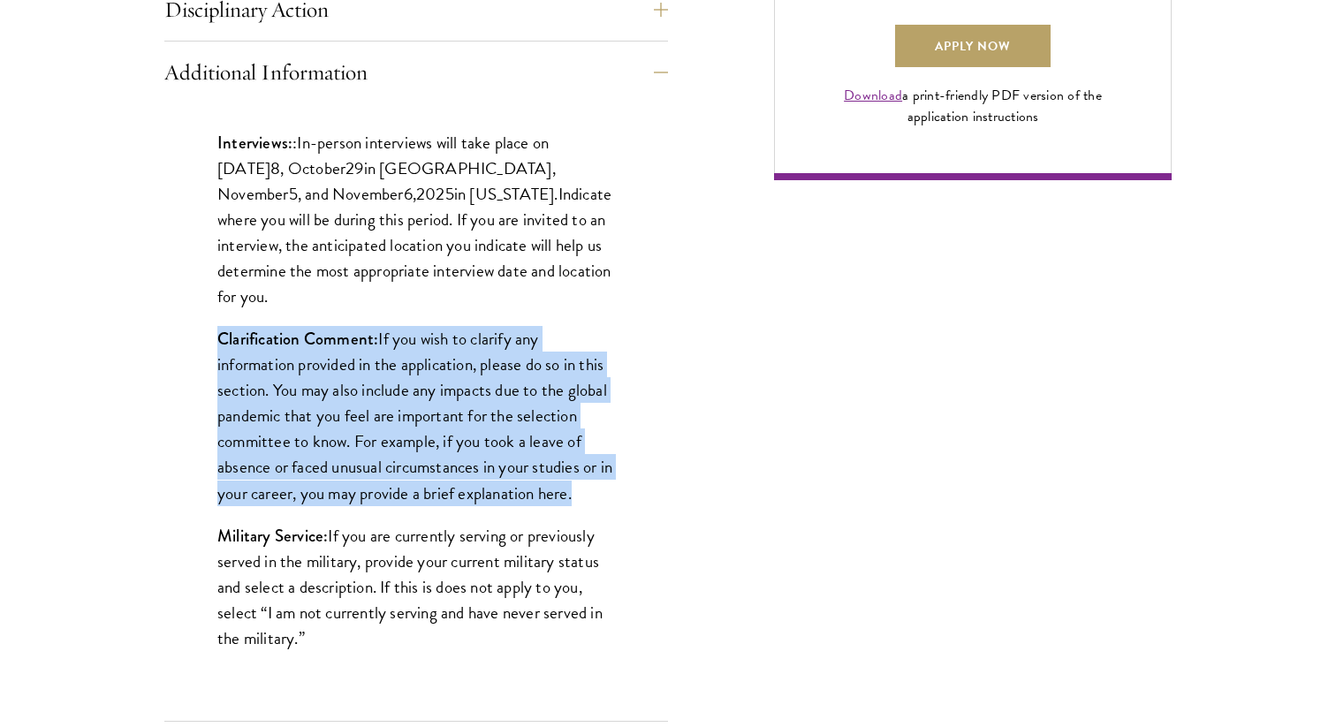
click at [508, 580] on p "Military Service: If you are currently serving or previously served in the mili…" at bounding box center [416, 587] width 398 height 128
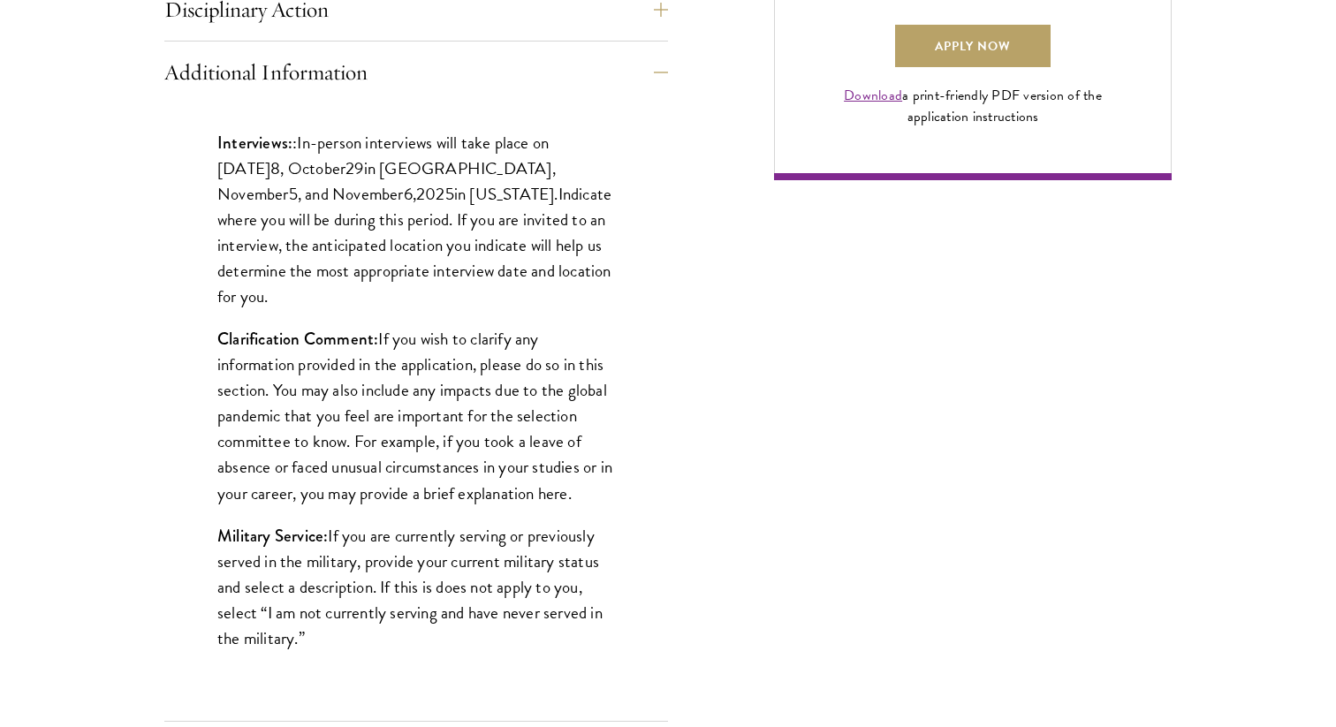
click at [508, 580] on p "Military Service: If you are currently serving or previously served in the mili…" at bounding box center [416, 587] width 398 height 128
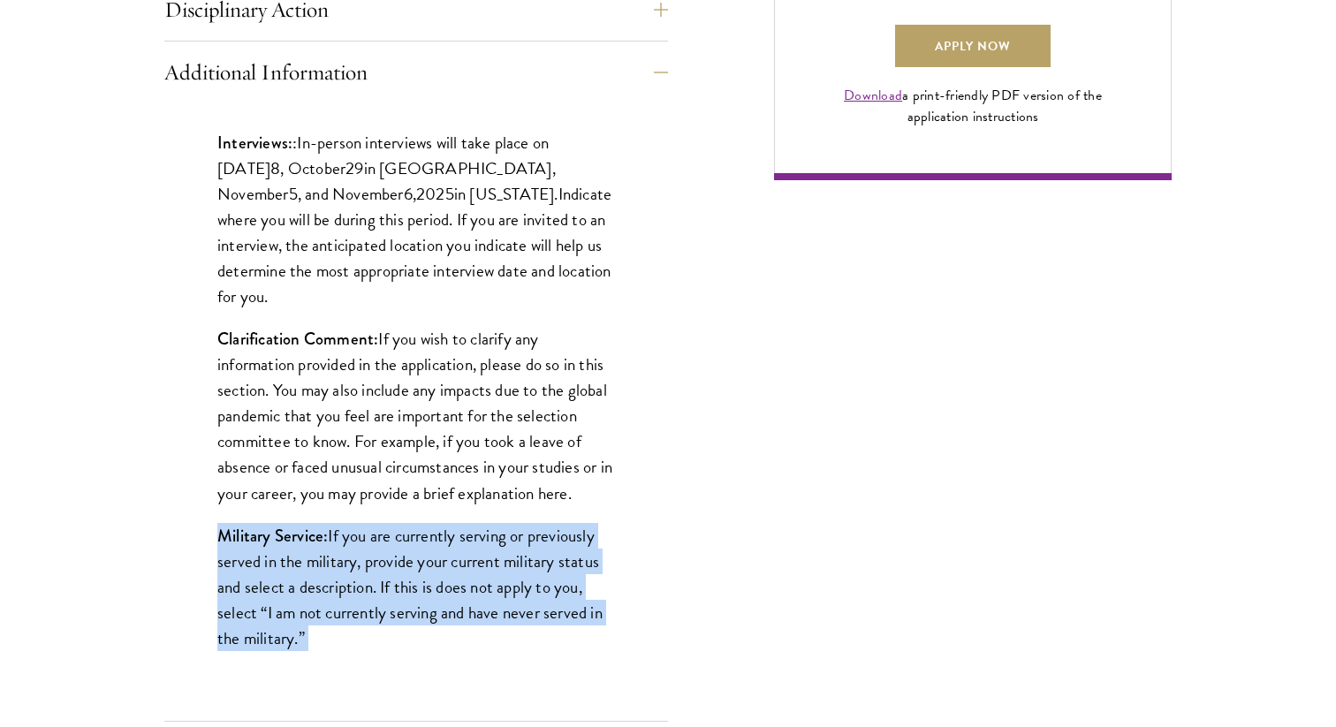
click at [508, 580] on p "Military Service: If you are currently serving or previously served in the mili…" at bounding box center [416, 587] width 398 height 128
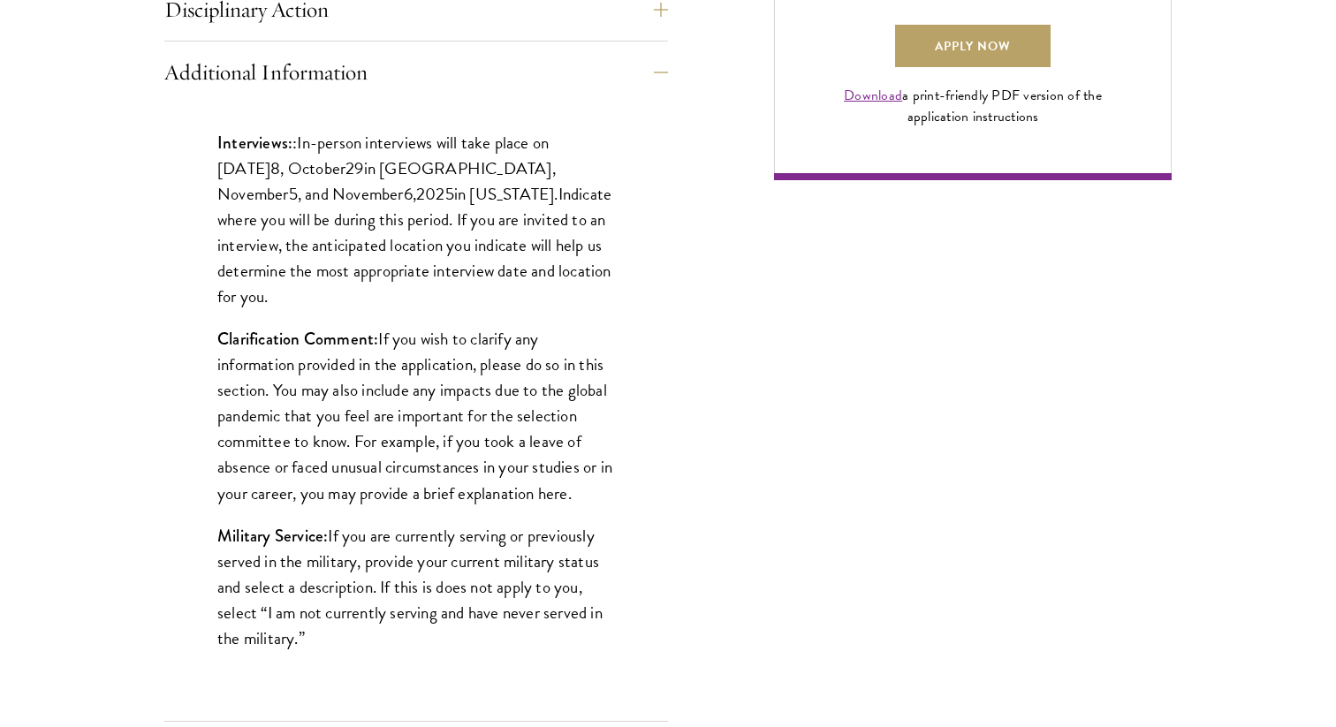
click at [698, 514] on div "Application Home Page The online application form must be completed in English.…" at bounding box center [668, 140] width 1008 height 1665
click at [561, 184] on p "Interviews: : In-person interviews will take place on [DATE] 8 , [DATE] in [GEO…" at bounding box center [416, 219] width 398 height 179
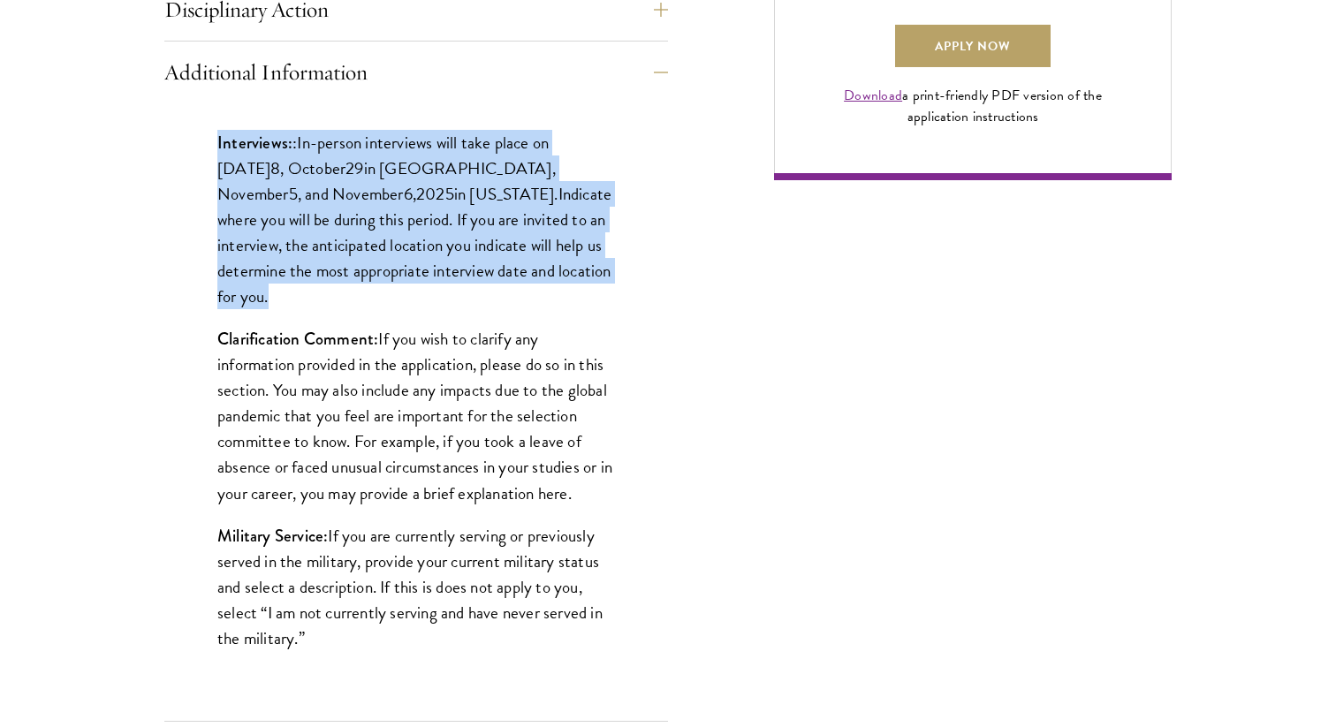
click at [528, 416] on p "Clarification Comment: If you wish to clarify any information provided in the a…" at bounding box center [416, 415] width 398 height 179
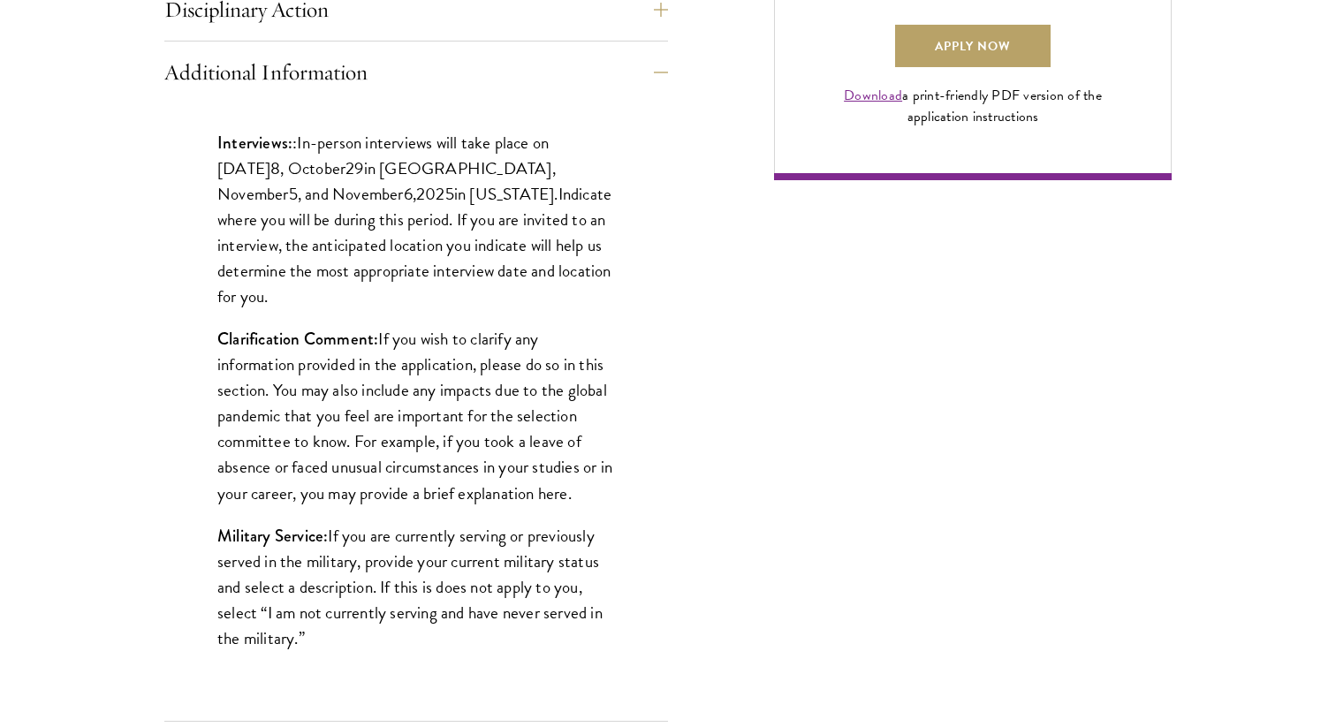
click at [528, 416] on p "Clarification Comment: If you wish to clarify any information provided in the a…" at bounding box center [416, 415] width 398 height 179
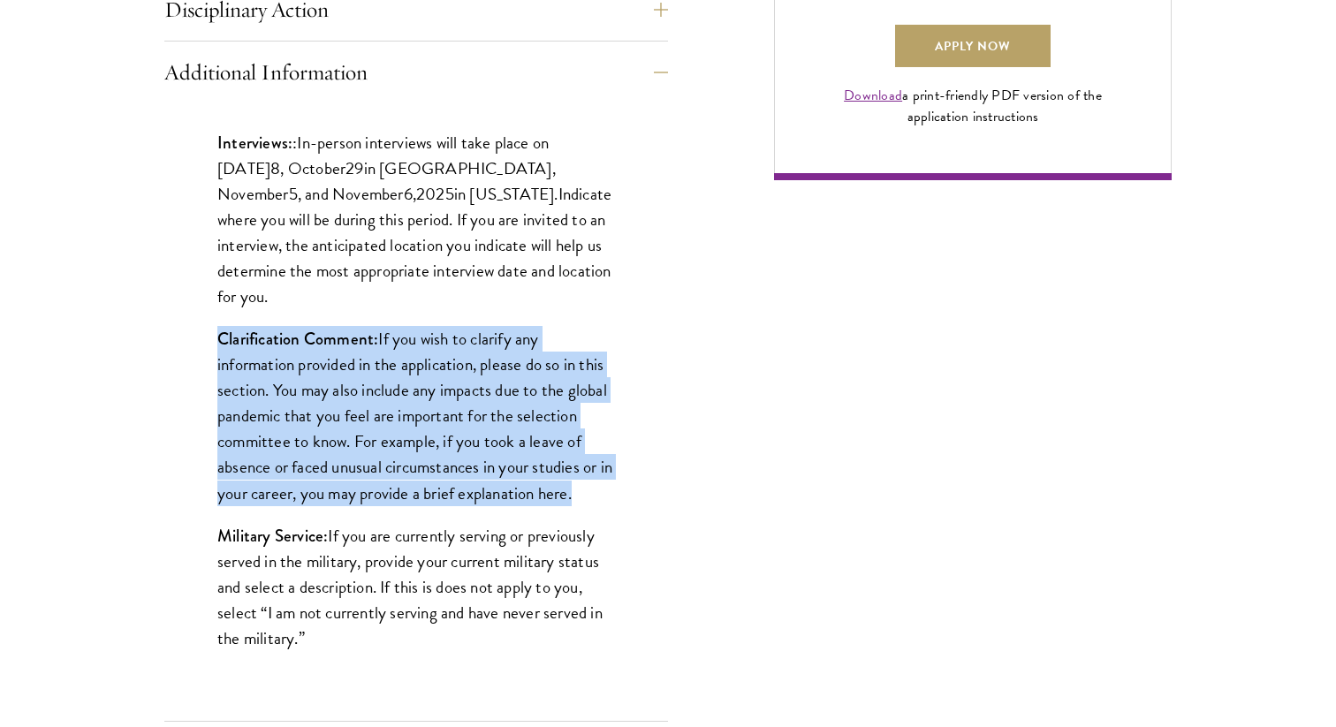
click at [528, 416] on p "Clarification Comment: If you wish to clarify any information provided in the a…" at bounding box center [416, 415] width 398 height 179
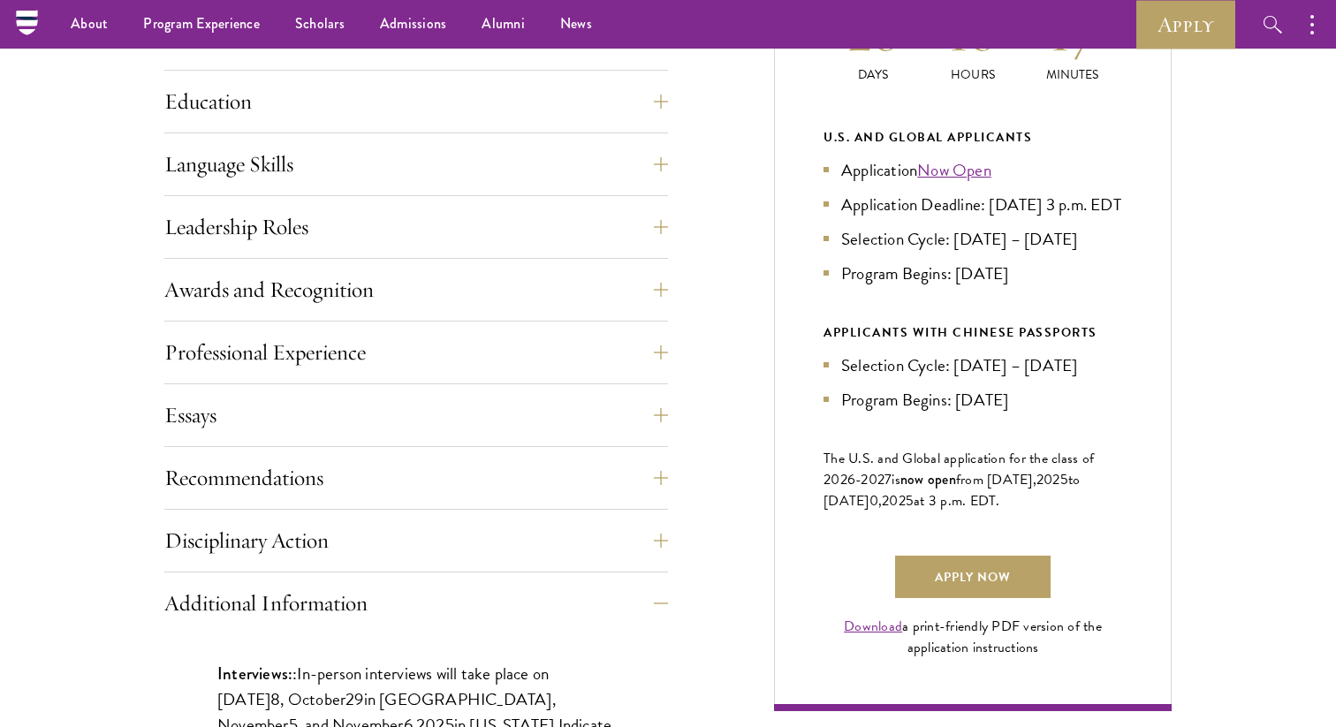
scroll to position [620, 0]
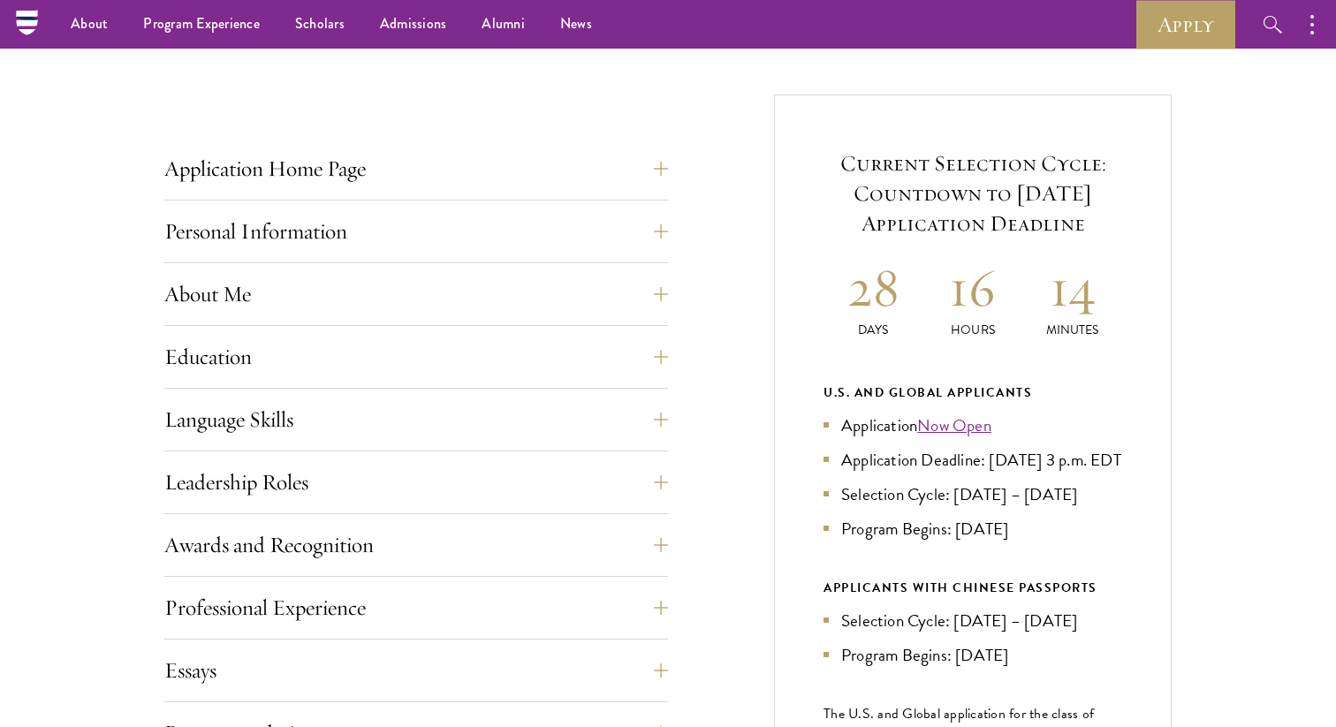
click at [1112, 301] on h2 "14" at bounding box center [1073, 288] width 100 height 66
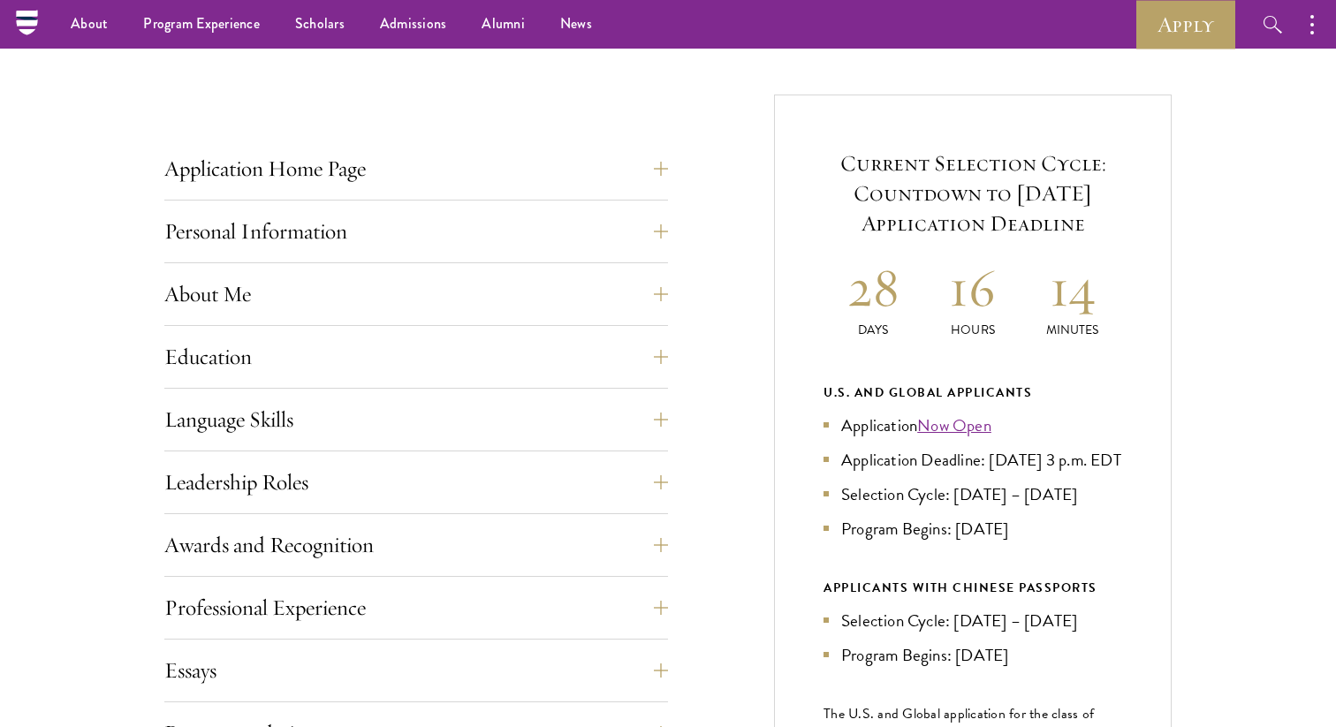
click at [1112, 301] on h2 "14" at bounding box center [1073, 288] width 100 height 66
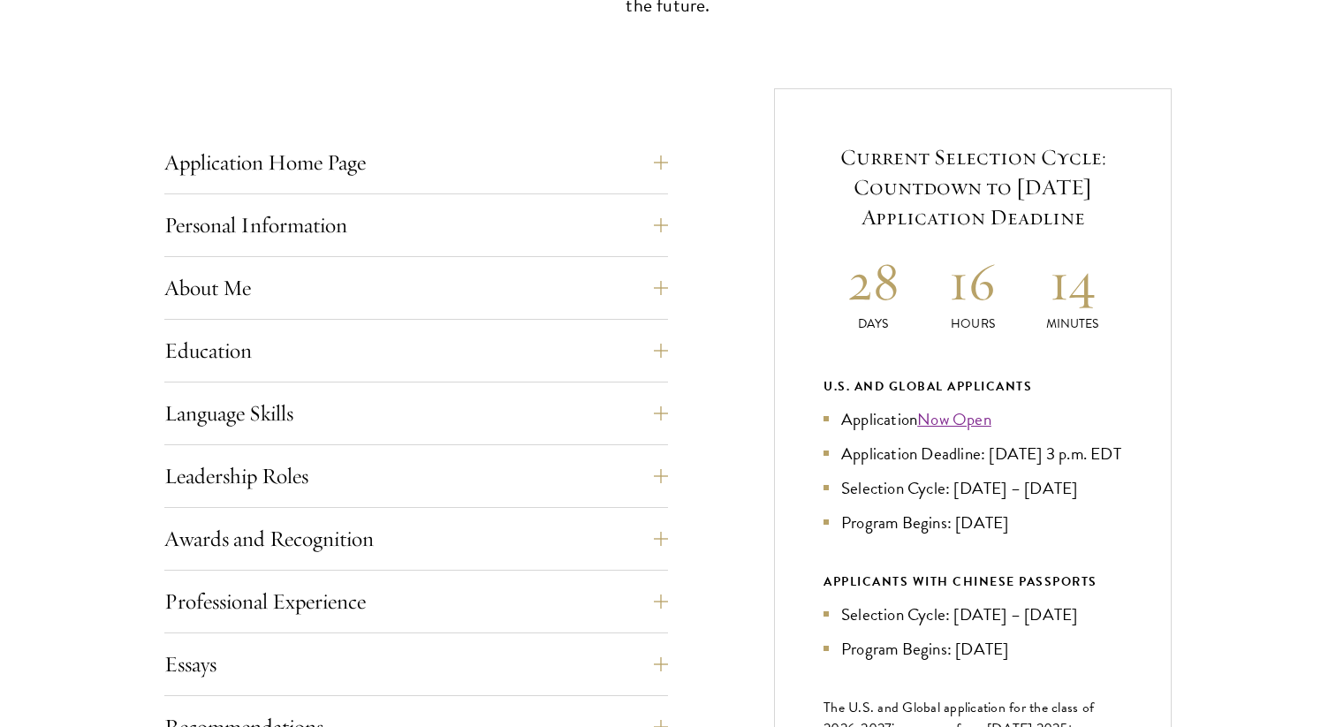
scroll to position [627, 0]
click at [651, 356] on button "Education" at bounding box center [430, 350] width 504 height 42
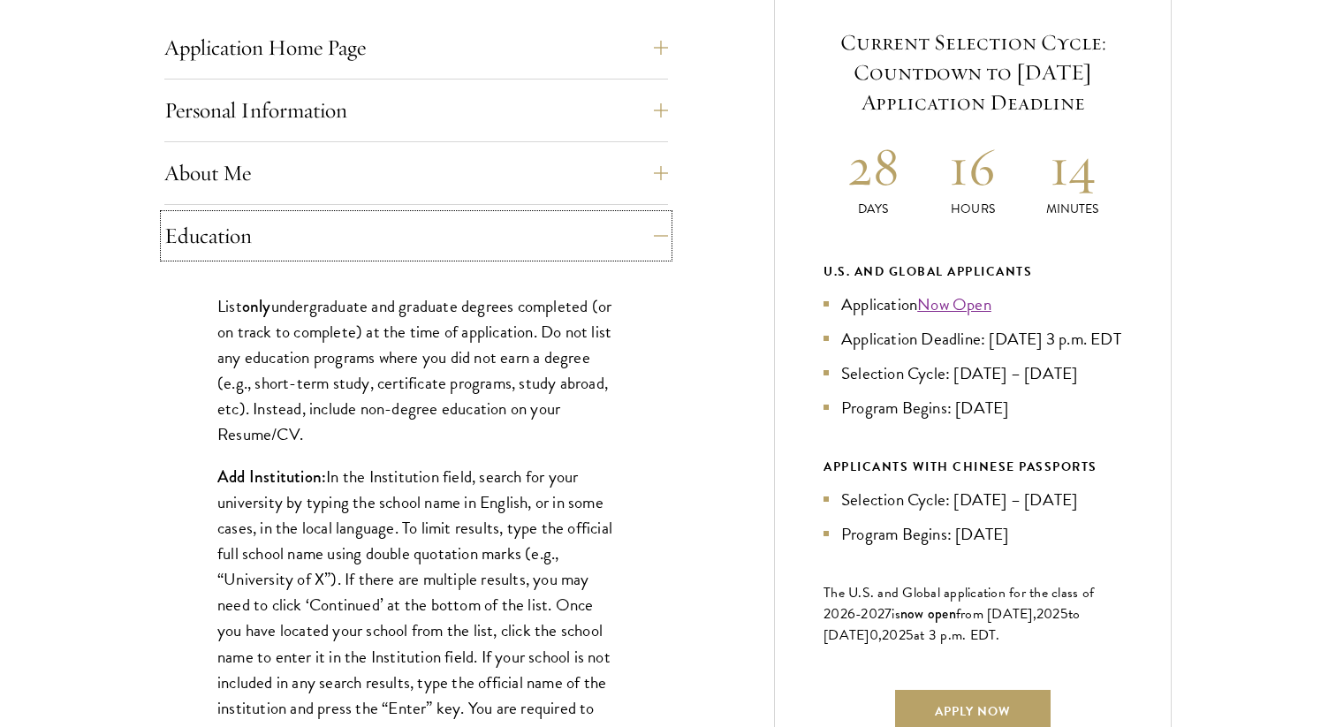
scroll to position [863, 0]
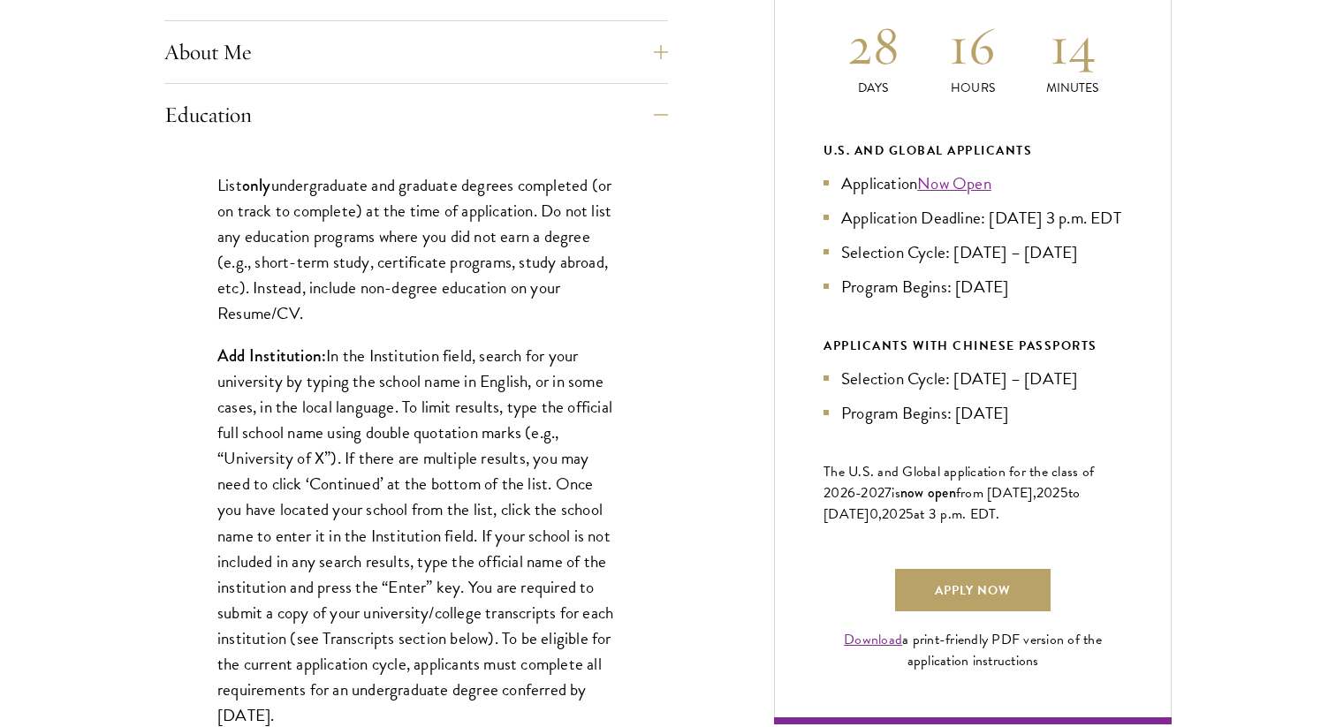
click at [529, 497] on p "Add Institution: In the Institution field, search for your university by typing…" at bounding box center [416, 535] width 398 height 385
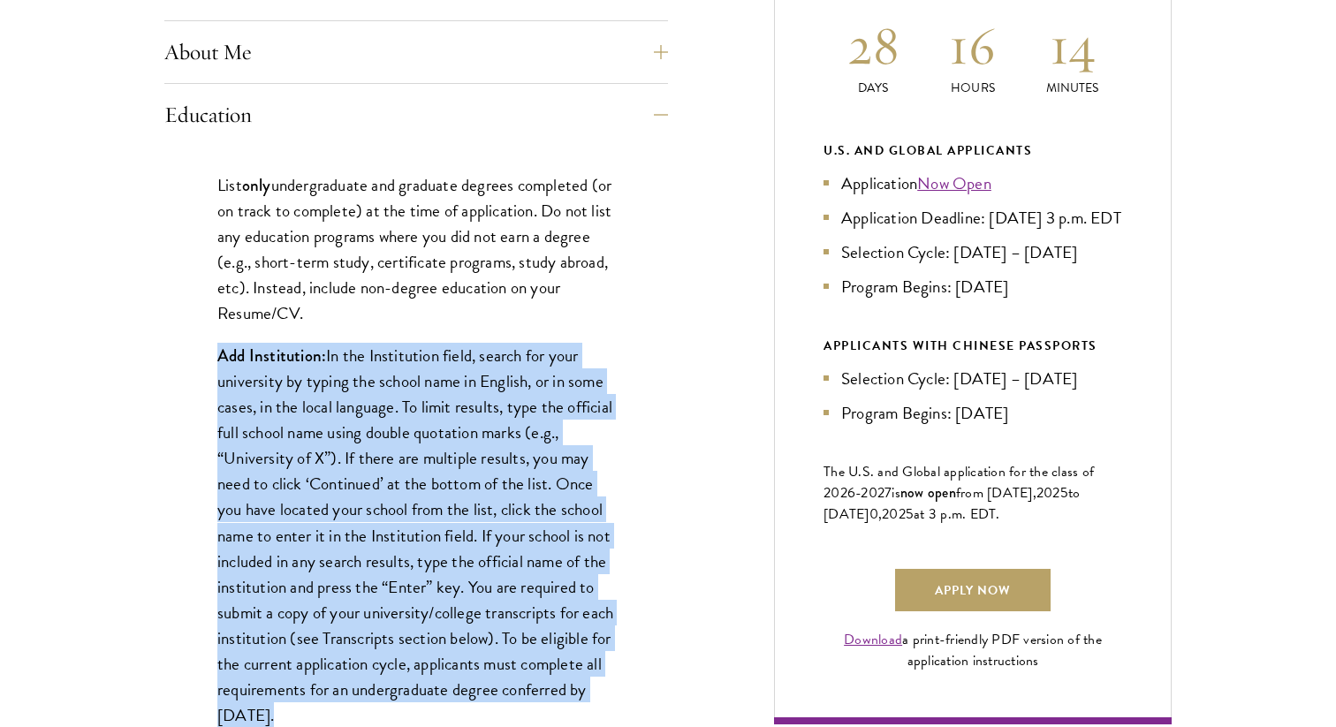
click at [529, 497] on p "Add Institution: In the Institution field, search for your university by typing…" at bounding box center [416, 535] width 398 height 385
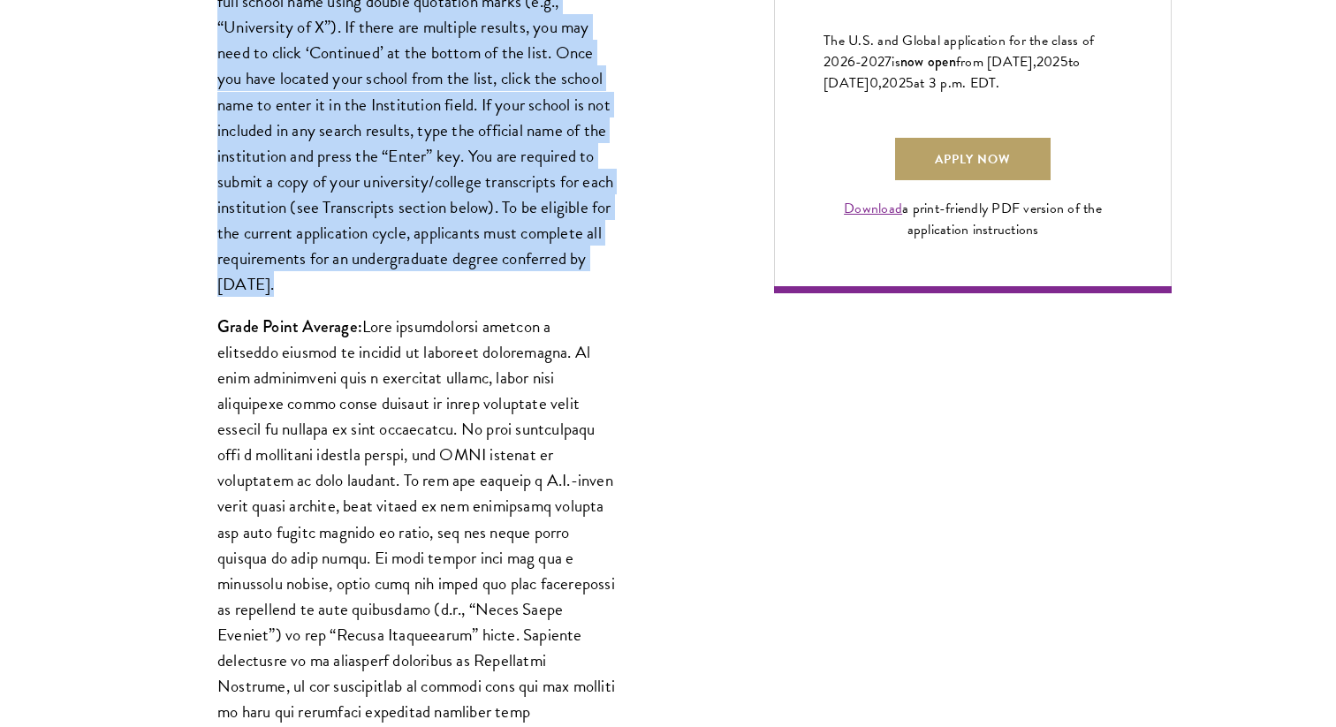
scroll to position [1312, 0]
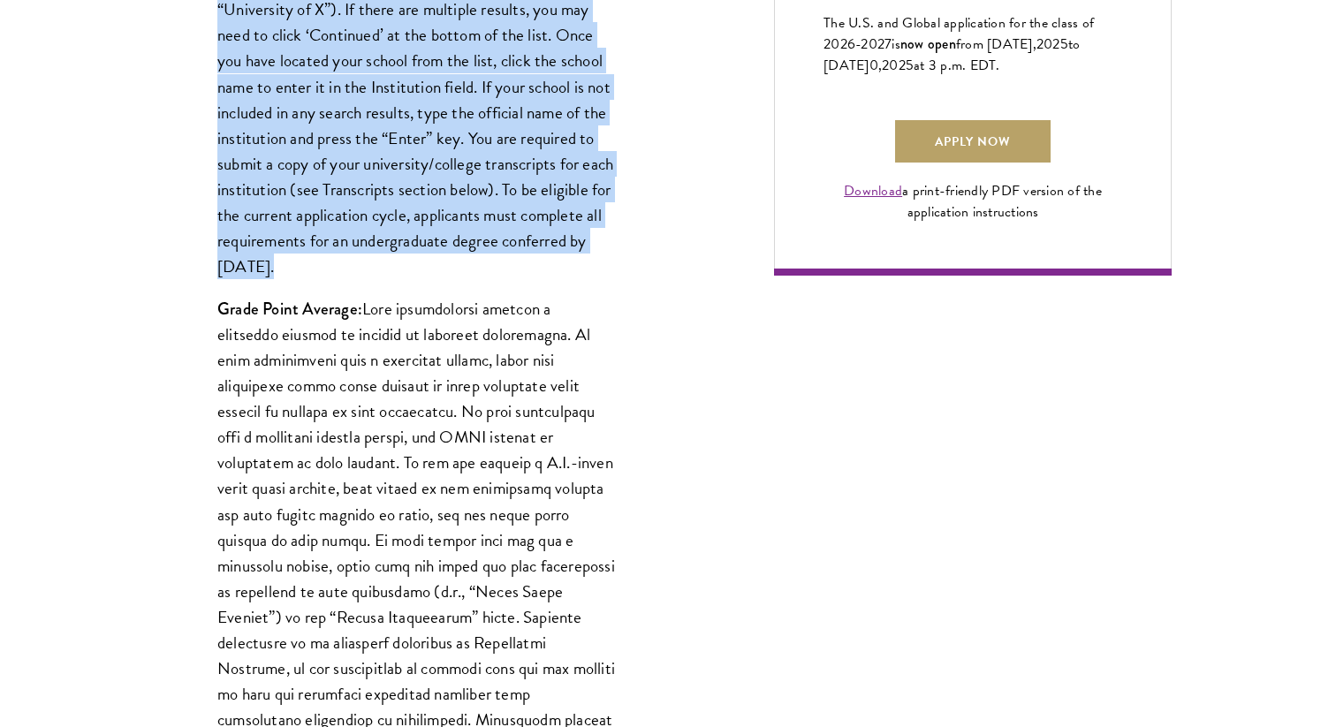
click at [529, 497] on p "Grade Point Average:" at bounding box center [416, 552] width 398 height 513
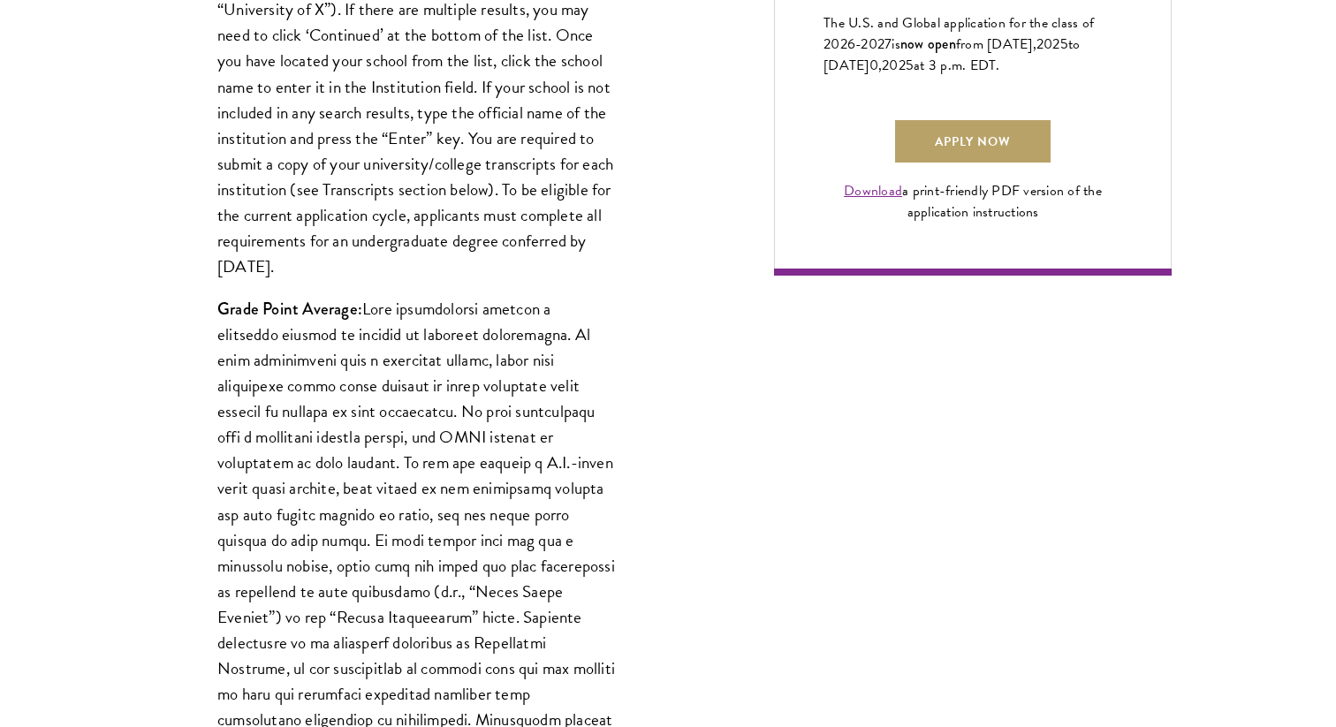
click at [529, 497] on p "Grade Point Average:" at bounding box center [416, 552] width 398 height 513
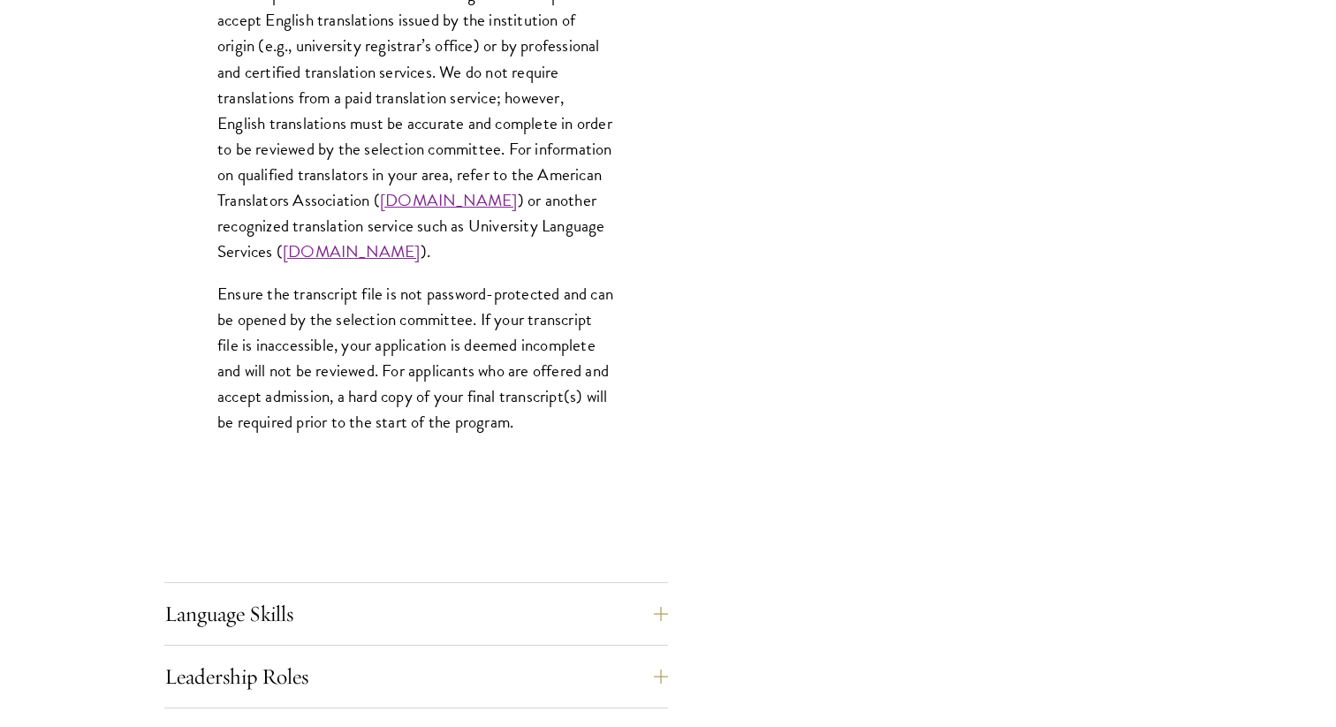
scroll to position [2611, 0]
click at [567, 606] on button "Language Skills" at bounding box center [430, 613] width 504 height 42
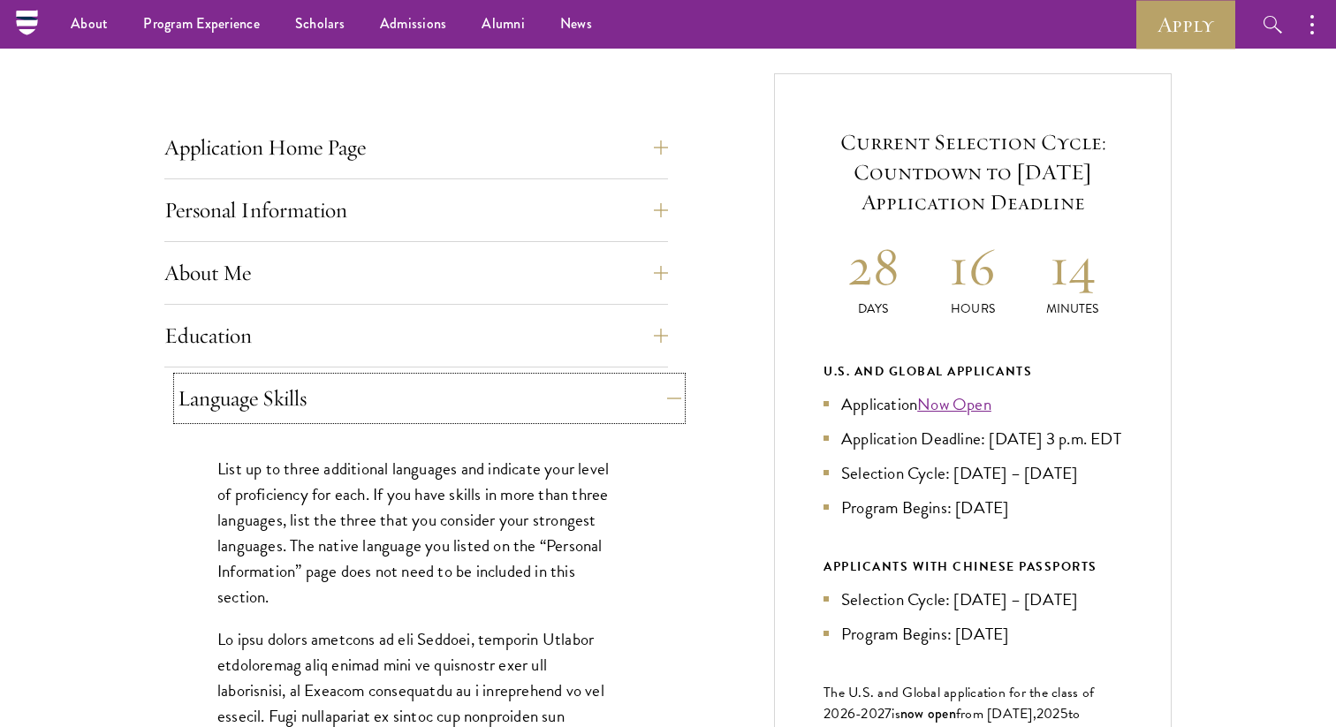
scroll to position [177, 0]
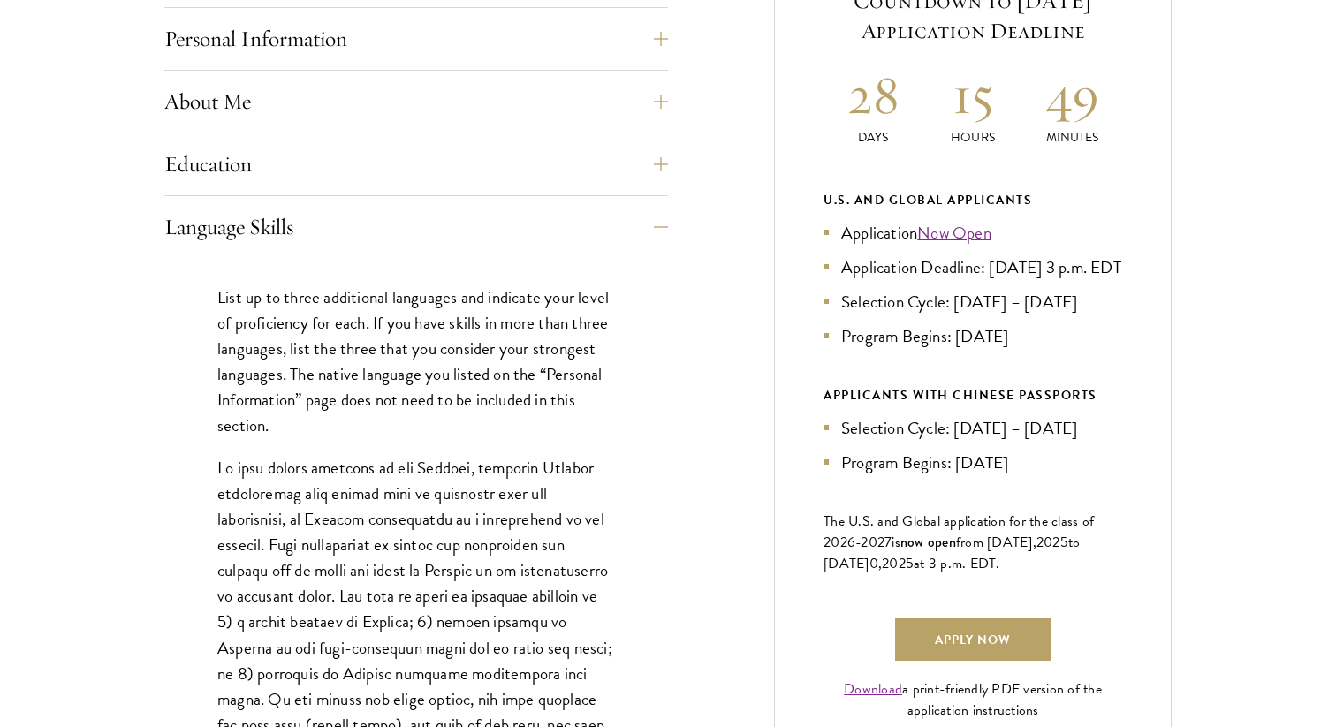
scroll to position [881, 0]
